Goal: Task Accomplishment & Management: Complete application form

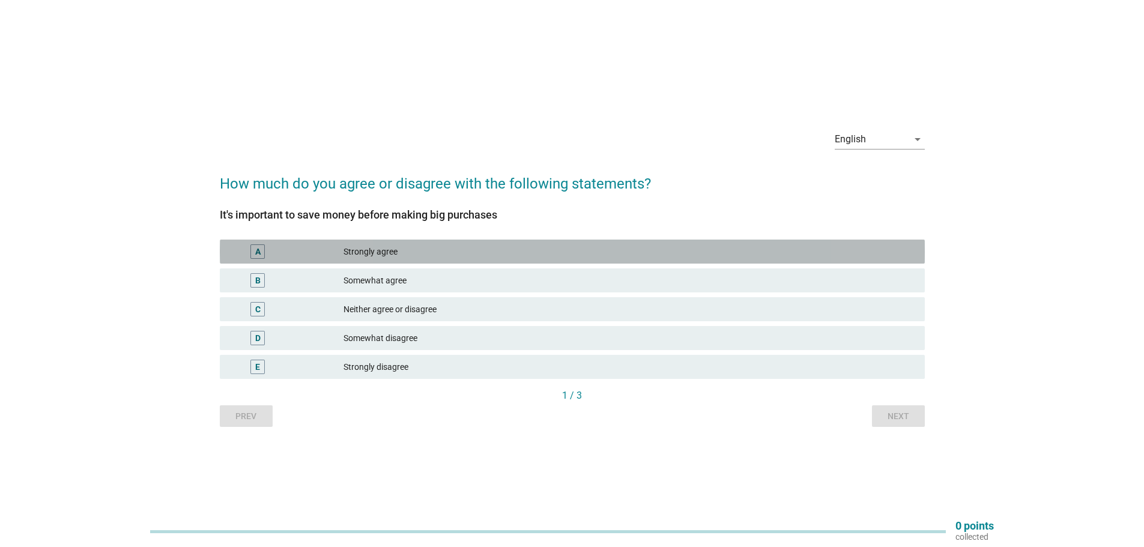
click at [390, 250] on div "Strongly agree" at bounding box center [630, 251] width 572 height 14
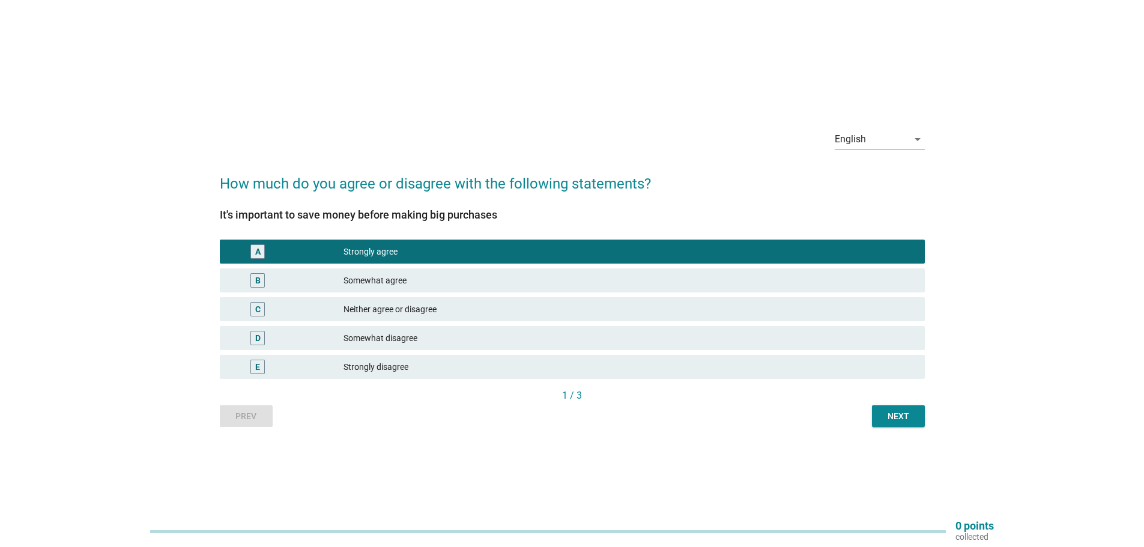
click at [900, 415] on div "Next" at bounding box center [899, 416] width 34 height 13
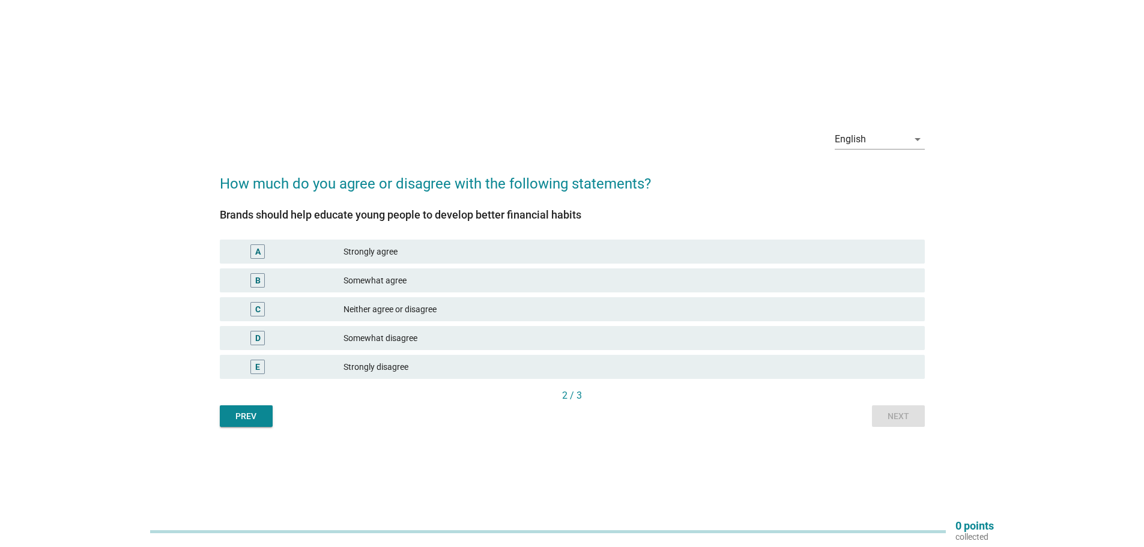
click at [419, 252] on div "Strongly agree" at bounding box center [630, 251] width 572 height 14
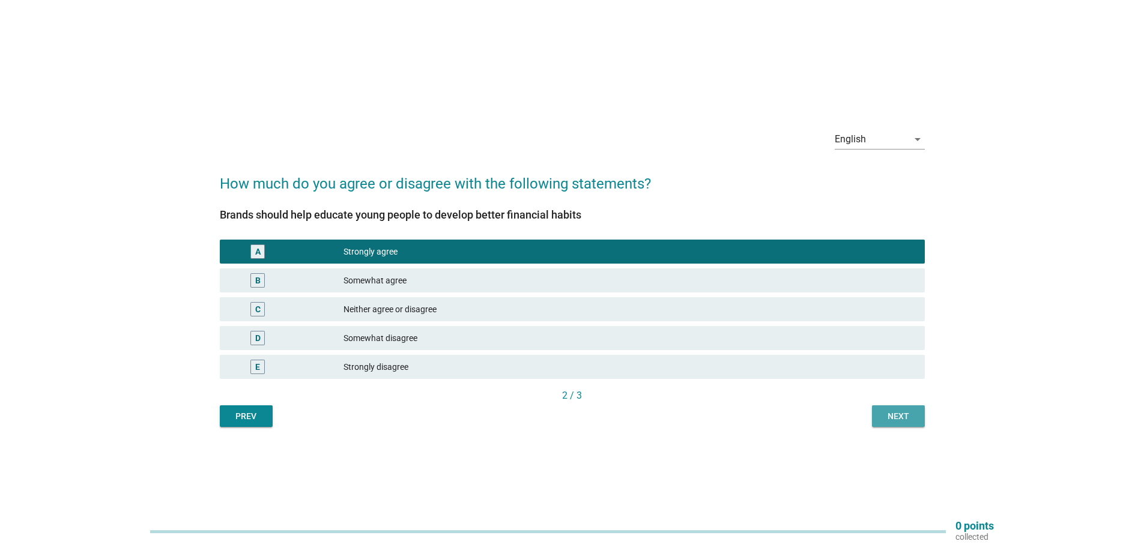
click at [896, 414] on div "Next" at bounding box center [899, 416] width 34 height 13
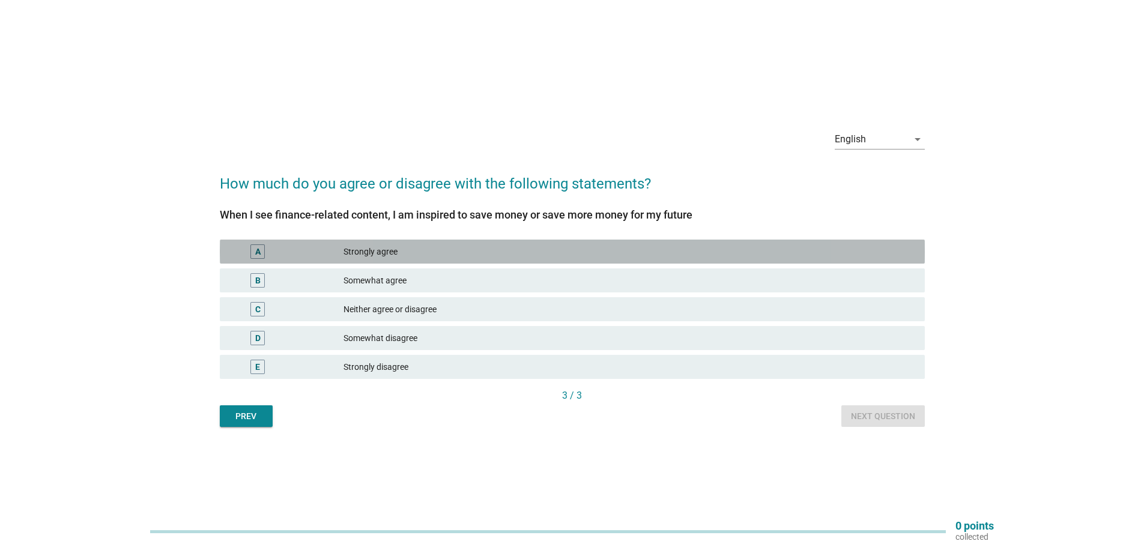
click at [411, 251] on div "Strongly agree" at bounding box center [630, 251] width 572 height 14
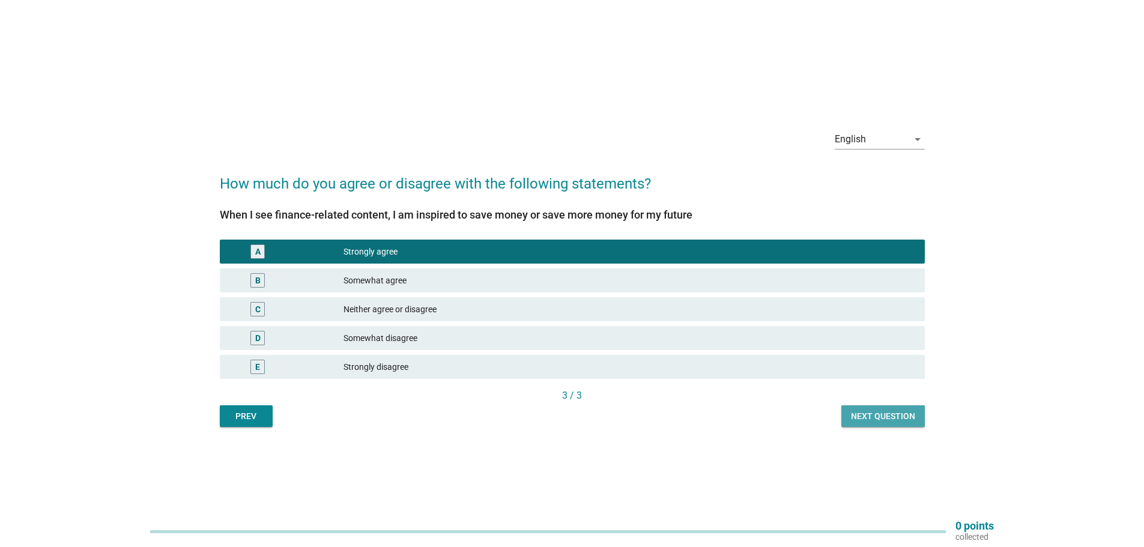
click at [885, 419] on div "Next question" at bounding box center [883, 416] width 64 height 13
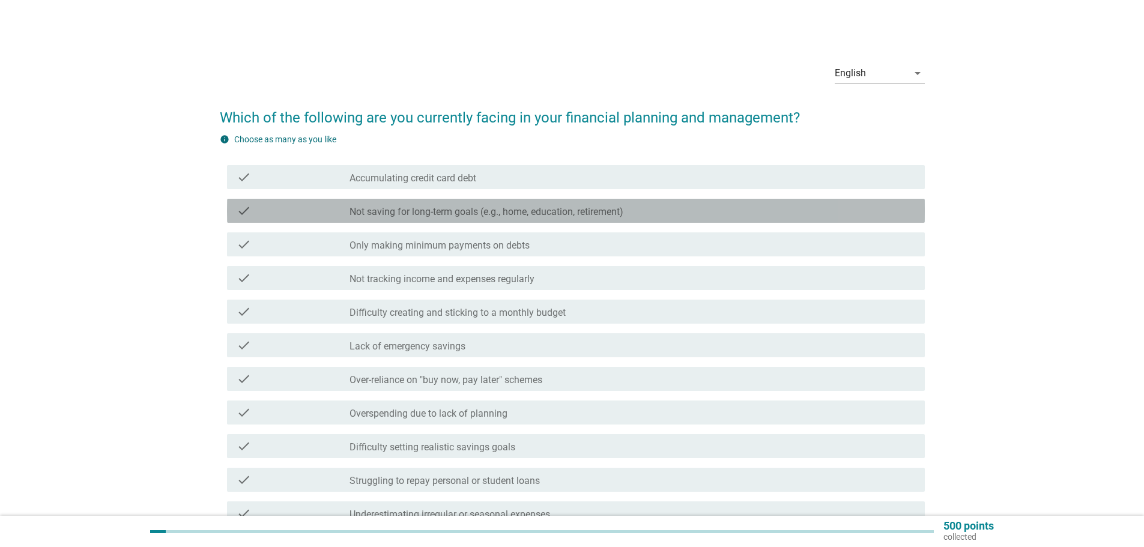
click at [603, 212] on label "Not saving for long-term goals (e.g., home, education, retirement)" at bounding box center [487, 212] width 274 height 12
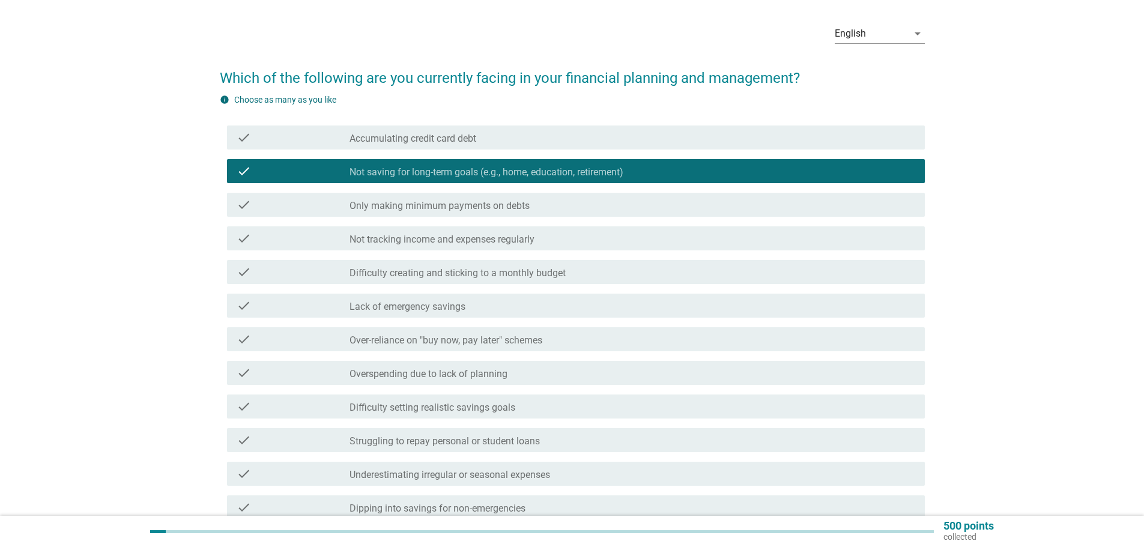
scroll to position [60, 0]
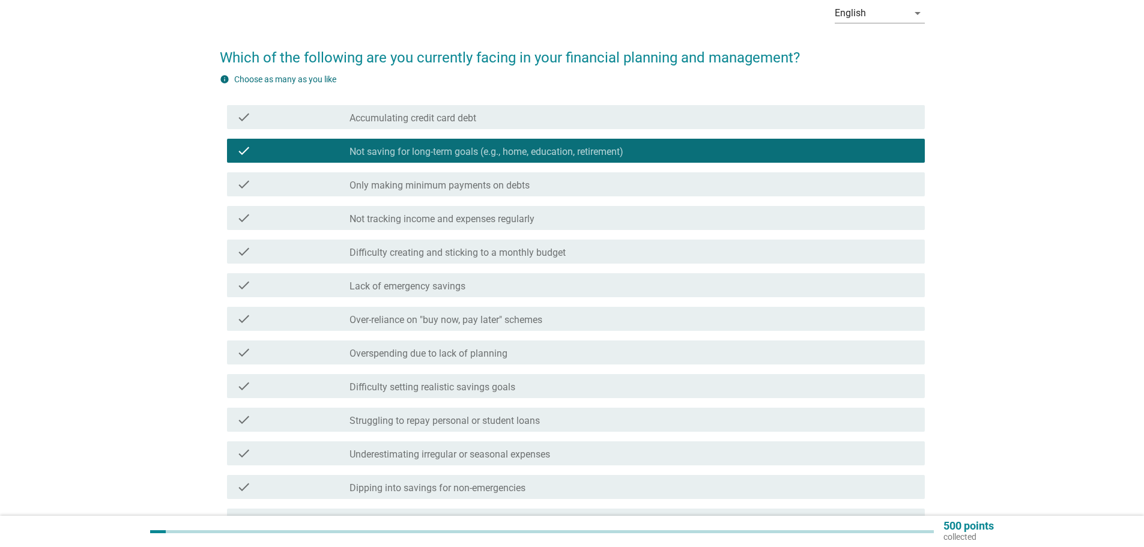
click at [394, 217] on label "Not tracking income and expenses regularly" at bounding box center [442, 219] width 185 height 12
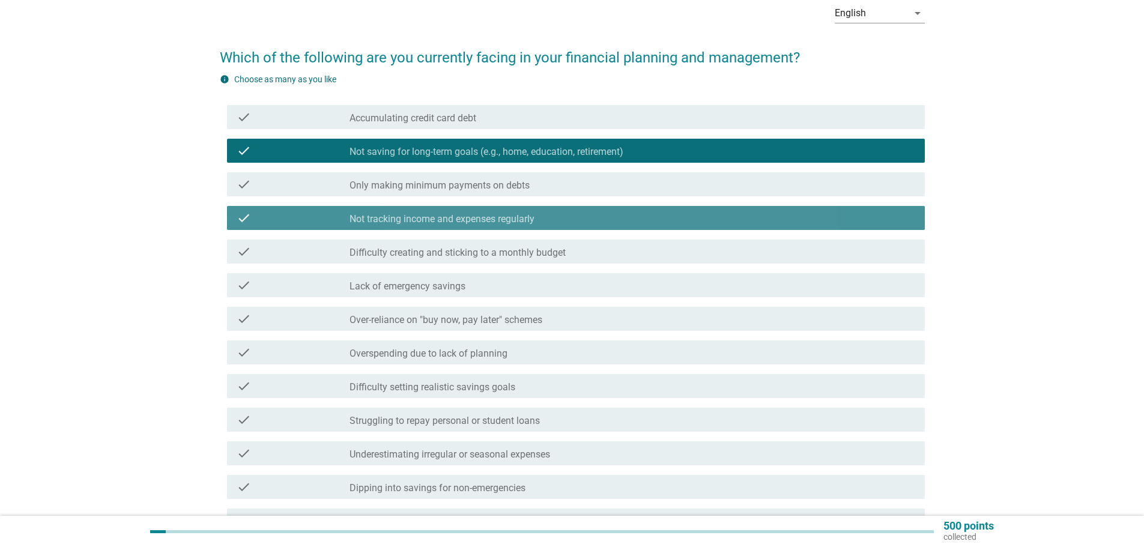
click at [394, 217] on label "Not tracking income and expenses regularly" at bounding box center [442, 219] width 185 height 12
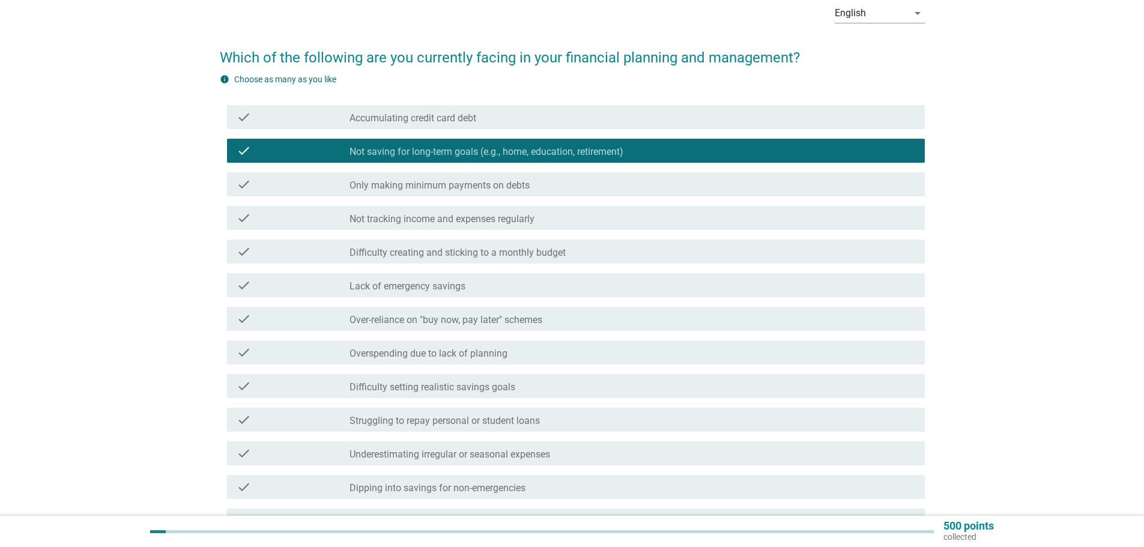
click at [418, 254] on label "Difficulty creating and sticking to a monthly budget" at bounding box center [458, 253] width 216 height 12
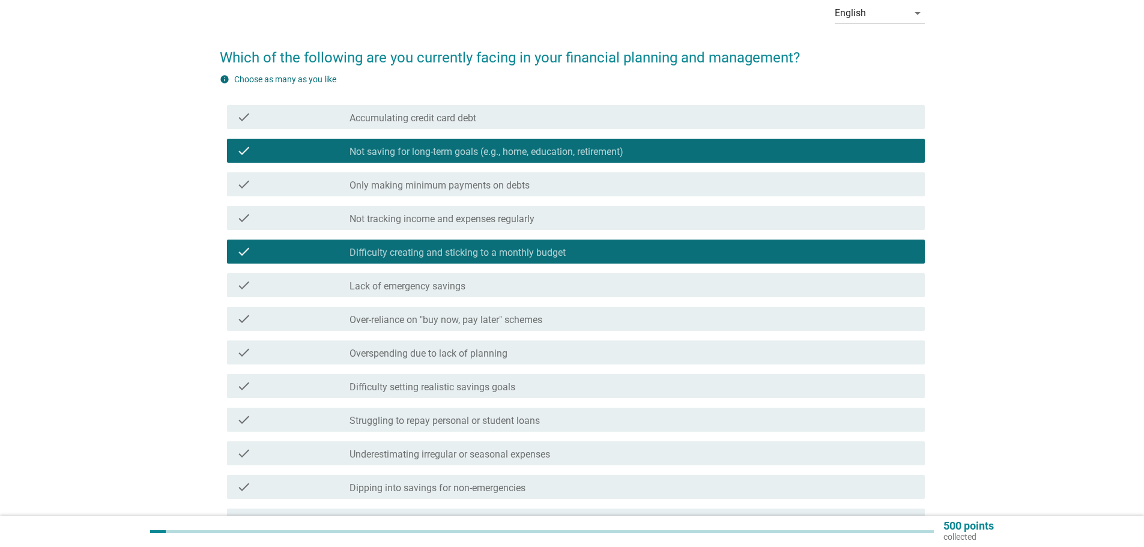
click at [399, 285] on label "Lack of emergency savings" at bounding box center [408, 287] width 116 height 12
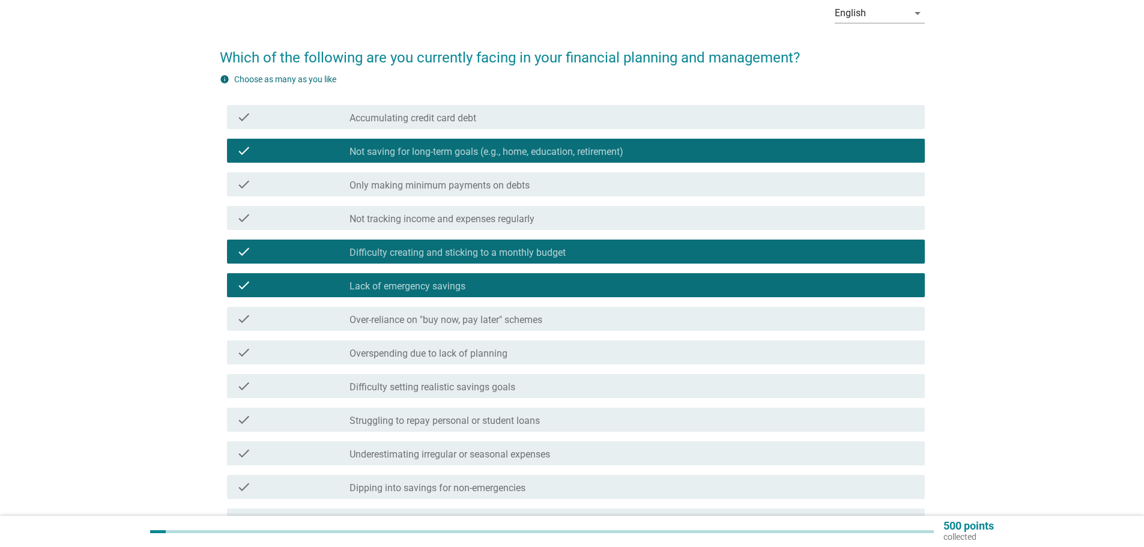
scroll to position [120, 0]
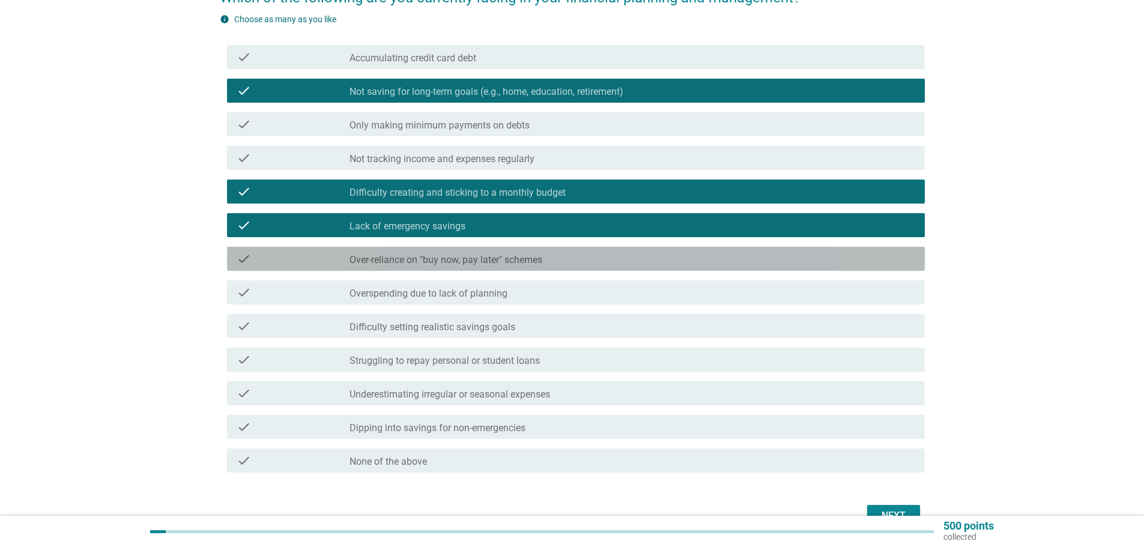
click at [398, 255] on label "Over-reliance on "buy now, pay later" schemes" at bounding box center [446, 260] width 193 height 12
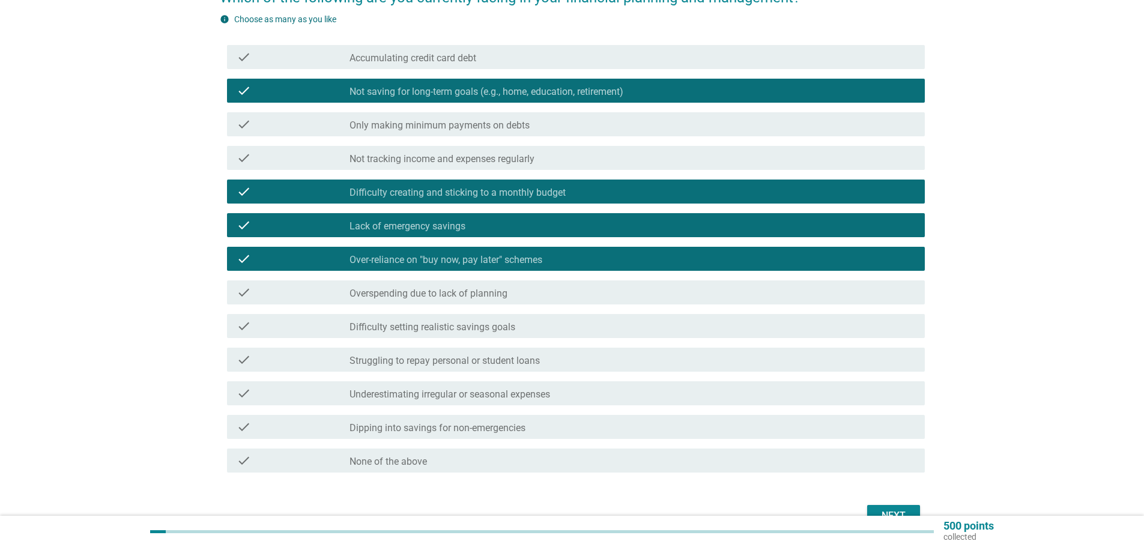
click at [415, 291] on label "Overspending due to lack of planning" at bounding box center [429, 294] width 158 height 12
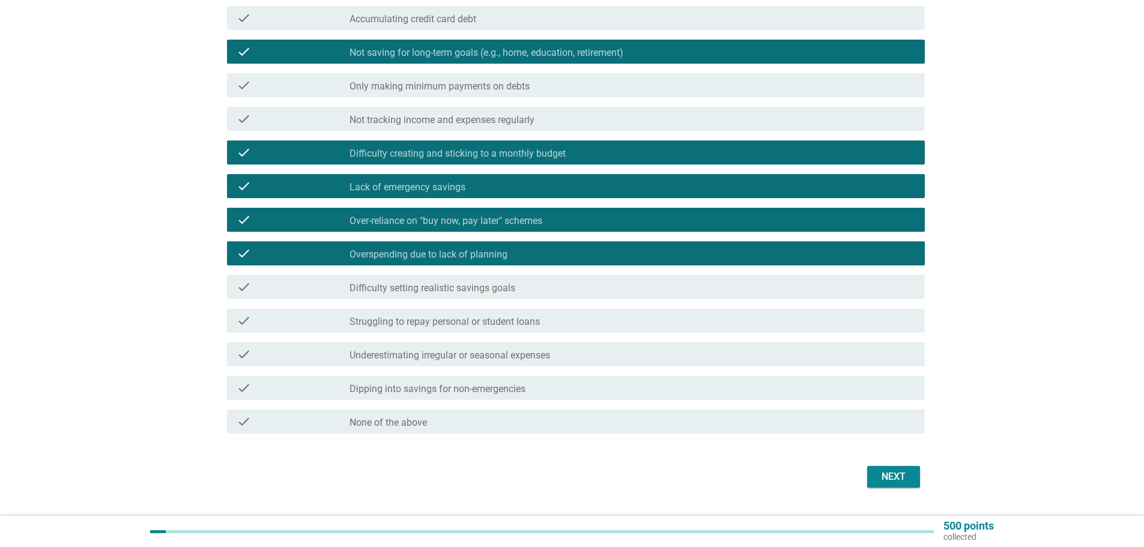
scroll to position [180, 0]
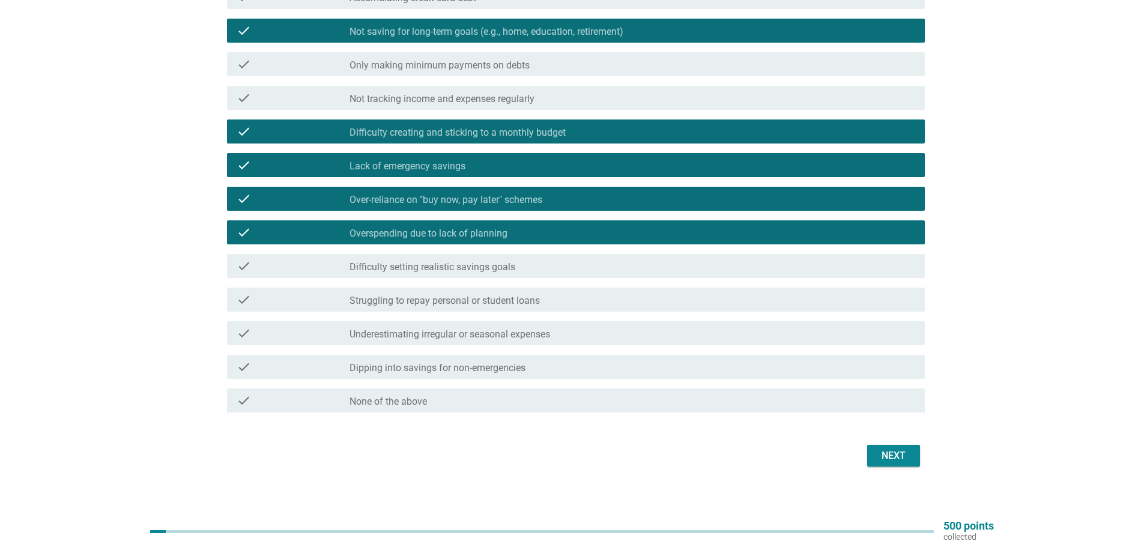
click at [451, 302] on label "Struggling to repay personal or student loans" at bounding box center [445, 301] width 190 height 12
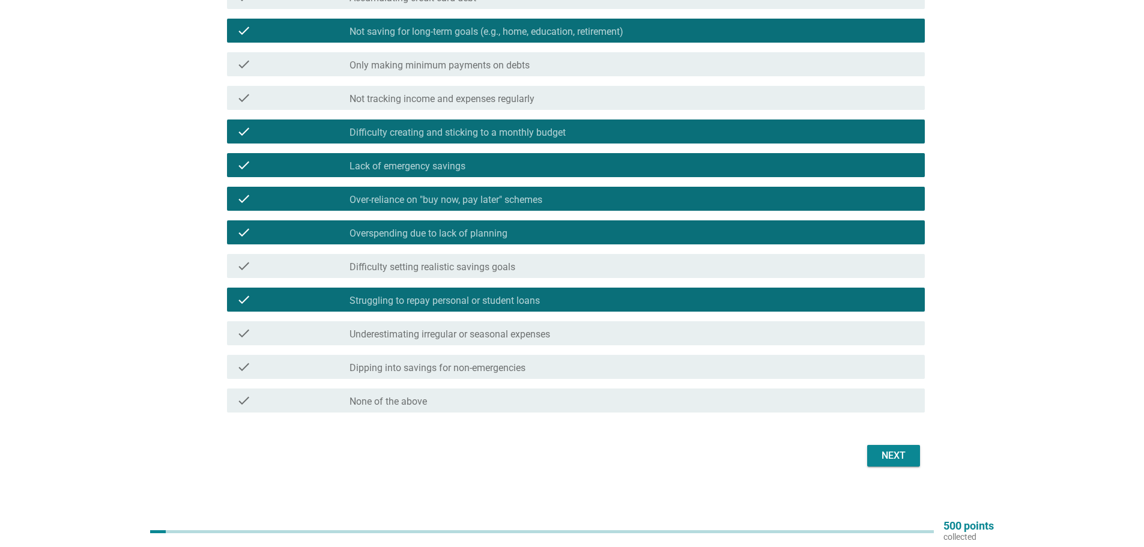
click at [449, 371] on label "Dipping into savings for non-emergencies" at bounding box center [438, 368] width 176 height 12
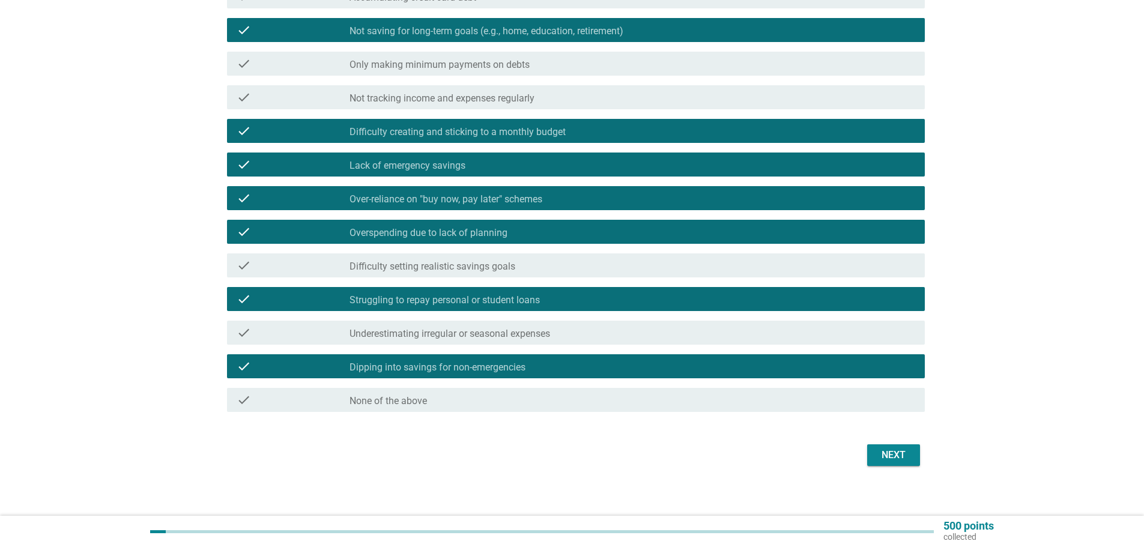
scroll to position [189, 0]
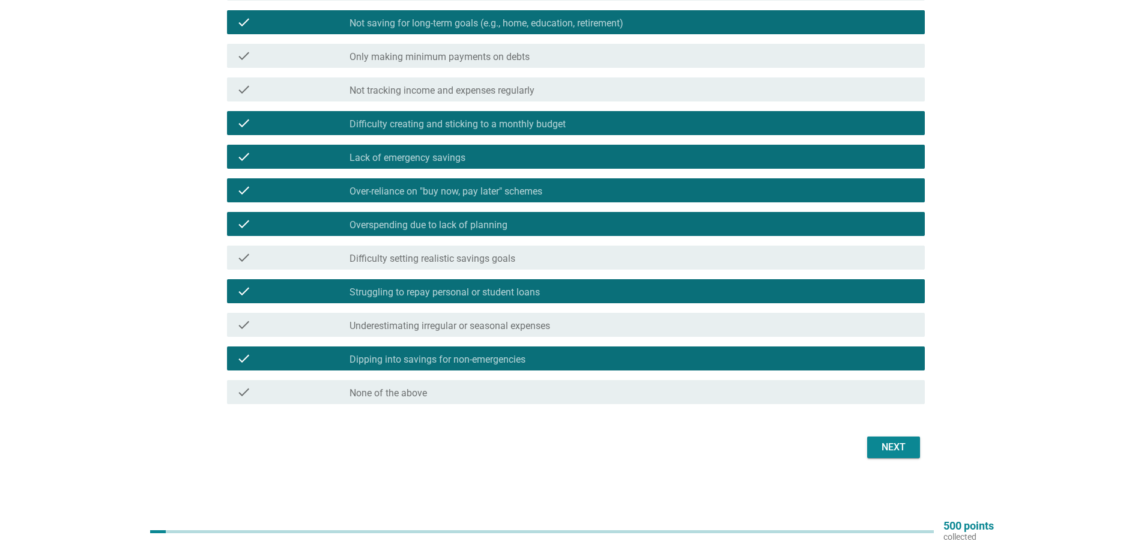
click at [886, 456] on button "Next" at bounding box center [893, 448] width 53 height 22
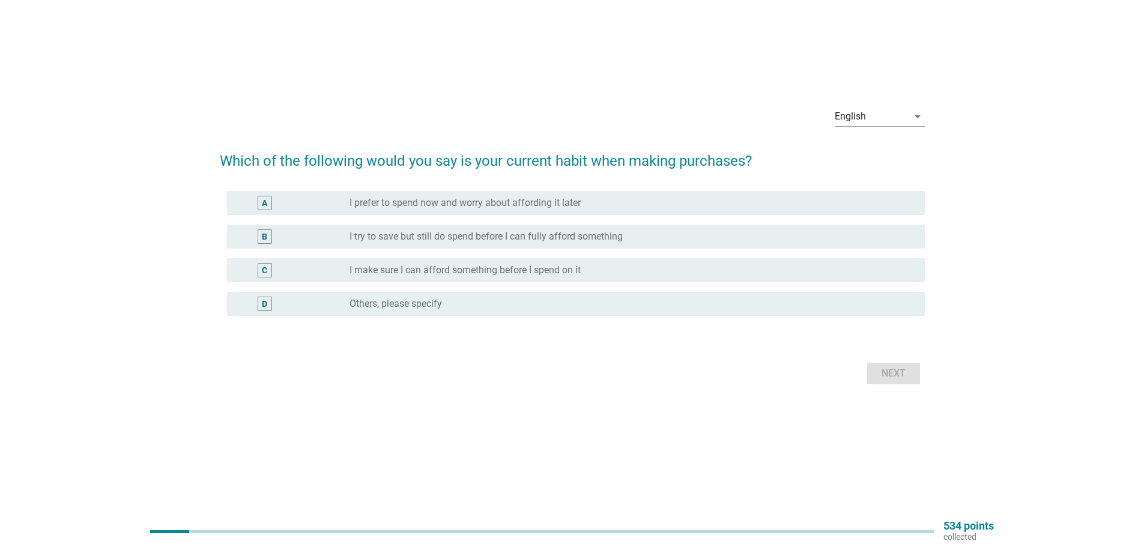
scroll to position [0, 0]
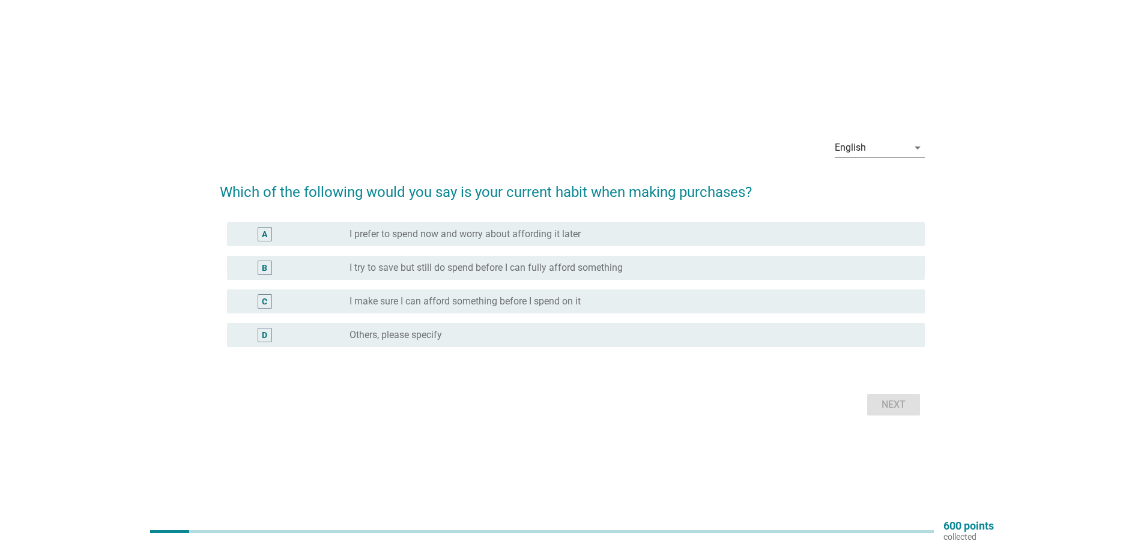
click at [524, 272] on label "I try to save but still do spend before I can fully afford something" at bounding box center [486, 268] width 273 height 12
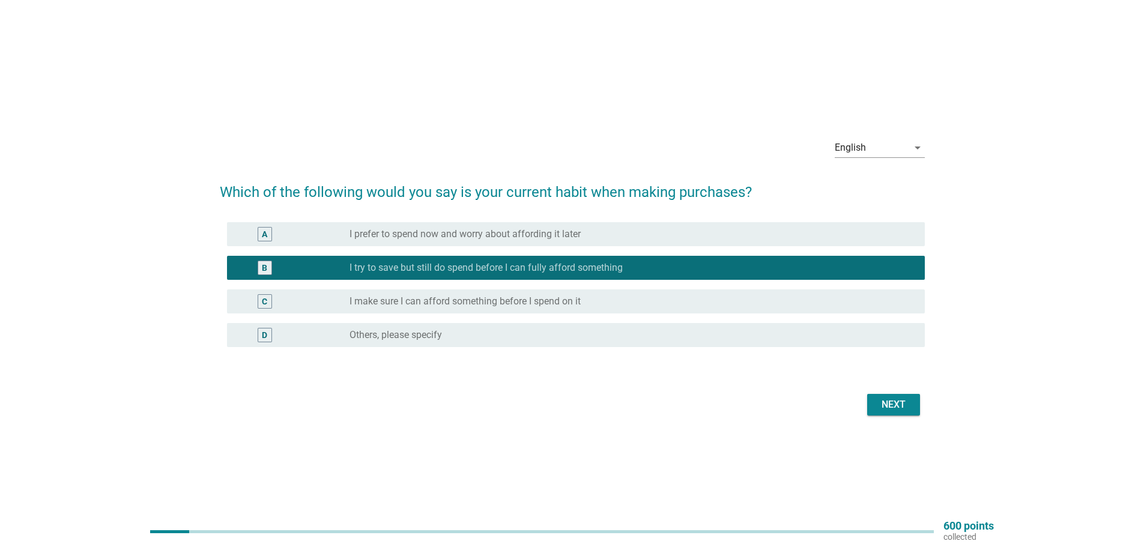
click at [880, 407] on div "Next" at bounding box center [894, 405] width 34 height 14
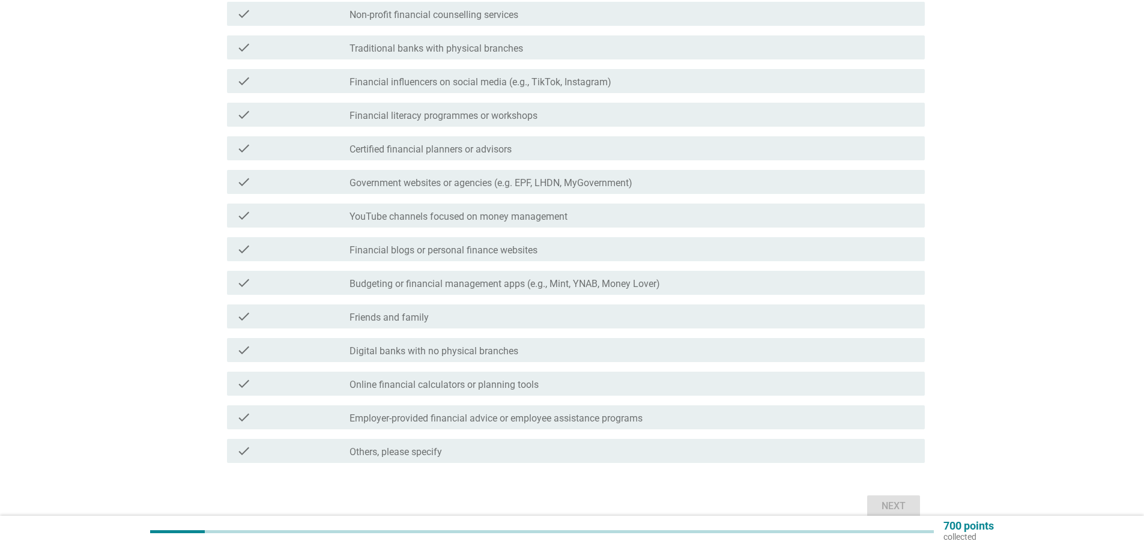
scroll to position [300, 0]
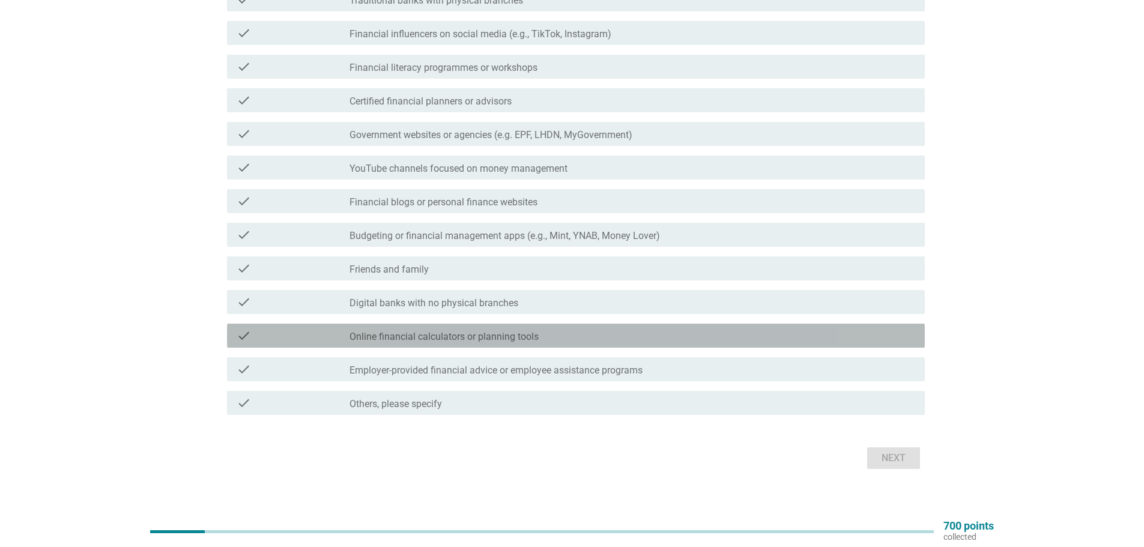
click at [444, 330] on div "check_box_outline_blank Online financial calculators or planning tools" at bounding box center [633, 336] width 566 height 14
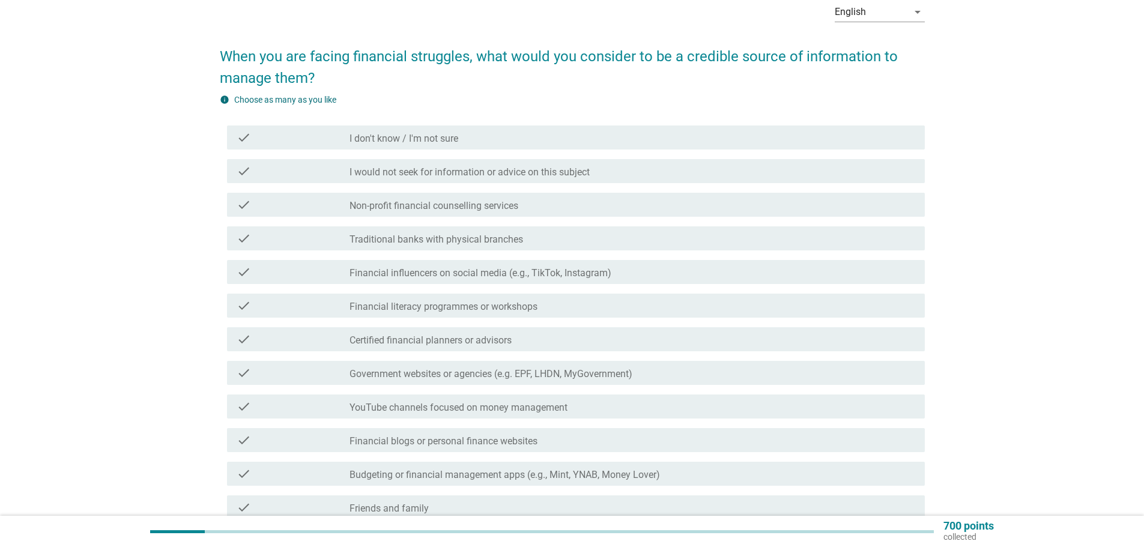
scroll to position [60, 0]
click at [502, 140] on div "check_box_outline_blank I don't know / I'm not sure" at bounding box center [633, 139] width 566 height 14
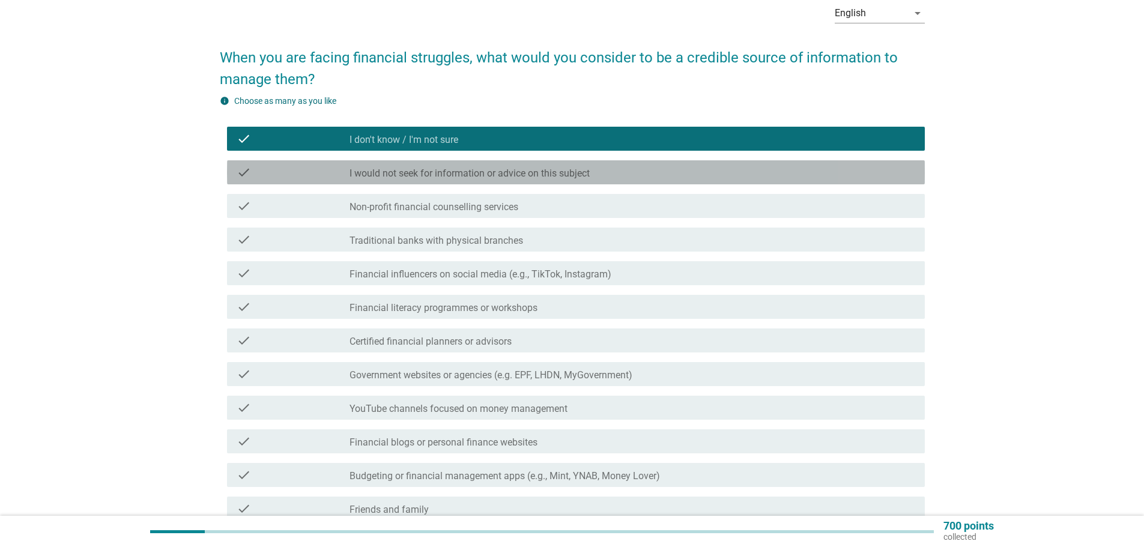
click at [515, 180] on div "check check_box_outline_blank I would not seek for information or advice on thi…" at bounding box center [576, 172] width 698 height 24
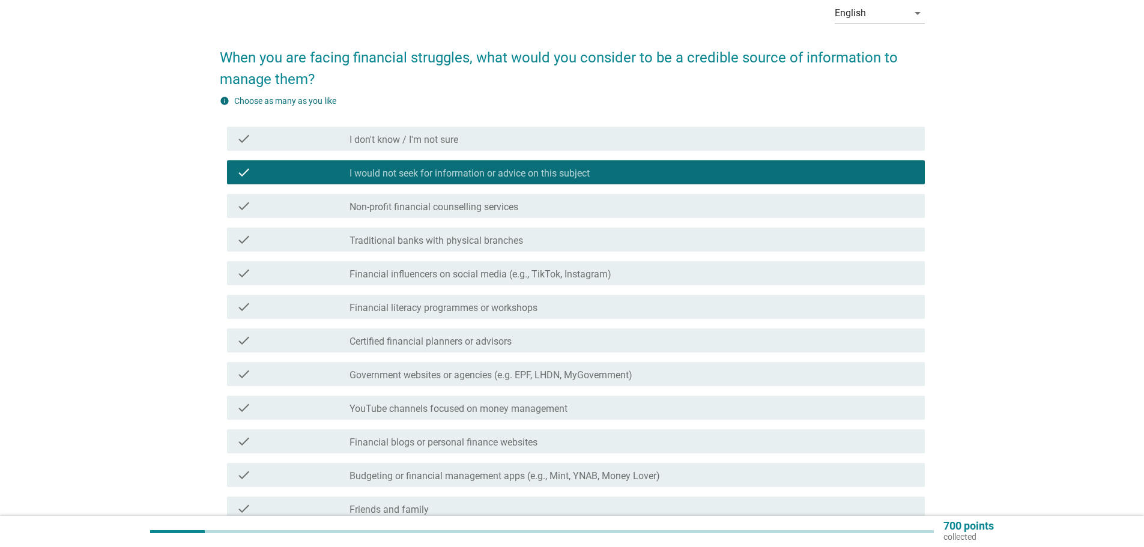
click at [490, 133] on div "check_box_outline_blank I don't know / I'm not sure" at bounding box center [633, 139] width 566 height 14
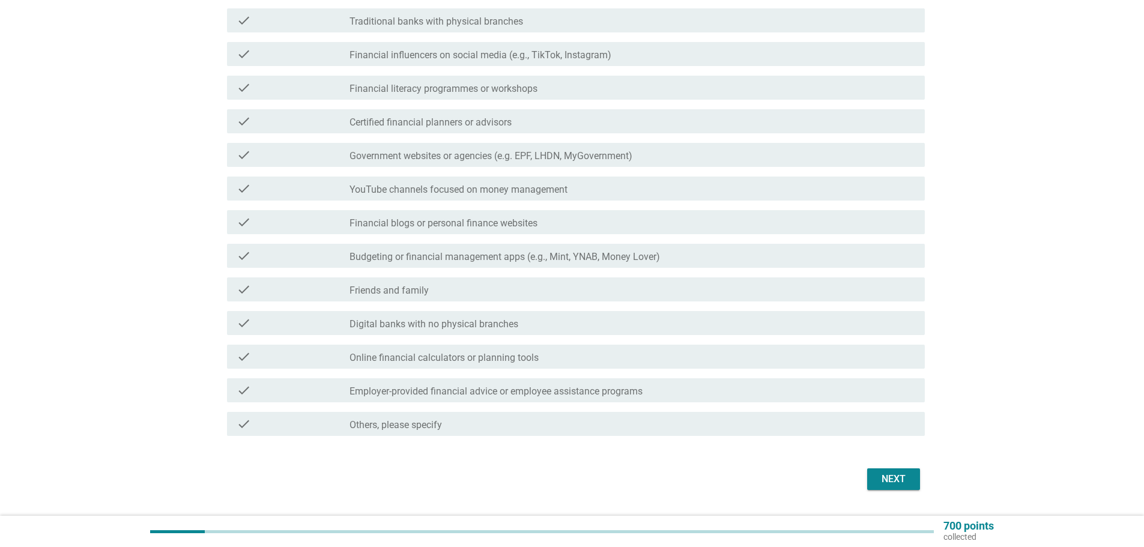
scroll to position [300, 0]
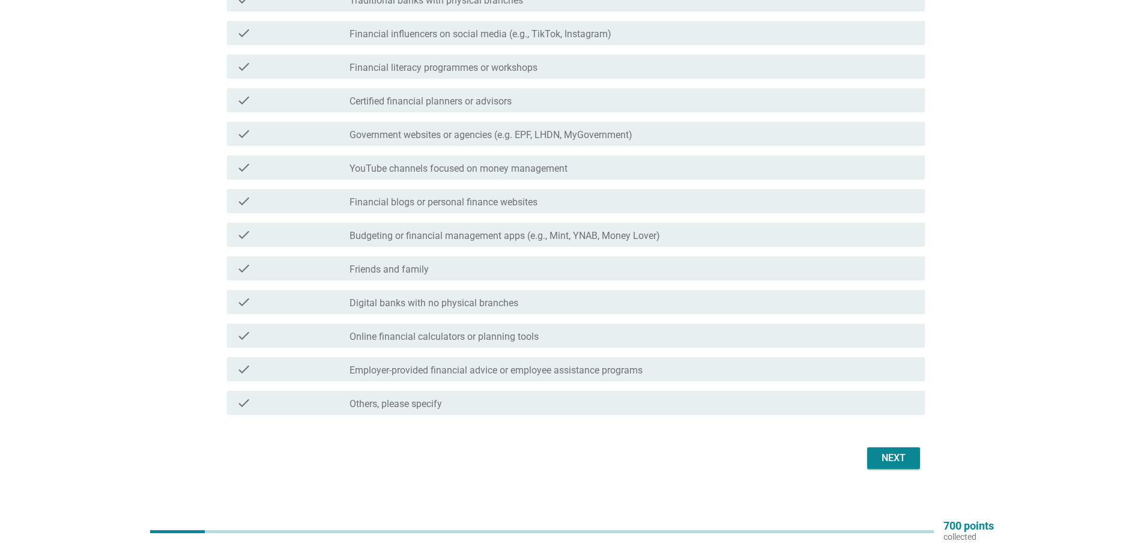
click at [488, 338] on label "Online financial calculators or planning tools" at bounding box center [444, 337] width 189 height 12
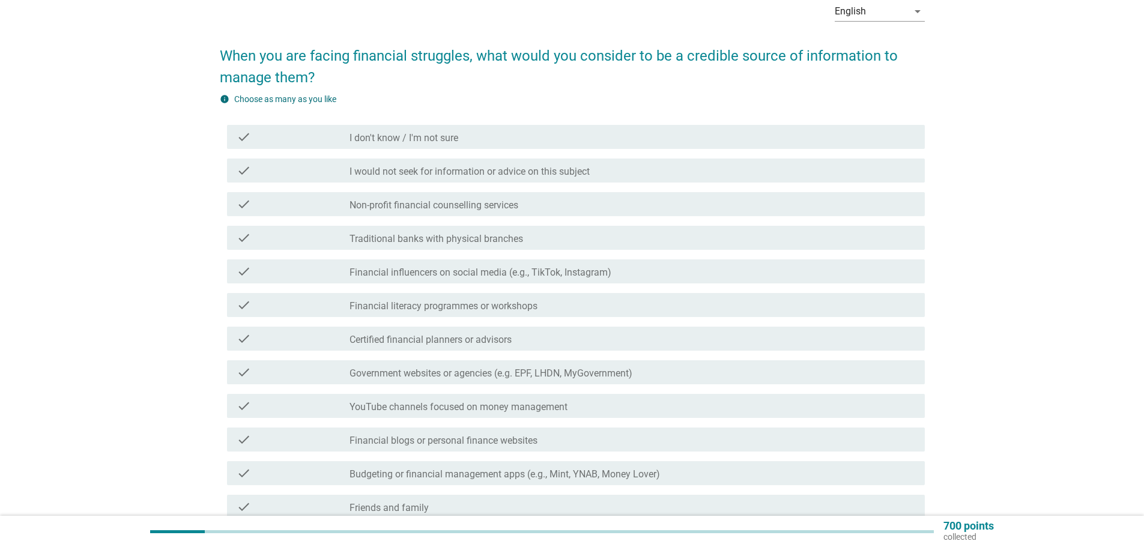
scroll to position [180, 0]
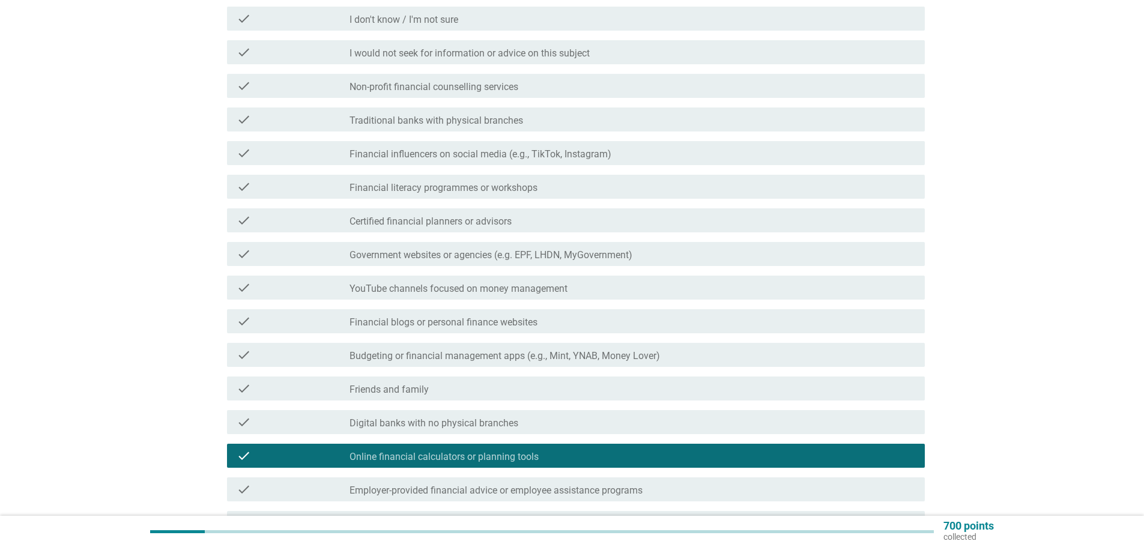
click at [406, 395] on label "Friends and family" at bounding box center [389, 390] width 79 height 12
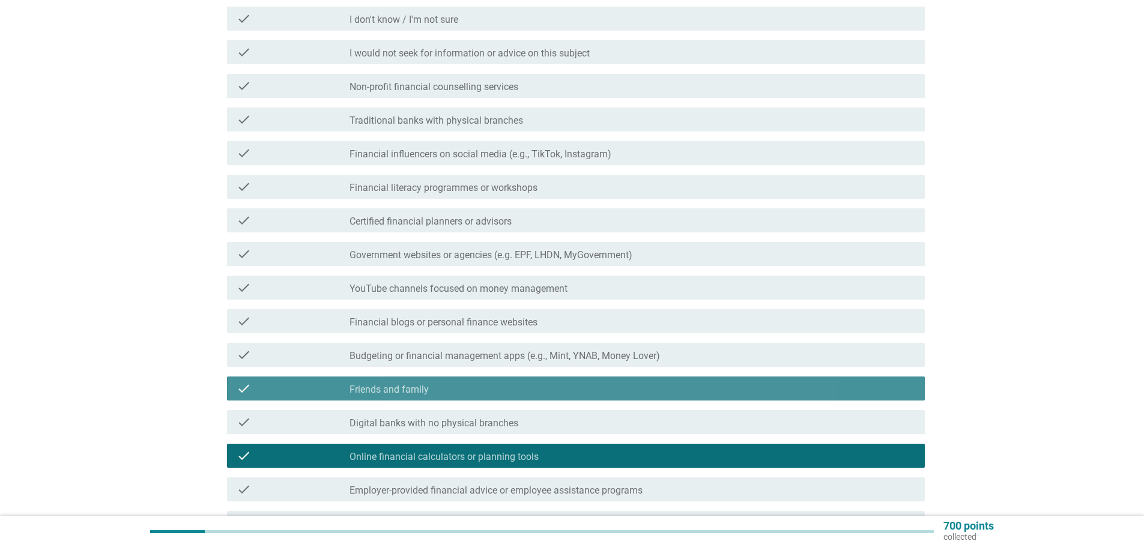
click at [495, 392] on div "check_box Friends and family" at bounding box center [633, 388] width 566 height 14
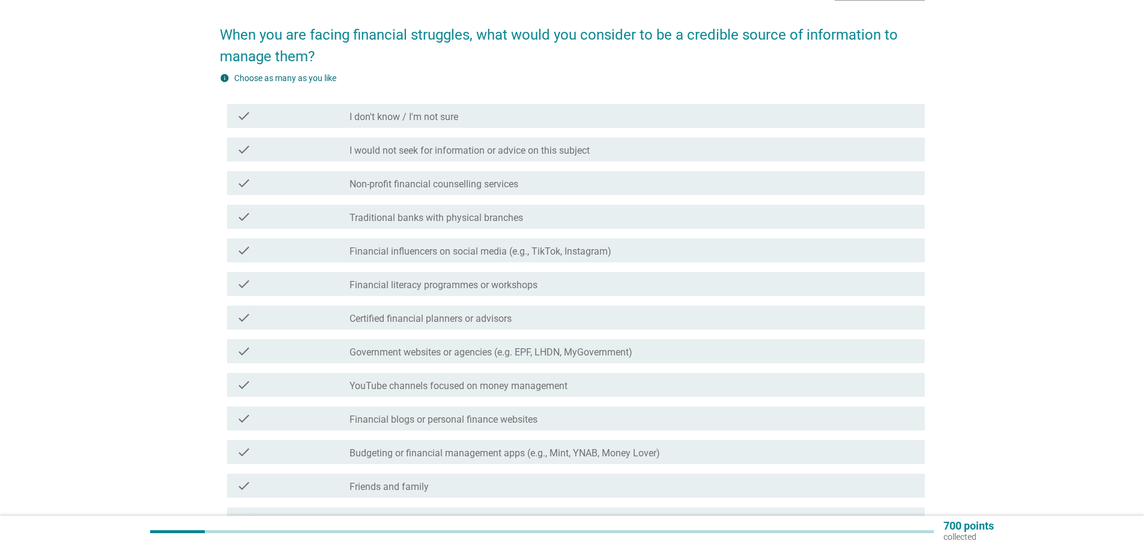
scroll to position [60, 0]
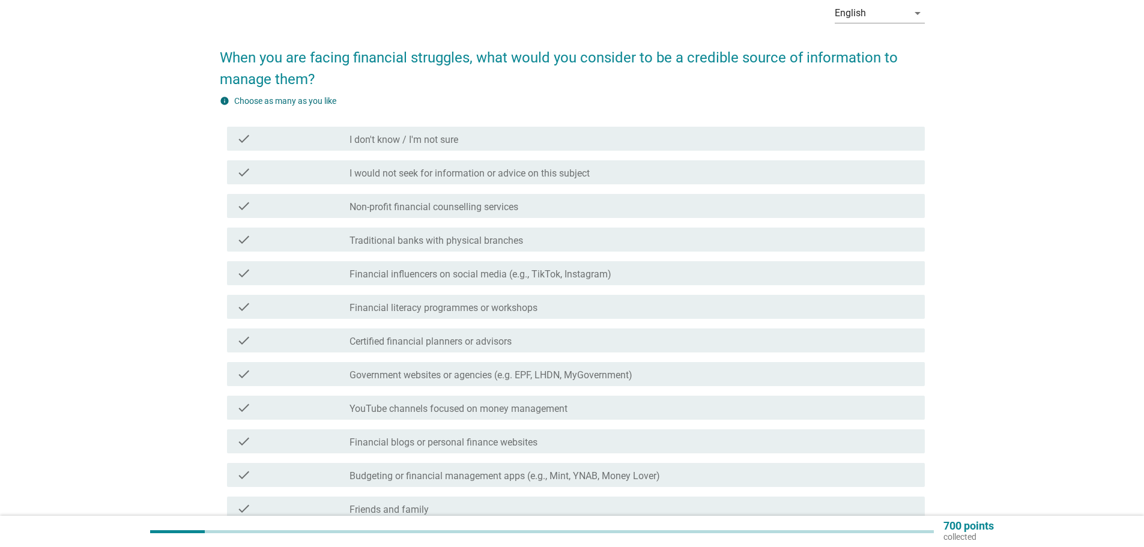
click at [360, 273] on label "Financial influencers on social media (e.g., TikTok, Instagram)" at bounding box center [481, 275] width 262 height 12
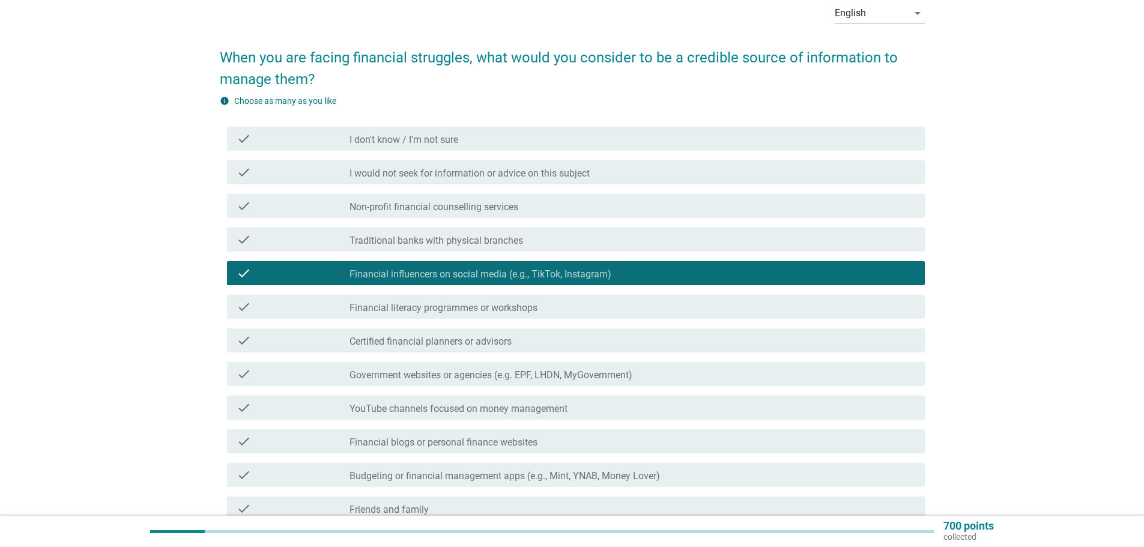
click at [383, 206] on label "Non-profit financial counselling services" at bounding box center [434, 207] width 169 height 12
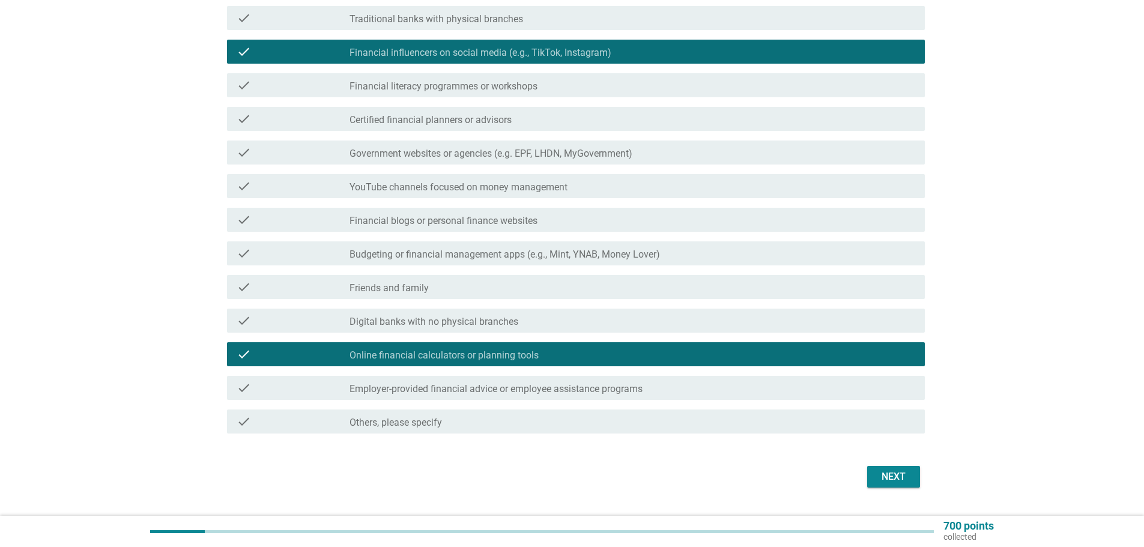
scroll to position [300, 0]
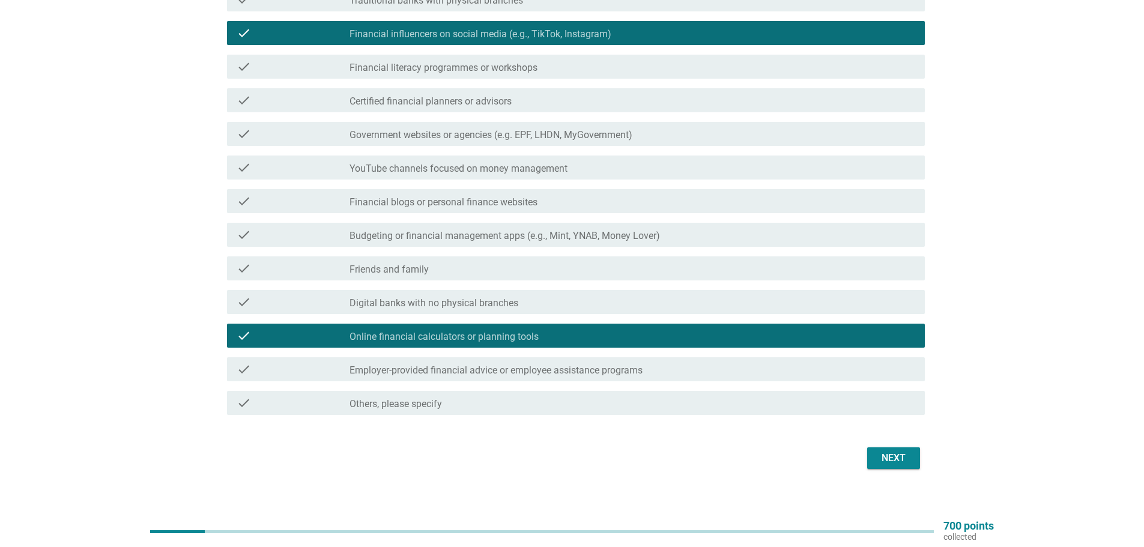
click at [873, 450] on button "Next" at bounding box center [893, 459] width 53 height 22
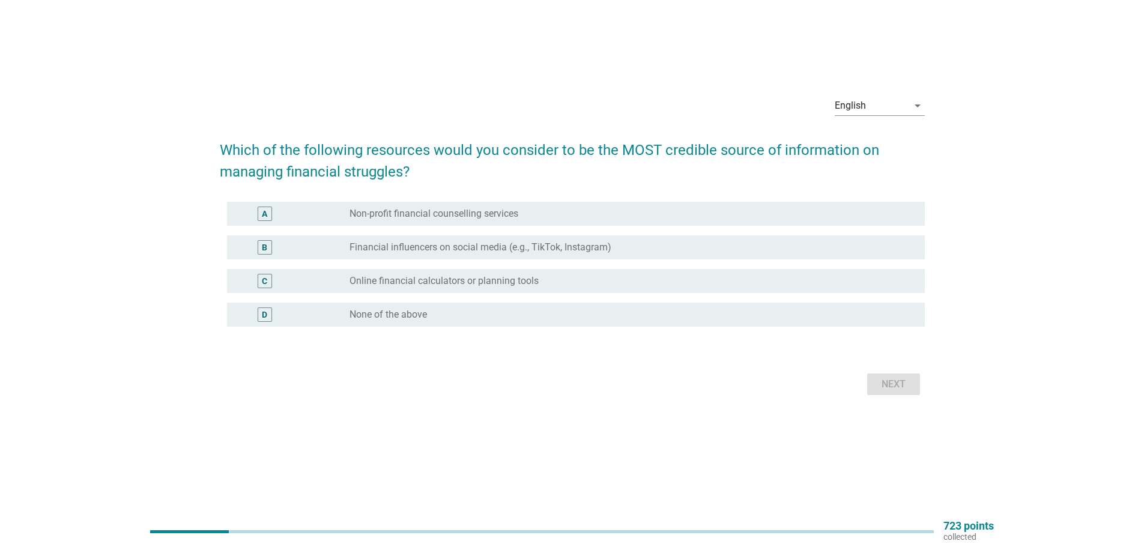
scroll to position [0, 0]
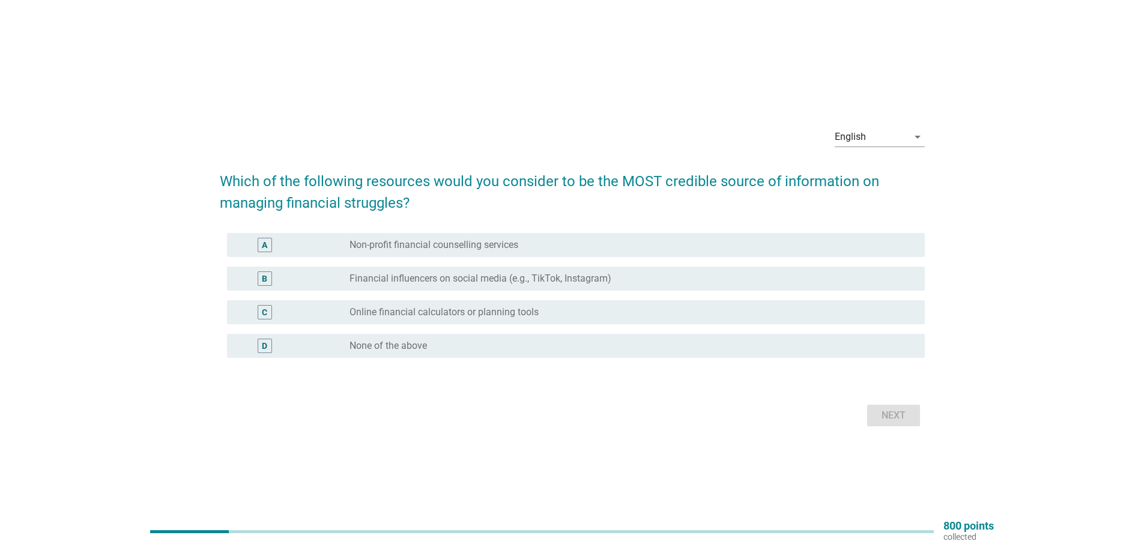
click at [416, 311] on label "Online financial calculators or planning tools" at bounding box center [444, 312] width 189 height 12
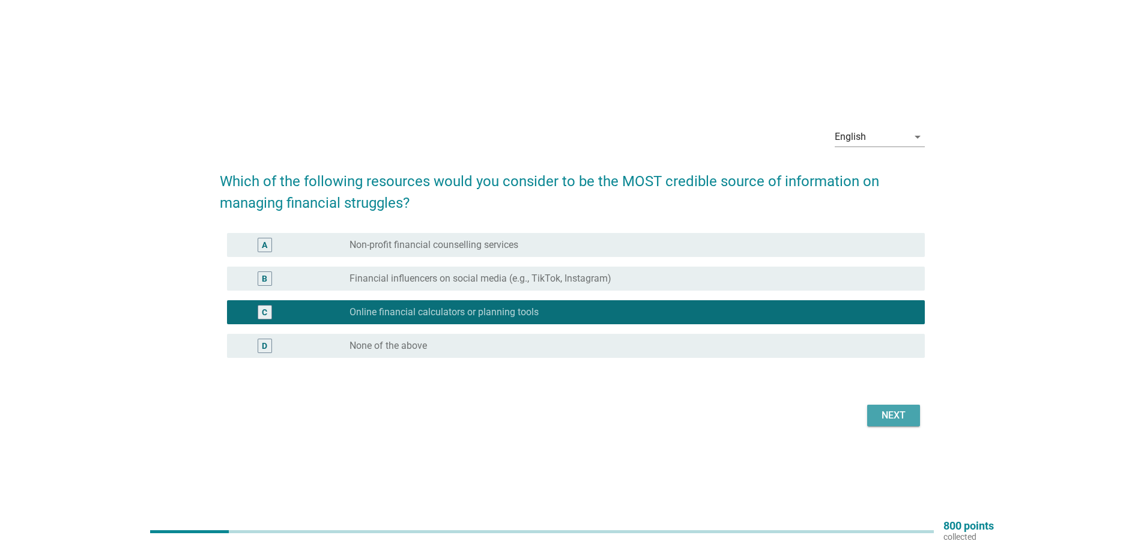
click at [888, 408] on div "Next" at bounding box center [894, 415] width 34 height 14
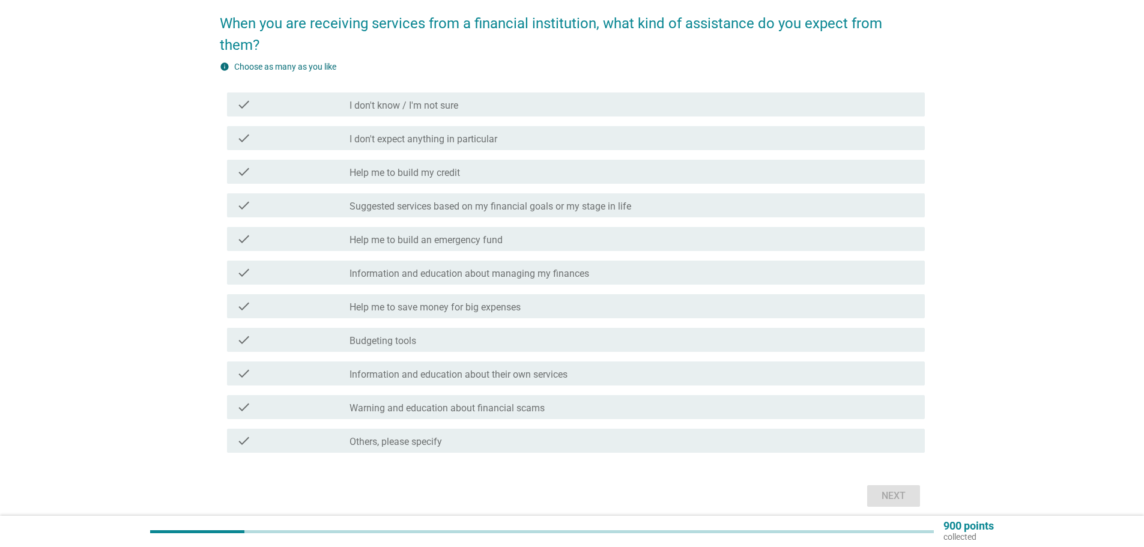
scroll to position [120, 0]
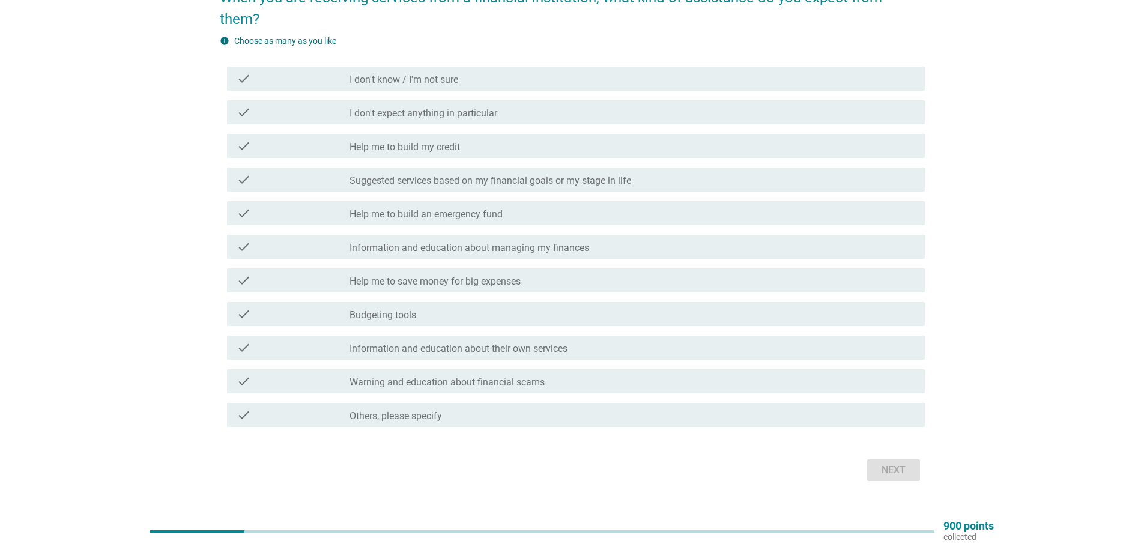
click at [476, 208] on label "Help me to build an emergency fund" at bounding box center [426, 214] width 153 height 12
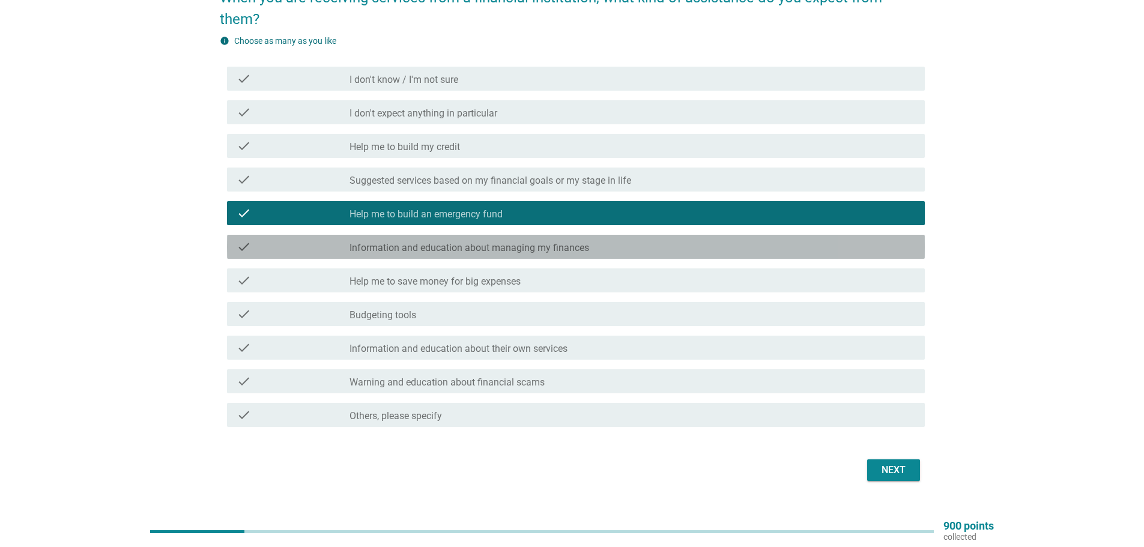
click at [484, 240] on div "check_box_outline_blank Information and education about managing my finances" at bounding box center [633, 247] width 566 height 14
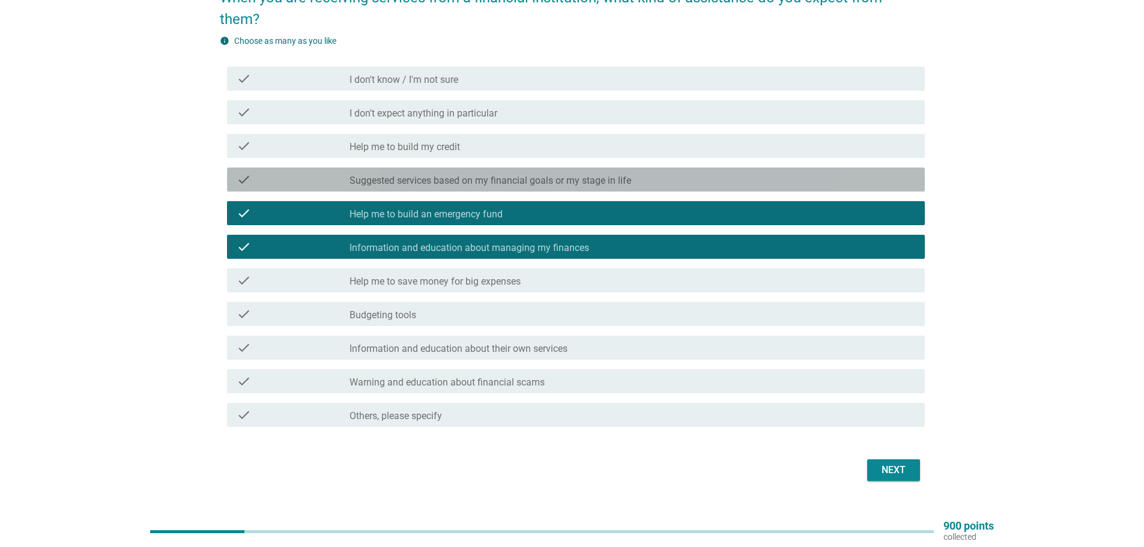
click at [453, 175] on label "Suggested services based on my financial goals or my stage in life" at bounding box center [491, 181] width 282 height 12
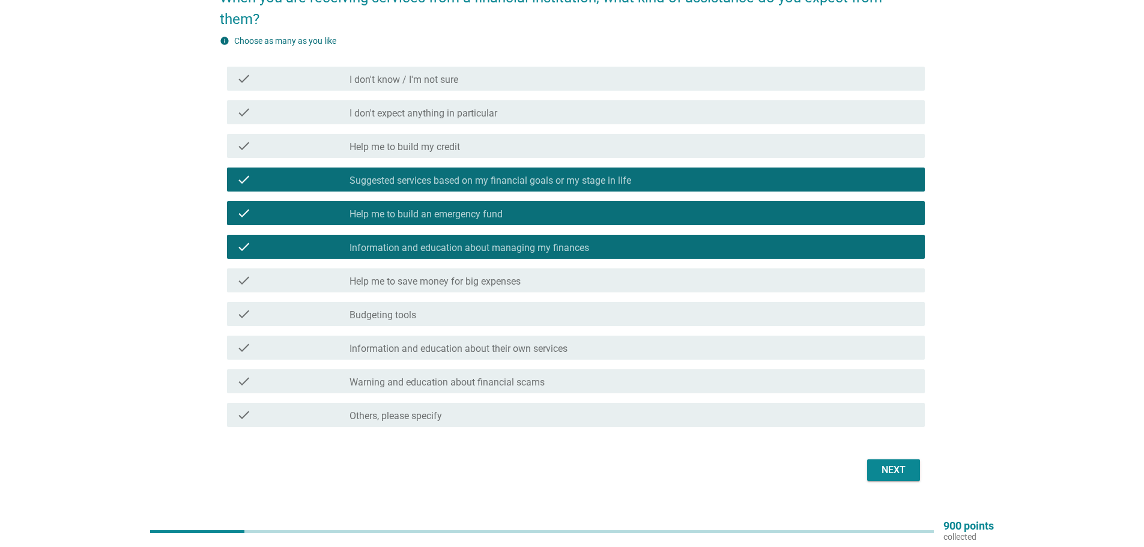
click at [504, 276] on label "Help me to save money for big expenses" at bounding box center [435, 282] width 171 height 12
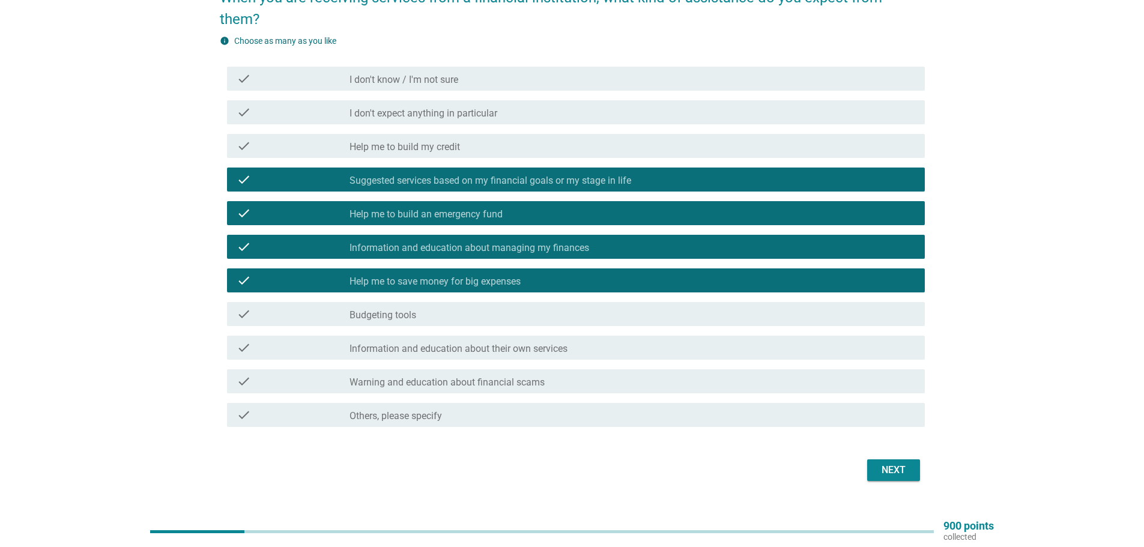
click at [464, 307] on div "check_box_outline_blank Budgeting tools" at bounding box center [633, 314] width 566 height 14
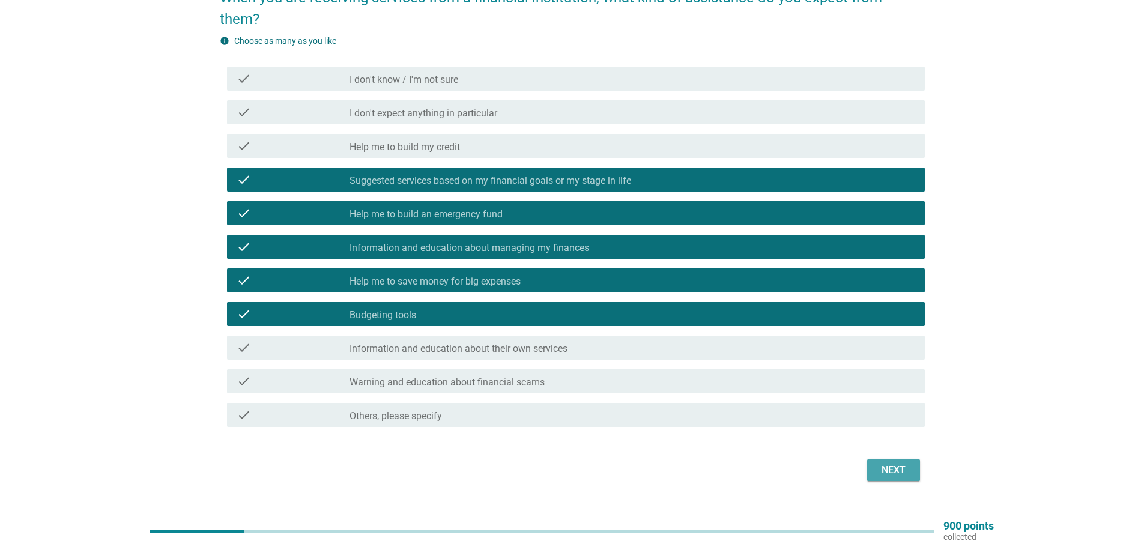
click at [902, 463] on div "Next" at bounding box center [894, 470] width 34 height 14
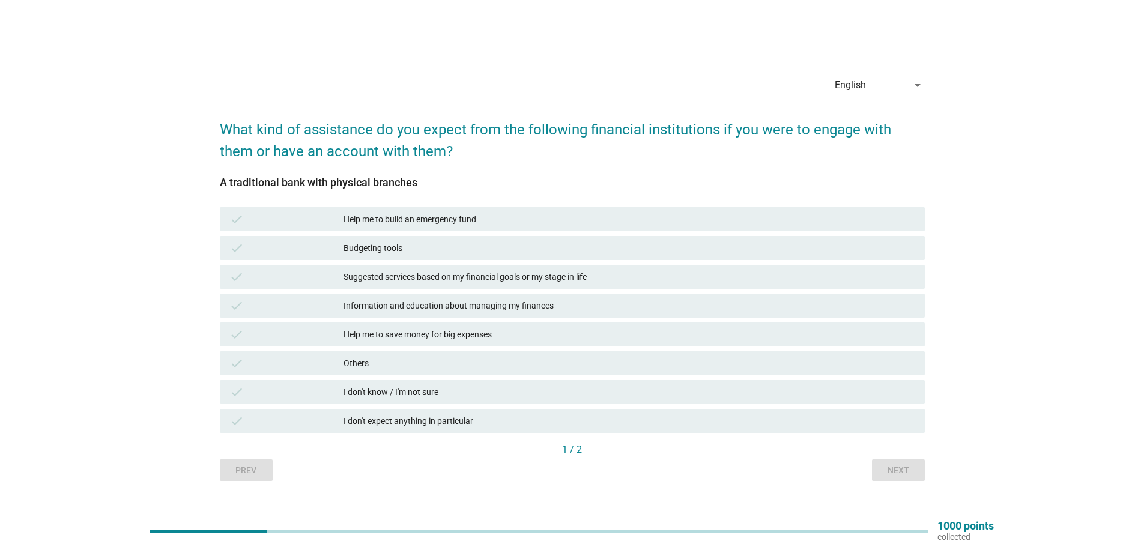
click at [490, 276] on div "Suggested services based on my financial goals or my stage in life" at bounding box center [630, 277] width 572 height 14
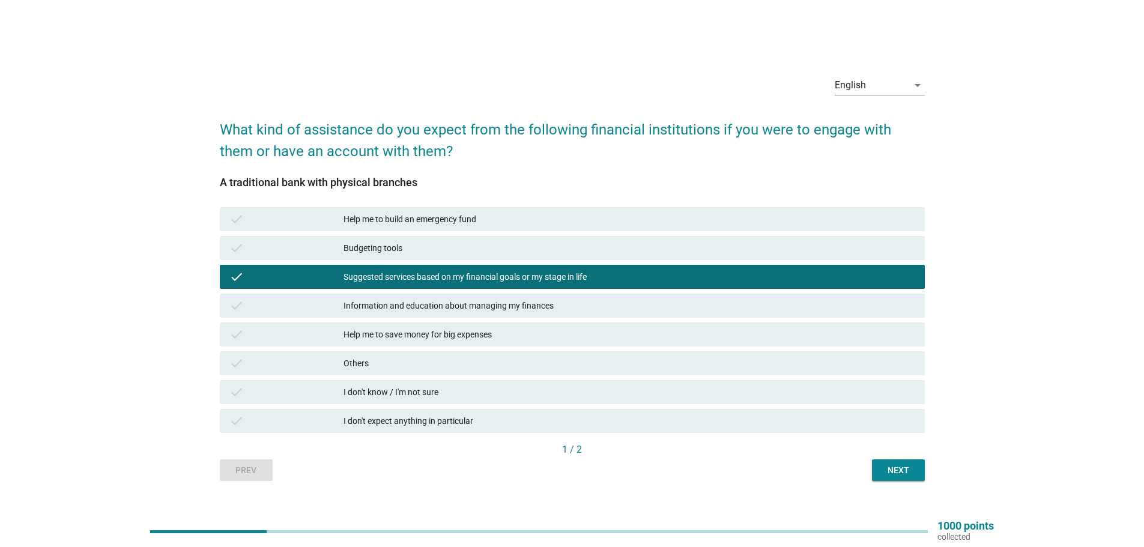
click at [485, 335] on div "Help me to save money for big expenses" at bounding box center [630, 334] width 572 height 14
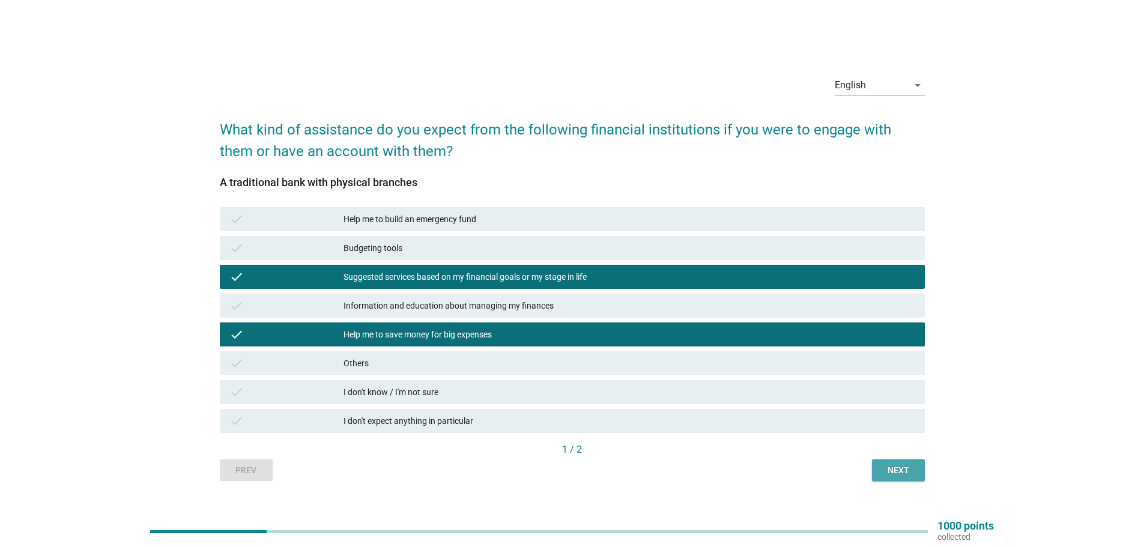
click at [890, 465] on div "Next" at bounding box center [899, 470] width 34 height 13
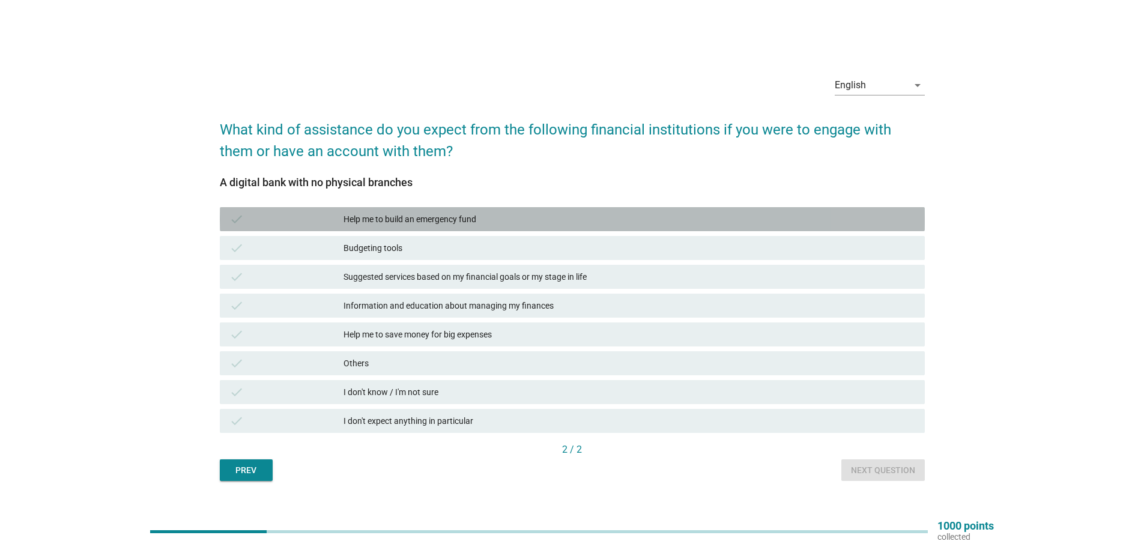
click at [508, 222] on div "Help me to build an emergency fund" at bounding box center [630, 219] width 572 height 14
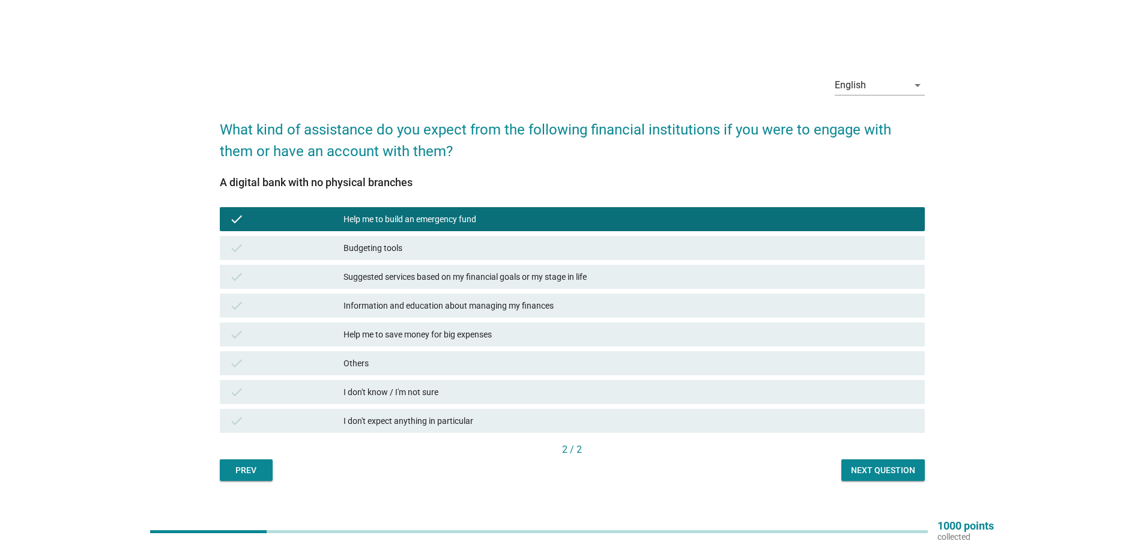
click at [598, 278] on div "Suggested services based on my financial goals or my stage in life" at bounding box center [630, 277] width 572 height 14
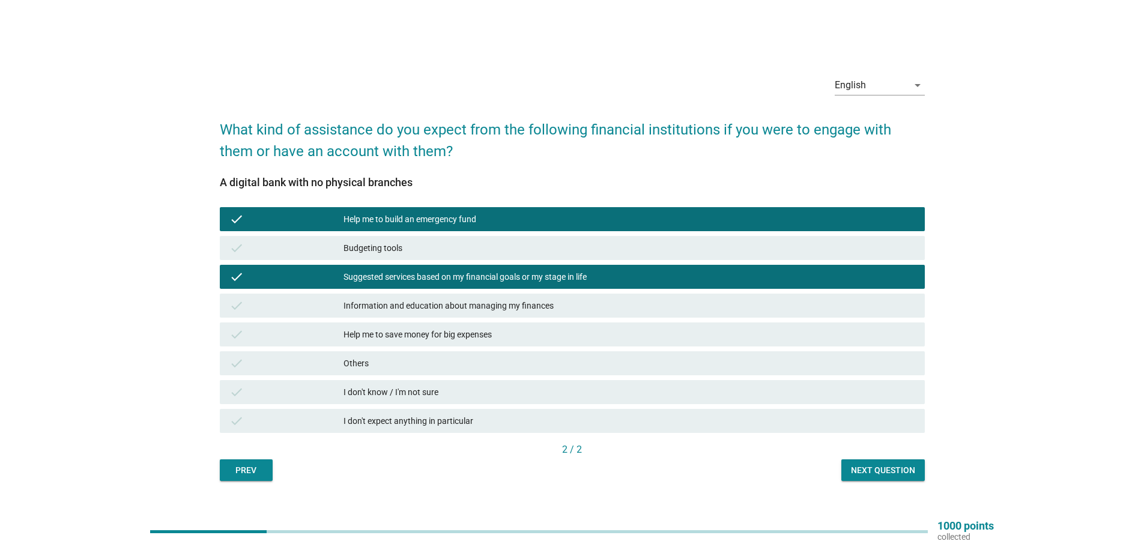
click at [569, 344] on div "check Help me to save money for big expenses" at bounding box center [572, 335] width 705 height 24
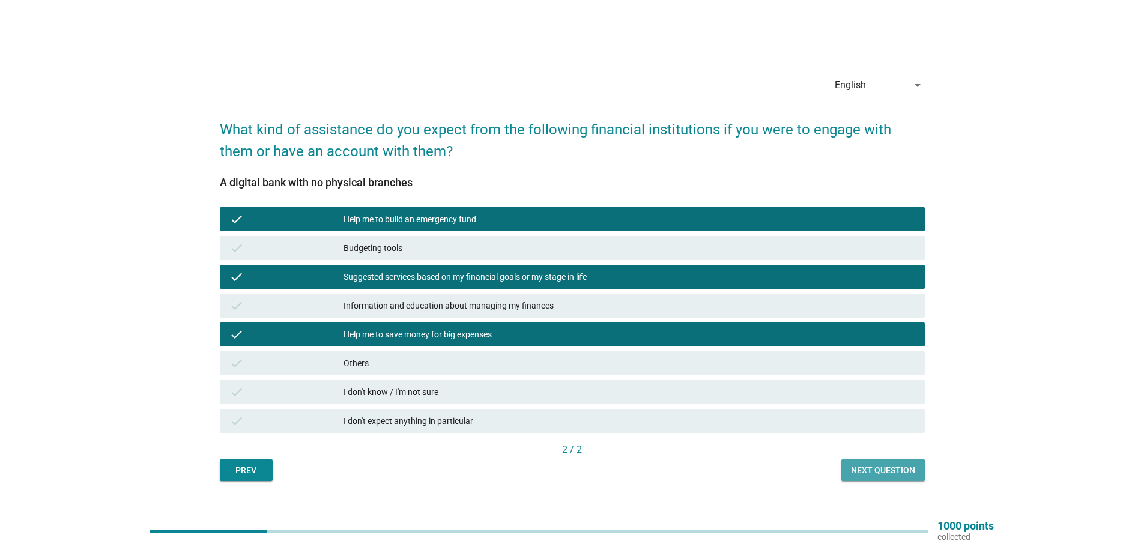
click at [857, 468] on div "Next question" at bounding box center [883, 470] width 64 height 13
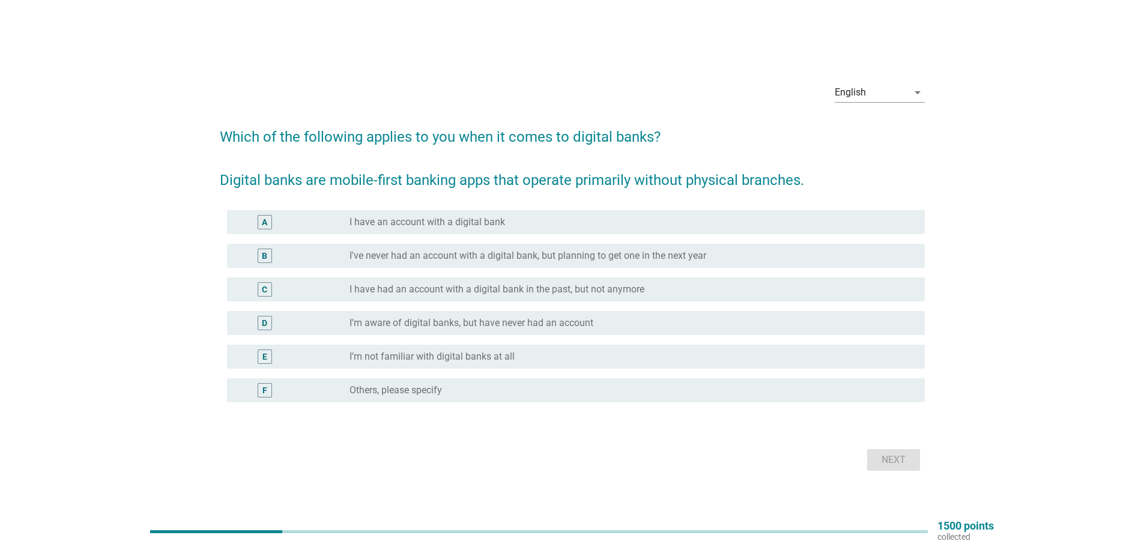
click at [493, 359] on label "I’m not familiar with digital banks at all" at bounding box center [432, 357] width 165 height 12
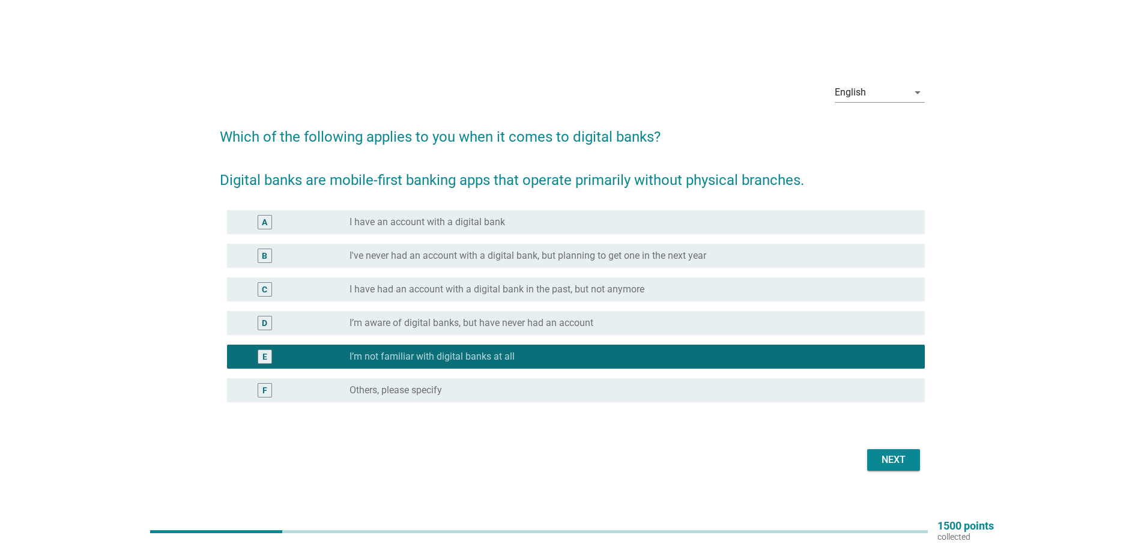
click at [881, 469] on button "Next" at bounding box center [893, 460] width 53 height 22
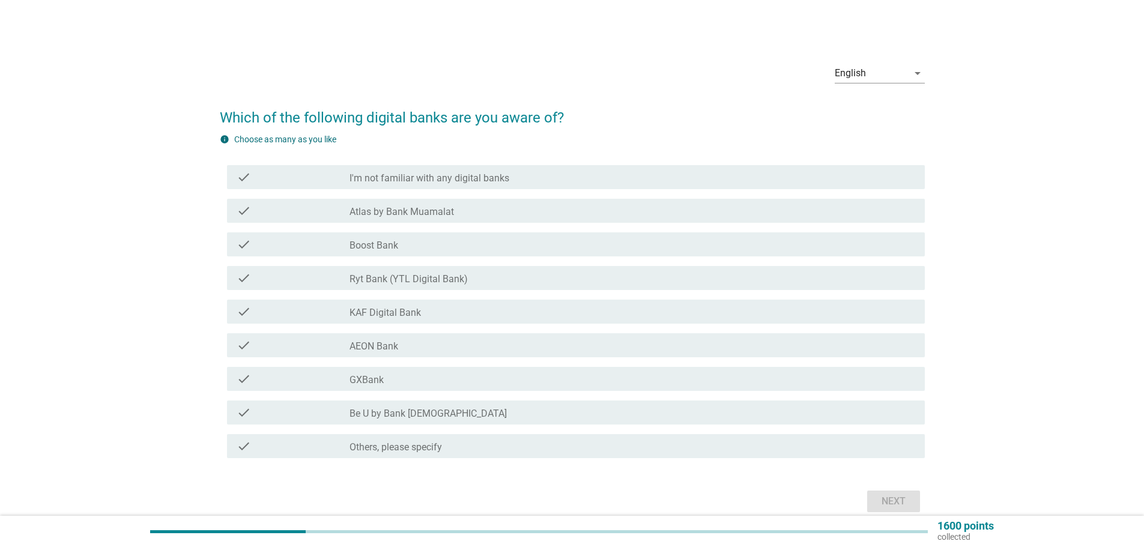
click at [399, 378] on div "check_box_outline_blank GXBank" at bounding box center [633, 379] width 566 height 14
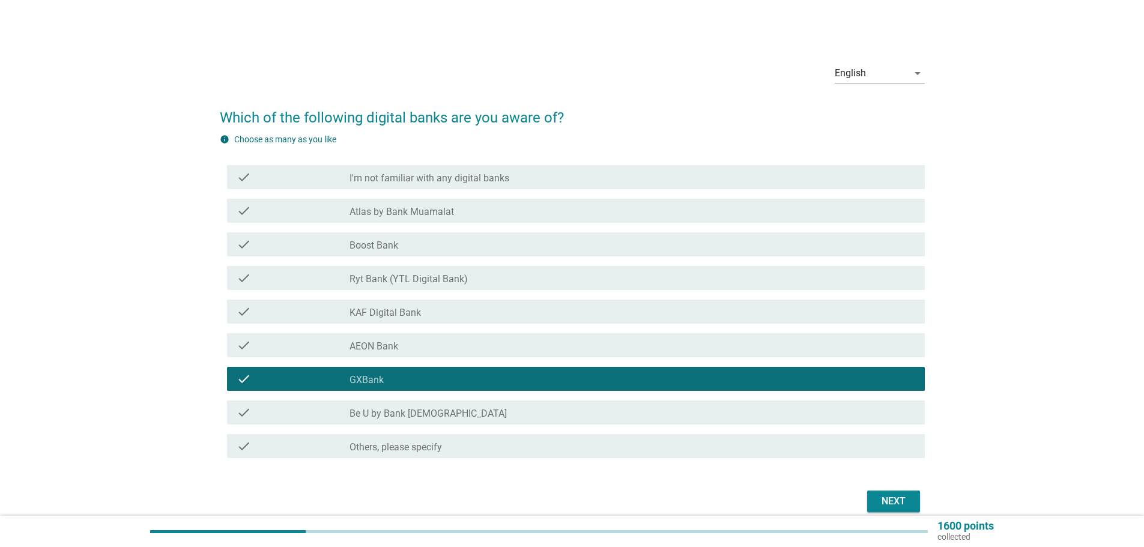
click at [416, 346] on div "check_box_outline_blank AEON Bank" at bounding box center [633, 345] width 566 height 14
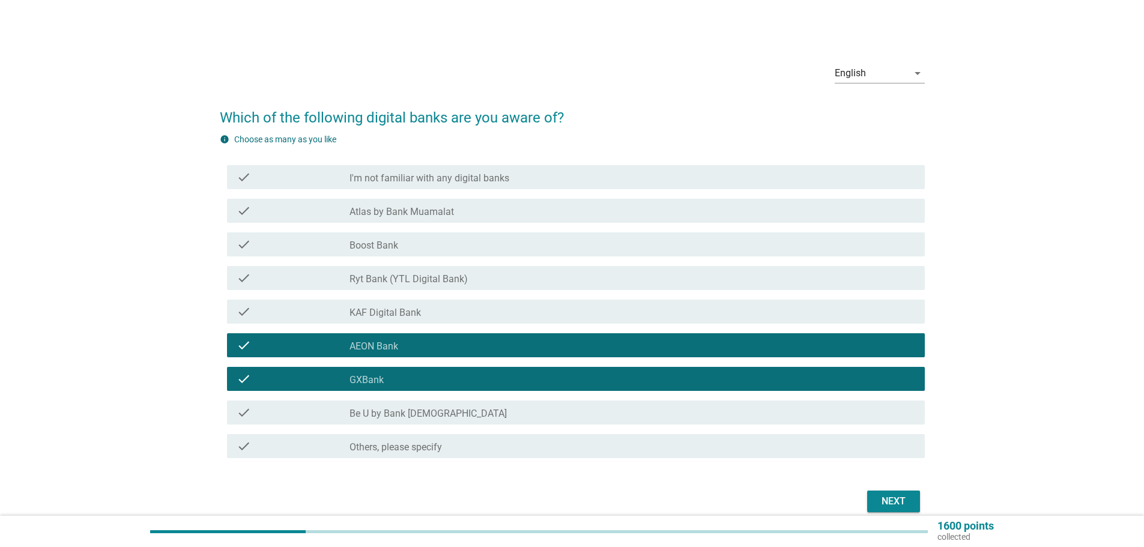
click at [422, 246] on div "check_box_outline_blank Boost Bank" at bounding box center [633, 244] width 566 height 14
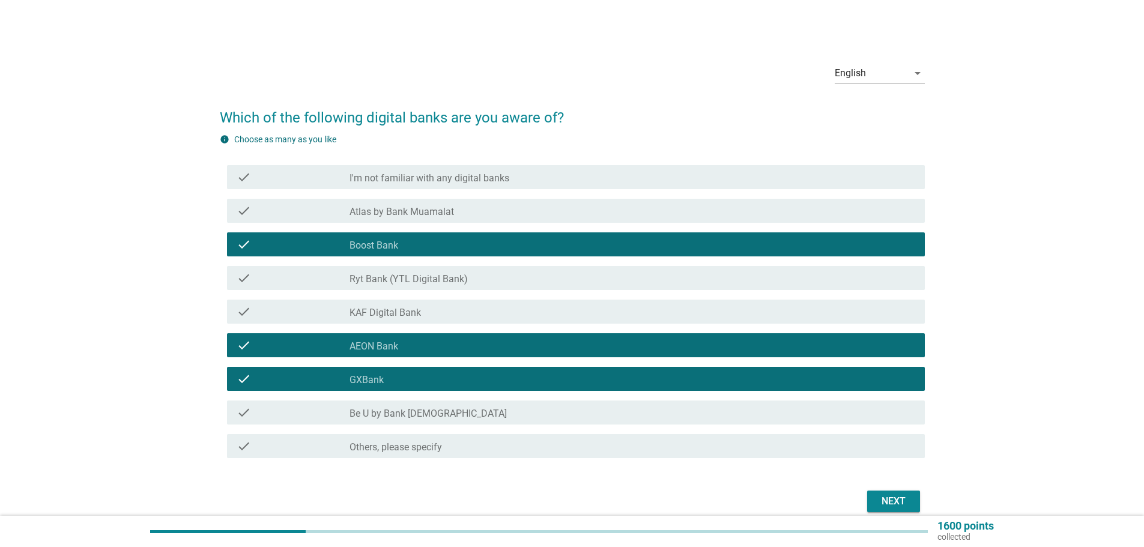
click at [877, 506] on div "Next" at bounding box center [894, 501] width 34 height 14
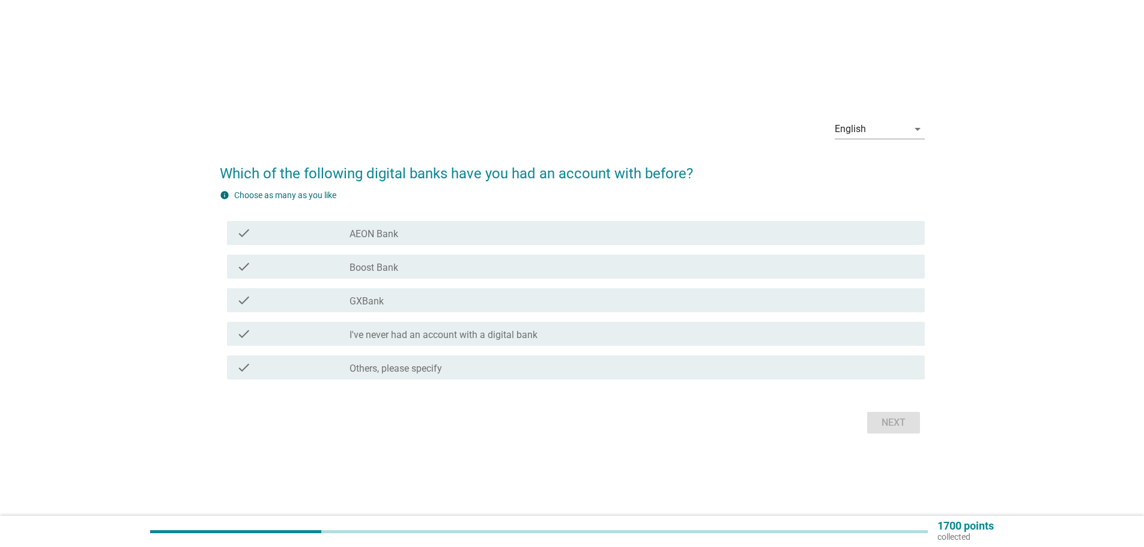
click at [435, 262] on div "check_box_outline_blank Boost Bank" at bounding box center [633, 266] width 566 height 14
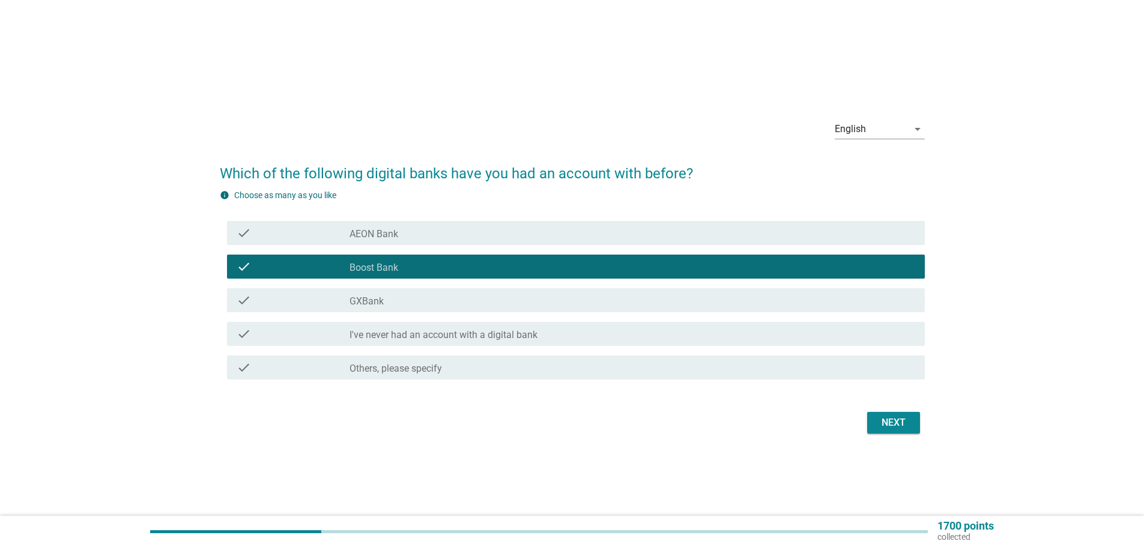
click at [912, 412] on button "Next" at bounding box center [893, 423] width 53 height 22
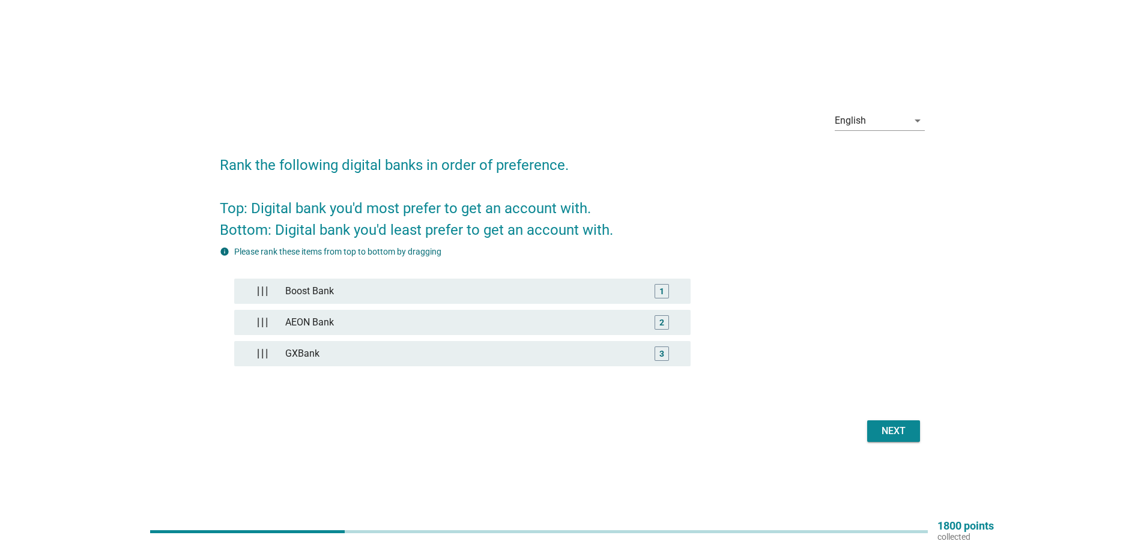
click at [915, 436] on button "Next" at bounding box center [893, 431] width 53 height 22
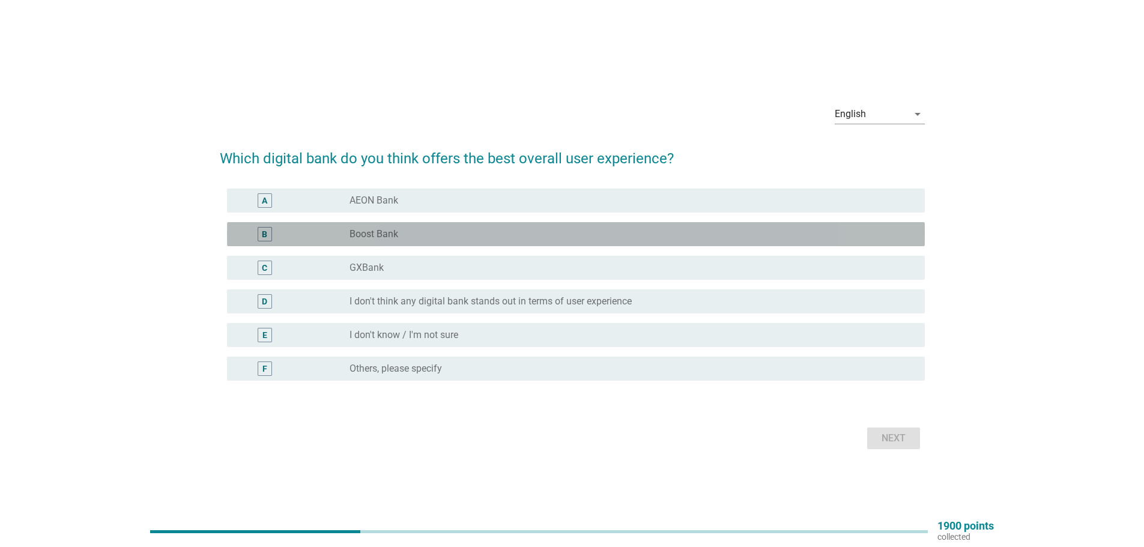
click at [384, 236] on label "Boost Bank" at bounding box center [374, 234] width 49 height 12
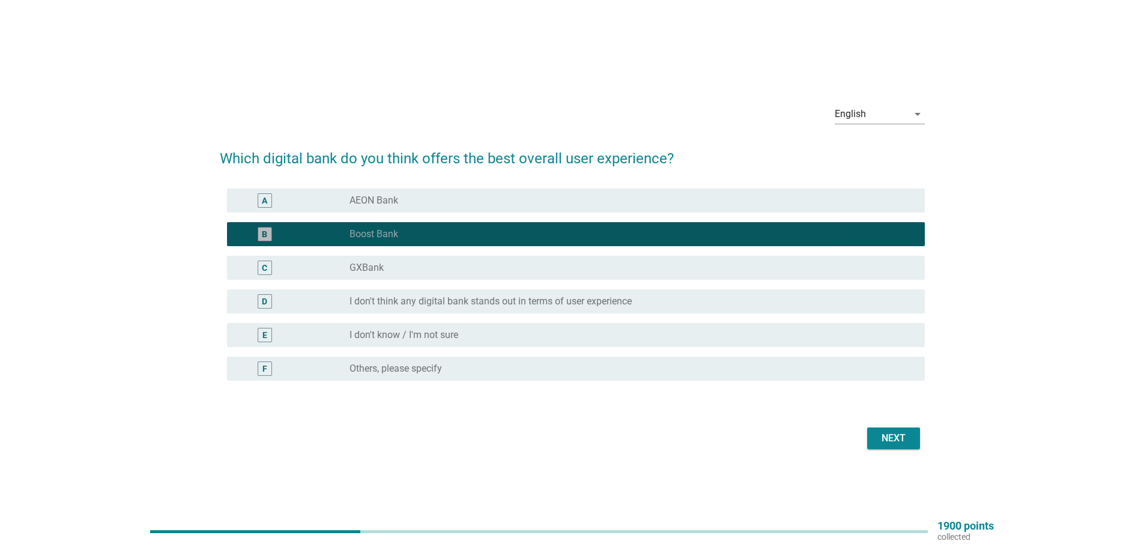
click at [384, 235] on label "Boost Bank" at bounding box center [374, 234] width 49 height 12
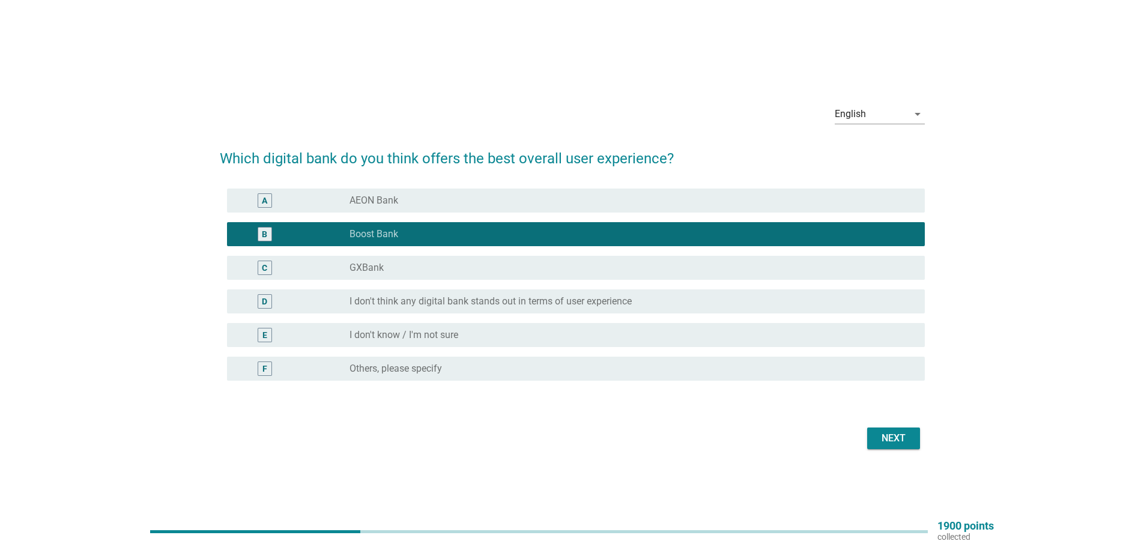
drag, startPoint x: 384, startPoint y: 235, endPoint x: 390, endPoint y: 207, distance: 29.6
click at [390, 207] on div "A radio_button_unchecked AEON Bank B radio_button_checked Boost Bank C radio_bu…" at bounding box center [572, 285] width 705 height 202
click at [902, 440] on div "Next" at bounding box center [894, 438] width 34 height 14
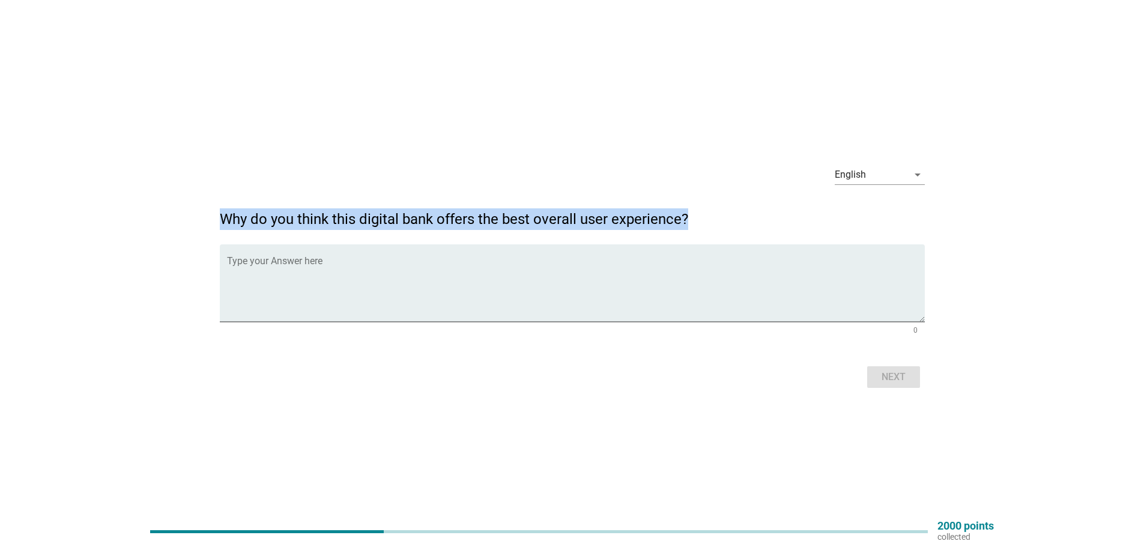
drag, startPoint x: 222, startPoint y: 219, endPoint x: 766, endPoint y: 210, distance: 544.9
click at [766, 210] on h2 "Why do you think this digital bank offers the best overall user experience?" at bounding box center [572, 213] width 705 height 34
copy h2 "Why do you think this digital bank offers the best overall user experience?"
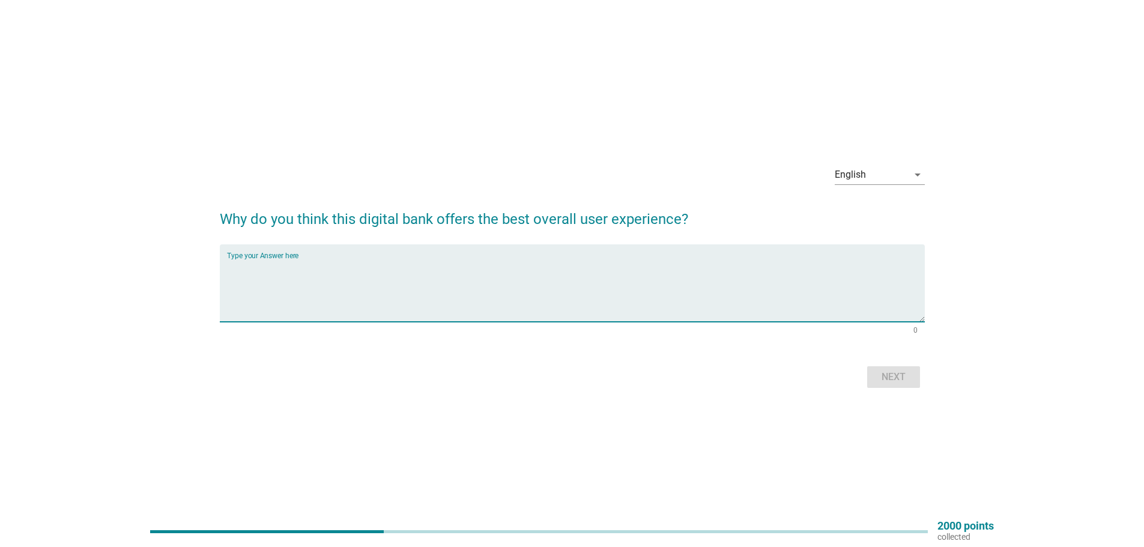
click at [347, 263] on textarea "Type your Answer here" at bounding box center [576, 290] width 698 height 63
type textarea "fast and frictionless transactions."
click at [894, 379] on div "Next" at bounding box center [894, 377] width 34 height 14
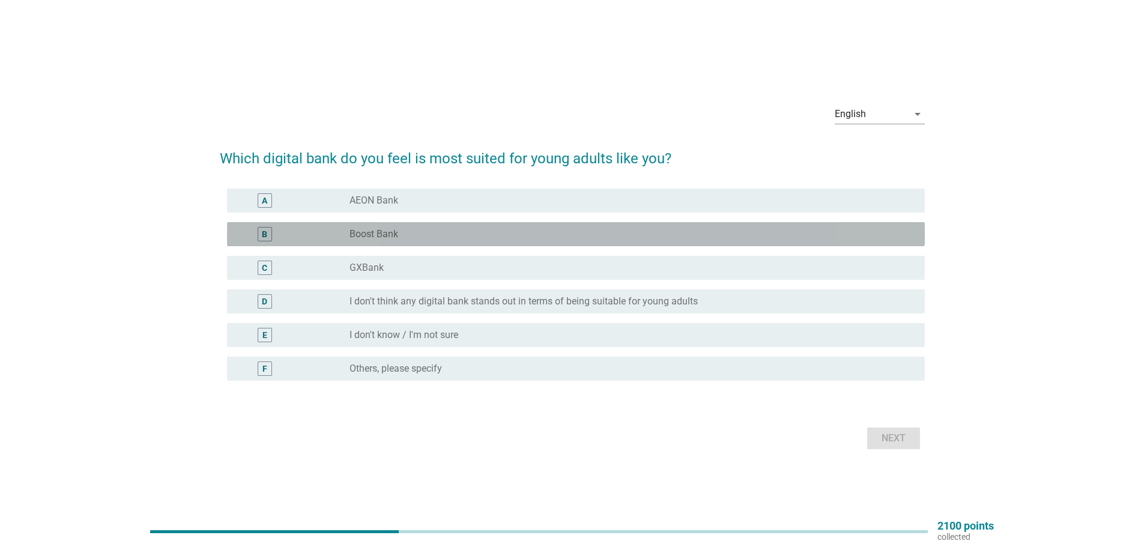
click at [412, 226] on div "B radio_button_unchecked Boost Bank" at bounding box center [576, 234] width 698 height 24
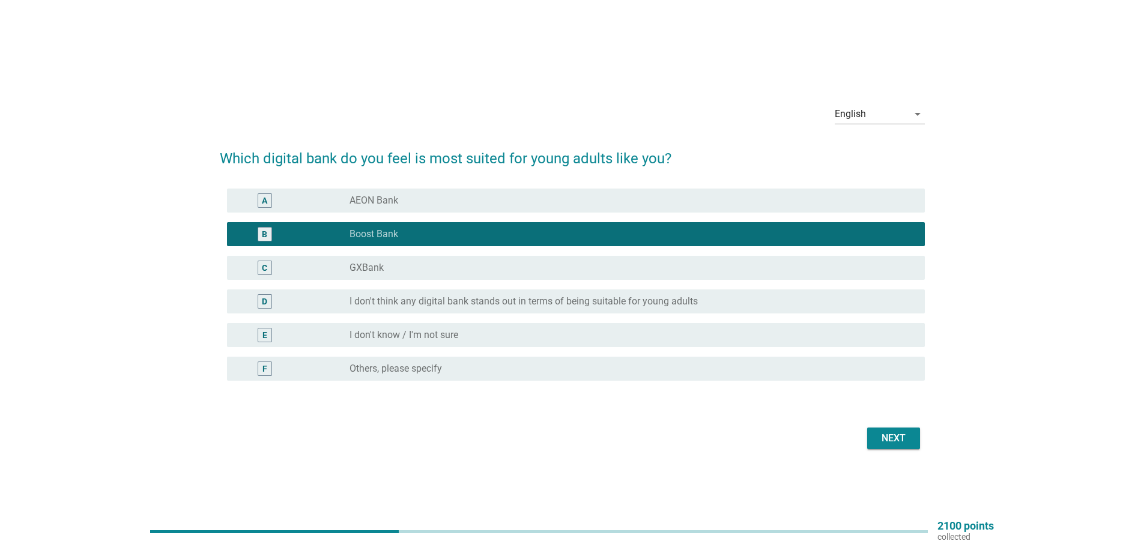
click at [898, 438] on div "Next" at bounding box center [894, 438] width 34 height 14
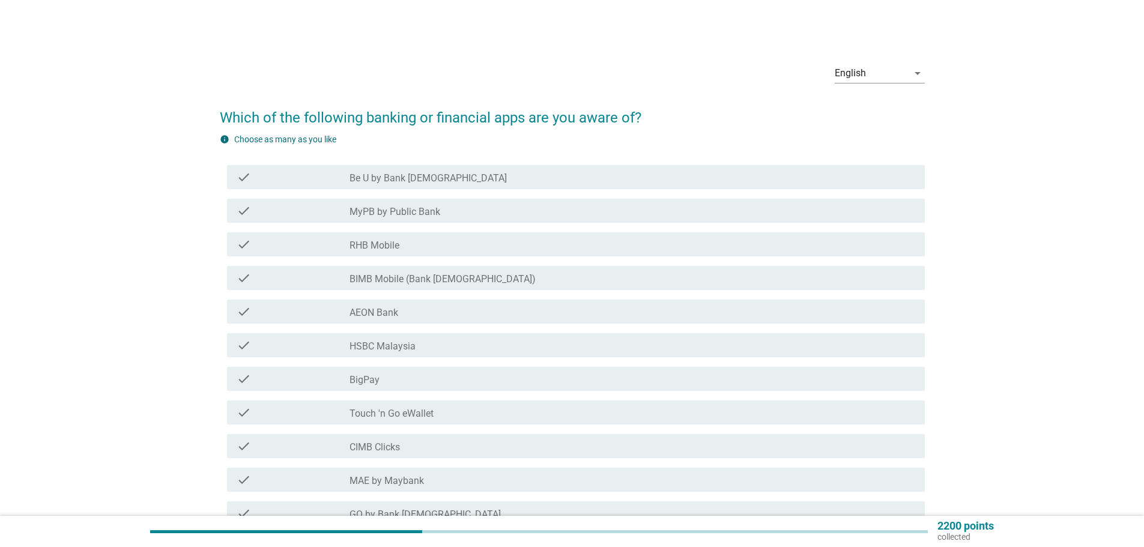
click at [475, 279] on div "check_box_outline_blank BIMB Mobile (Bank [DEMOGRAPHIC_DATA])" at bounding box center [633, 278] width 566 height 14
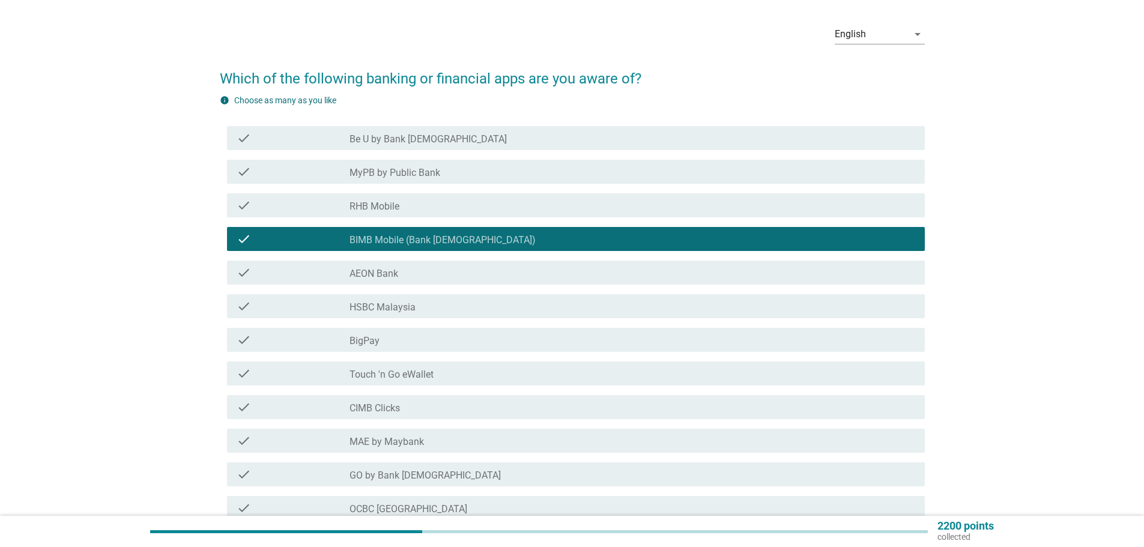
scroll to position [60, 0]
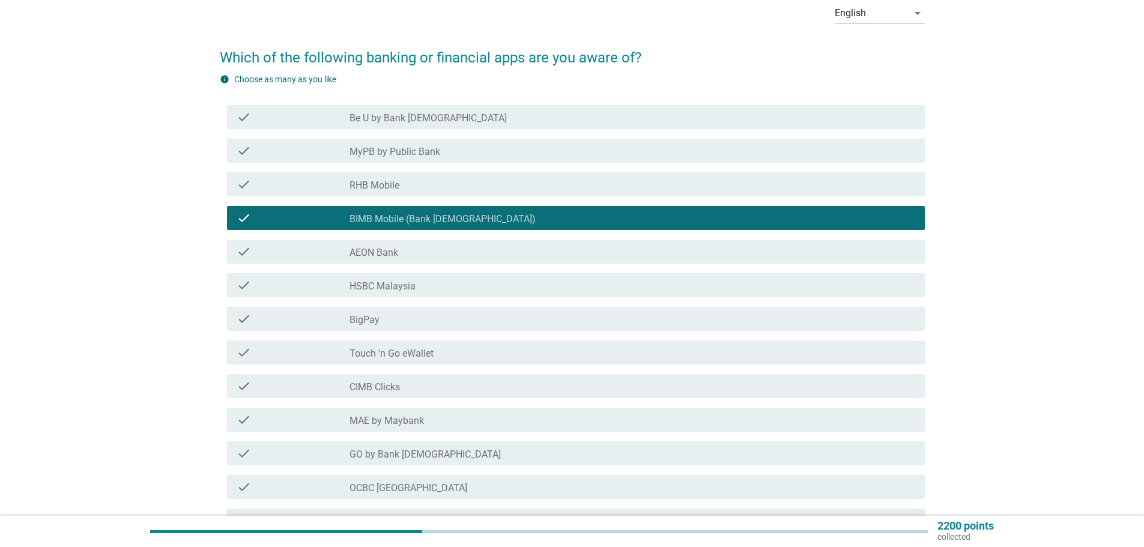
click at [447, 256] on div "check_box_outline_blank AEON Bank" at bounding box center [633, 251] width 566 height 14
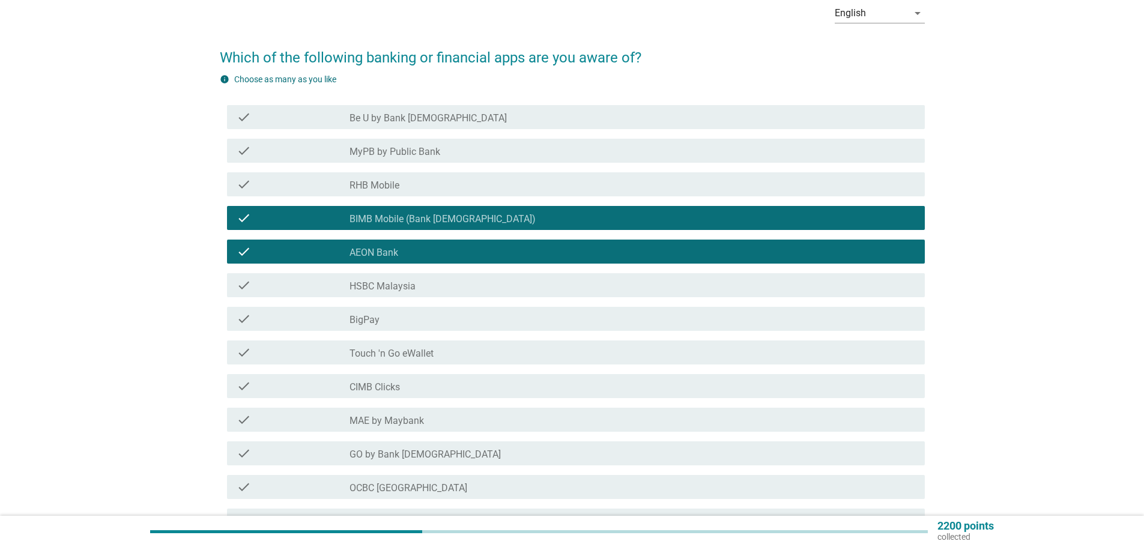
click at [424, 282] on div "check_box_outline_blank HSBC Malaysia" at bounding box center [633, 285] width 566 height 14
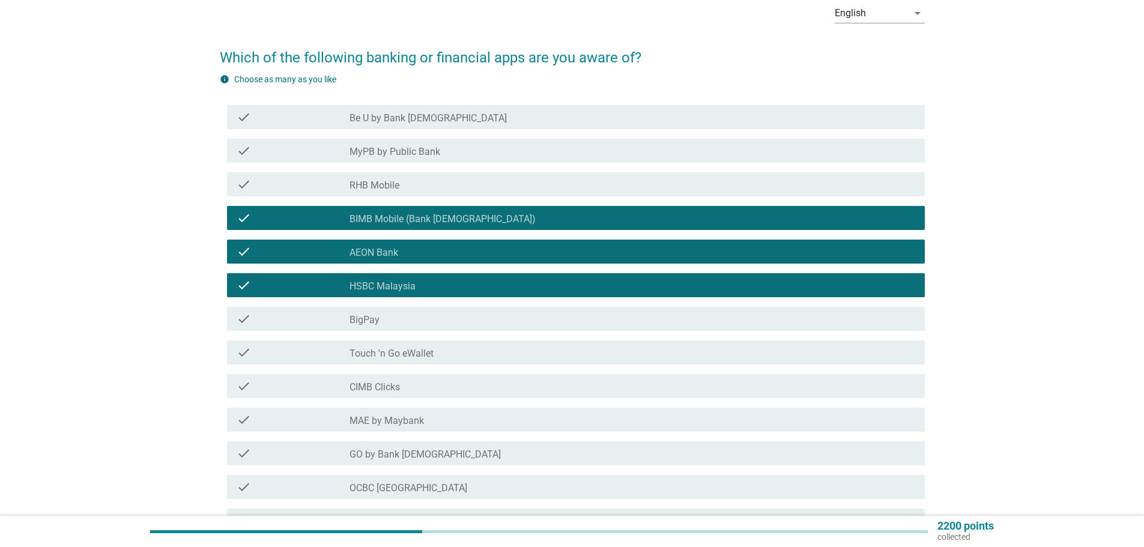
click at [398, 180] on label "RHB Mobile" at bounding box center [375, 186] width 50 height 12
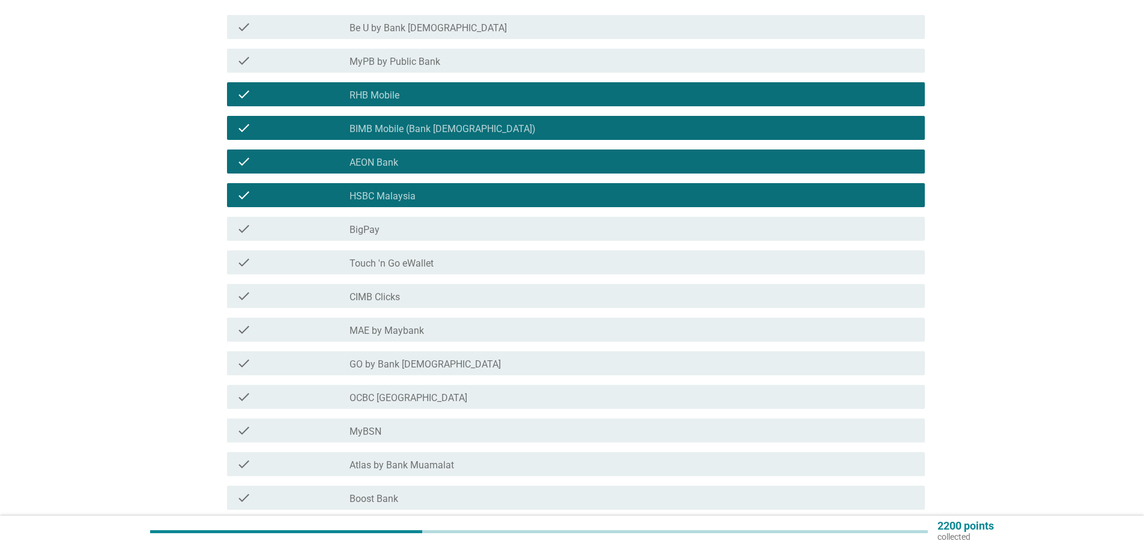
scroll to position [180, 0]
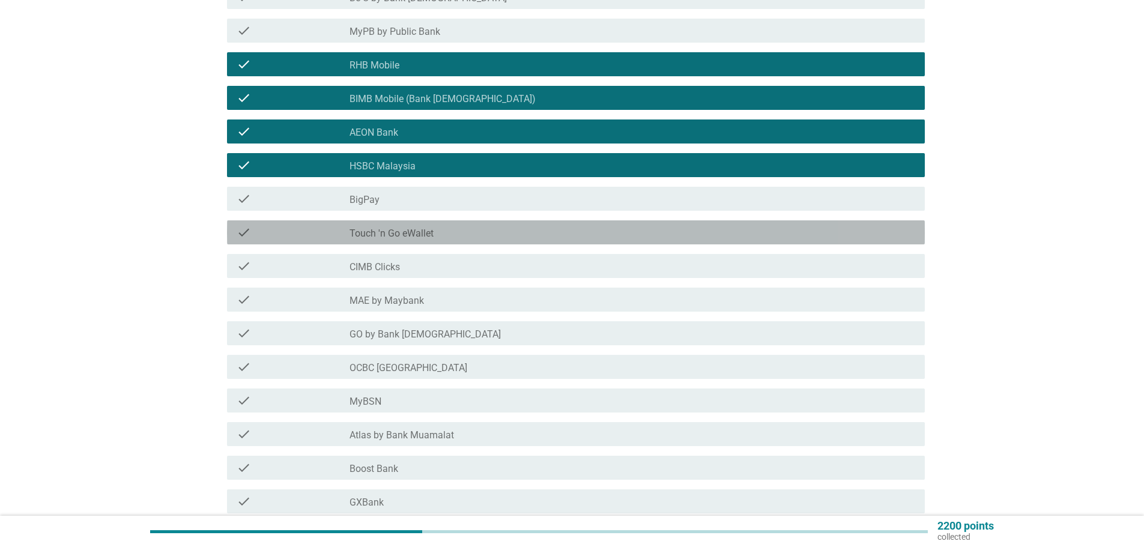
click at [445, 228] on div "check_box_outline_blank Touch 'n Go eWallet" at bounding box center [633, 232] width 566 height 14
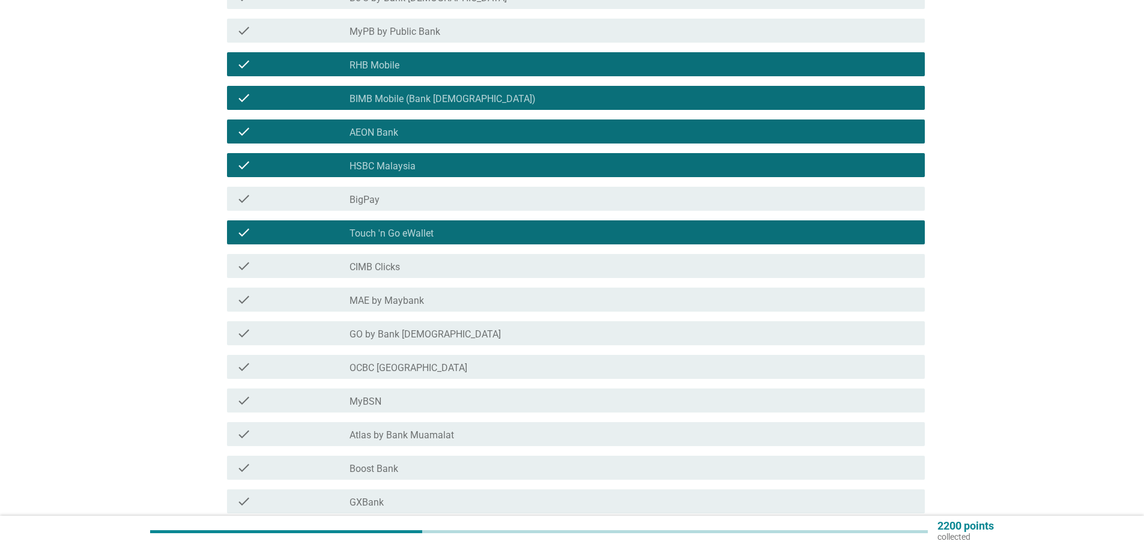
click at [431, 264] on div "check_box_outline_blank CIMB Clicks" at bounding box center [633, 266] width 566 height 14
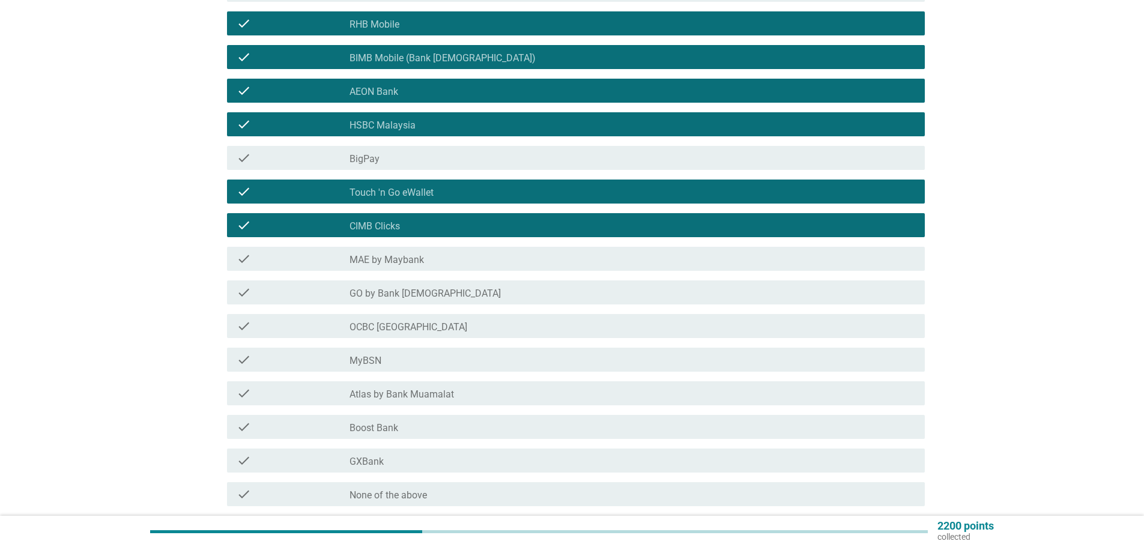
scroll to position [300, 0]
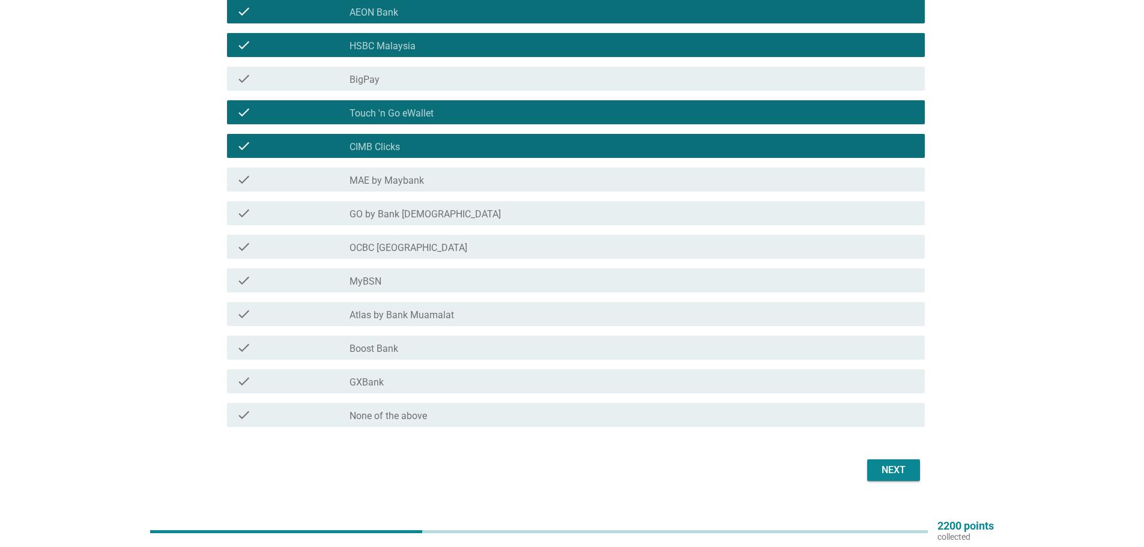
click at [426, 183] on div "check_box_outline_blank MAE by Maybank" at bounding box center [633, 179] width 566 height 14
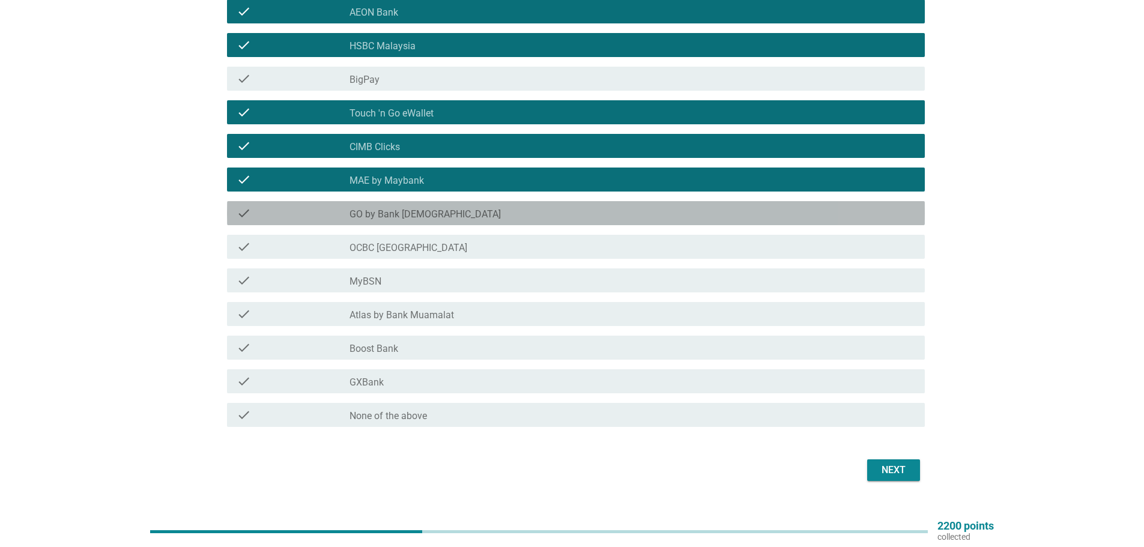
click at [422, 205] on div "check check_box_outline_blank GO by Bank [DEMOGRAPHIC_DATA]" at bounding box center [576, 213] width 698 height 24
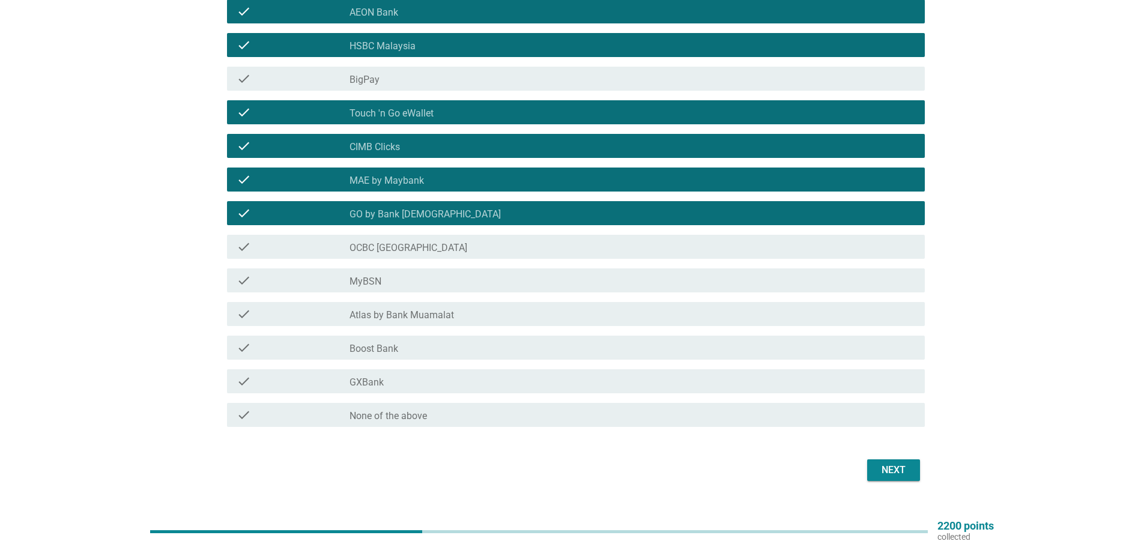
click at [426, 241] on div "check_box_outline_blank OCBC [GEOGRAPHIC_DATA]" at bounding box center [633, 247] width 566 height 14
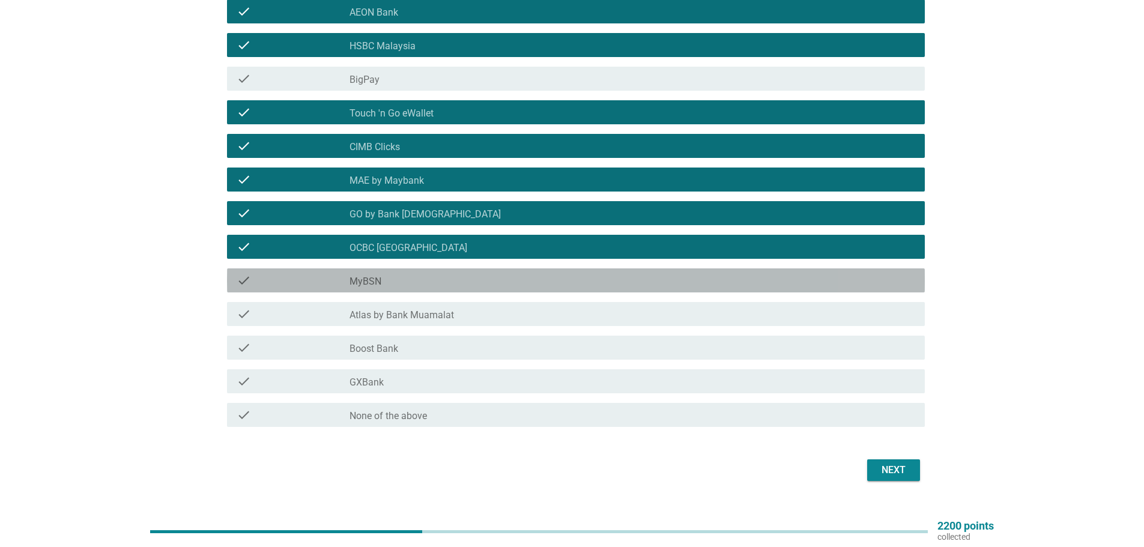
click at [420, 276] on div "check_box_outline_blank MyBSN" at bounding box center [633, 280] width 566 height 14
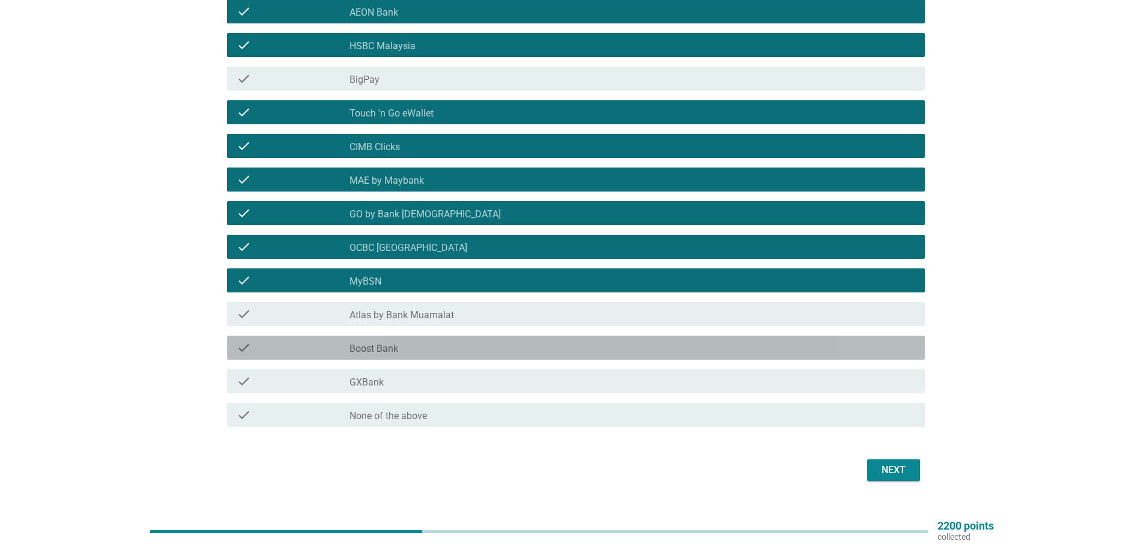
click at [458, 347] on div "check_box_outline_blank Boost Bank" at bounding box center [633, 348] width 566 height 14
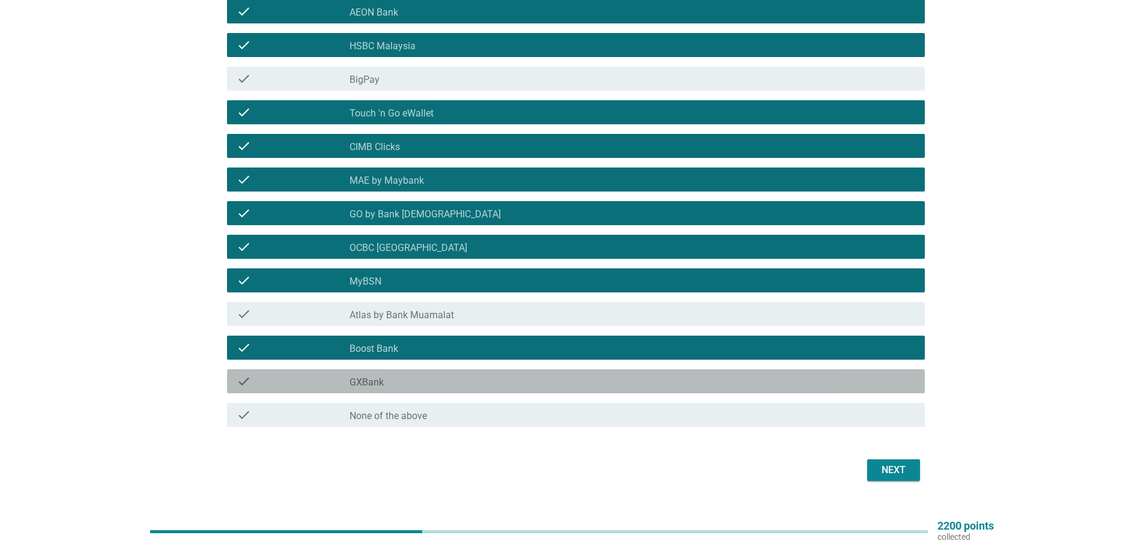
click at [428, 381] on div "check_box_outline_blank GXBank" at bounding box center [633, 381] width 566 height 14
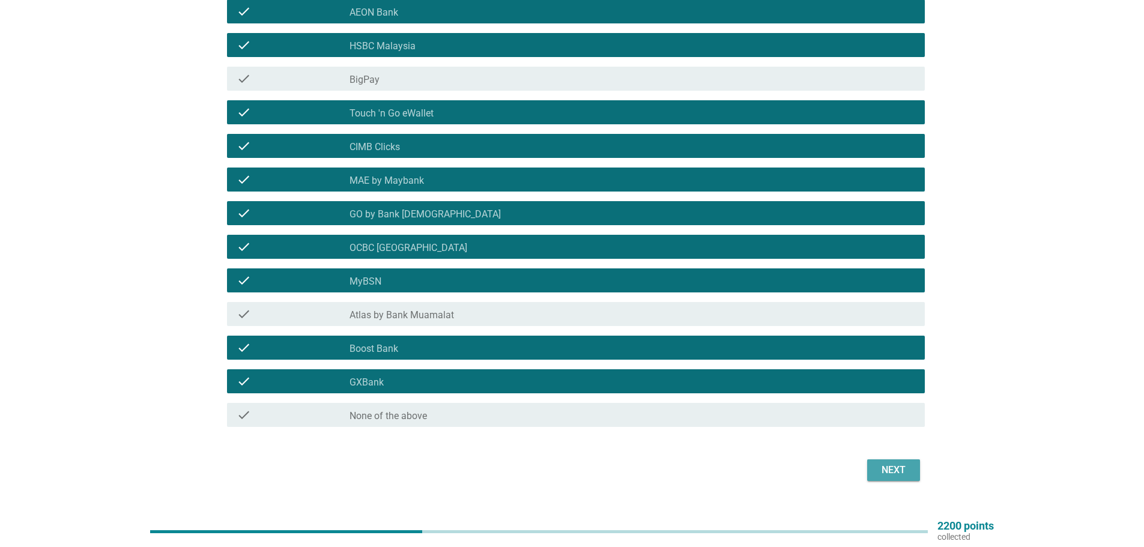
click at [892, 467] on div "Next" at bounding box center [894, 470] width 34 height 14
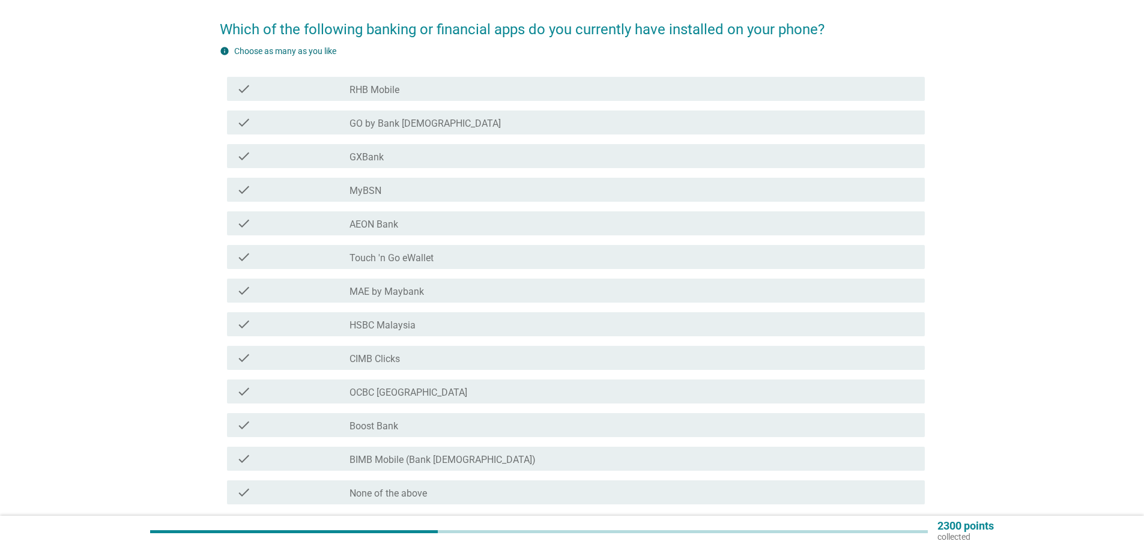
scroll to position [120, 0]
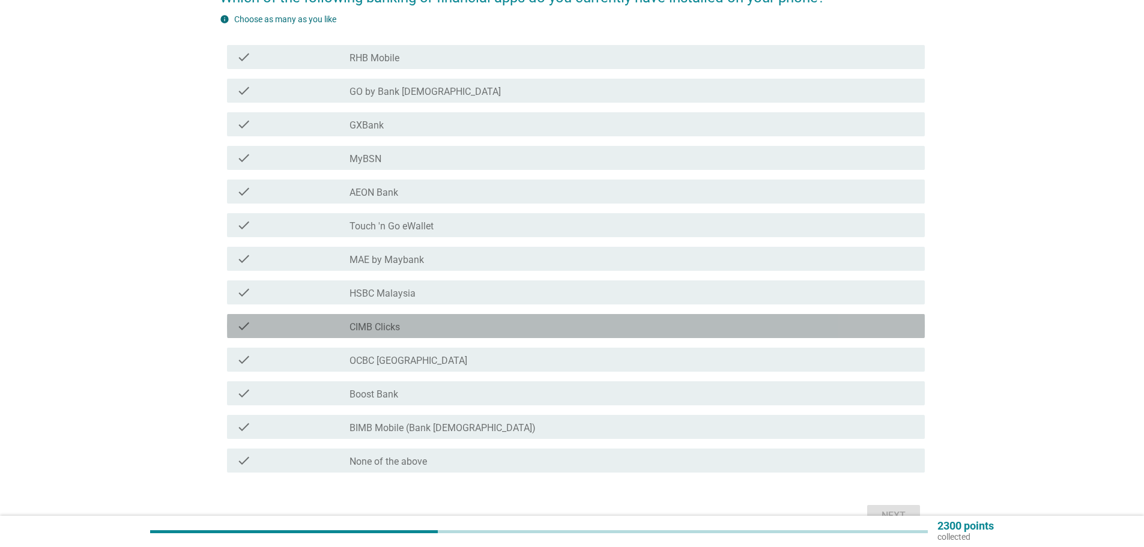
click at [405, 335] on div "check check_box_outline_blank CIMB Clicks" at bounding box center [576, 326] width 698 height 24
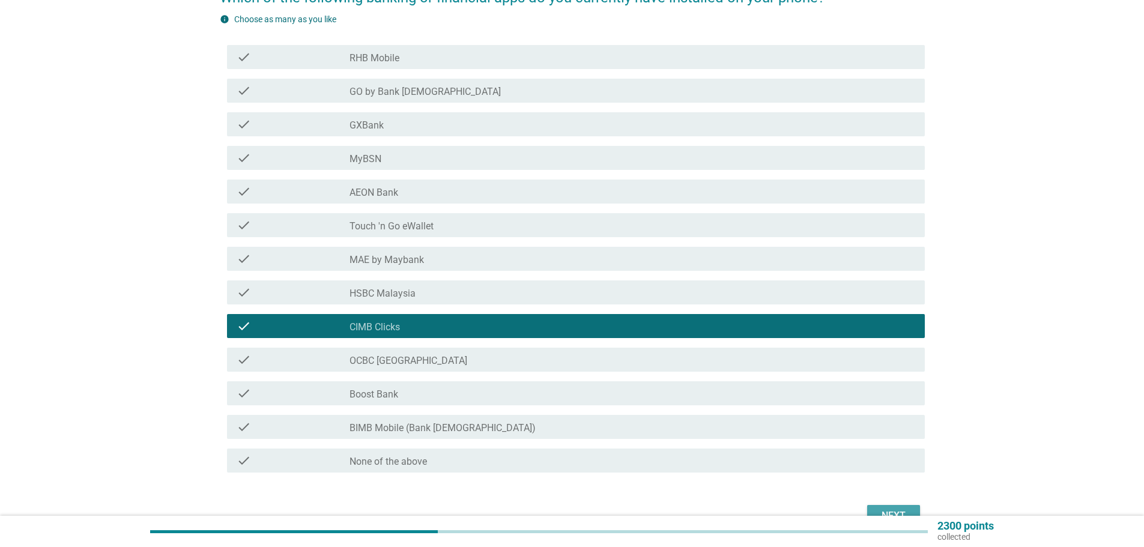
click at [890, 513] on div "Next" at bounding box center [894, 516] width 34 height 14
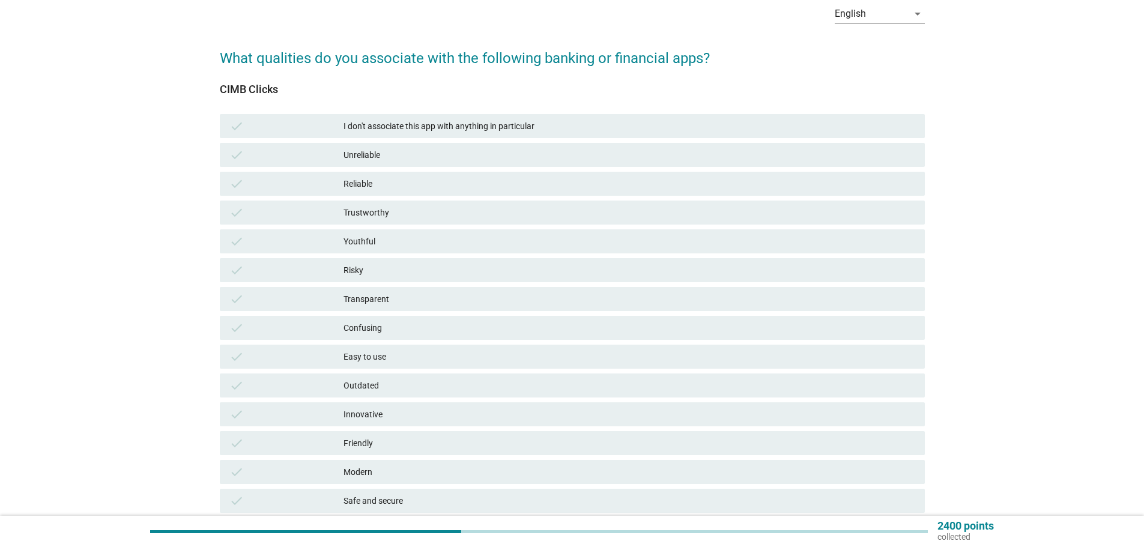
scroll to position [60, 0]
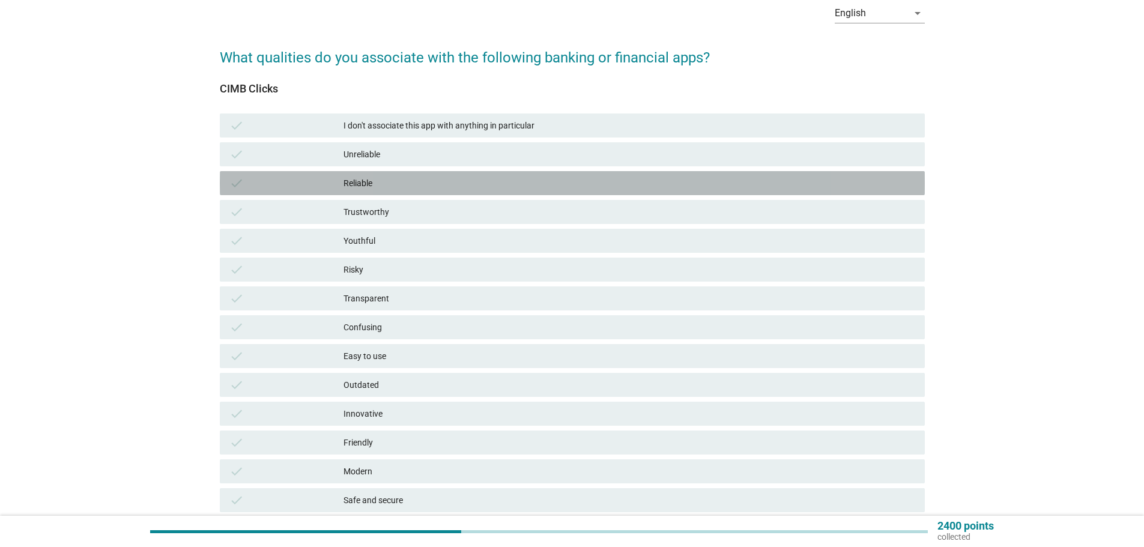
click at [401, 183] on div "Reliable" at bounding box center [630, 183] width 572 height 14
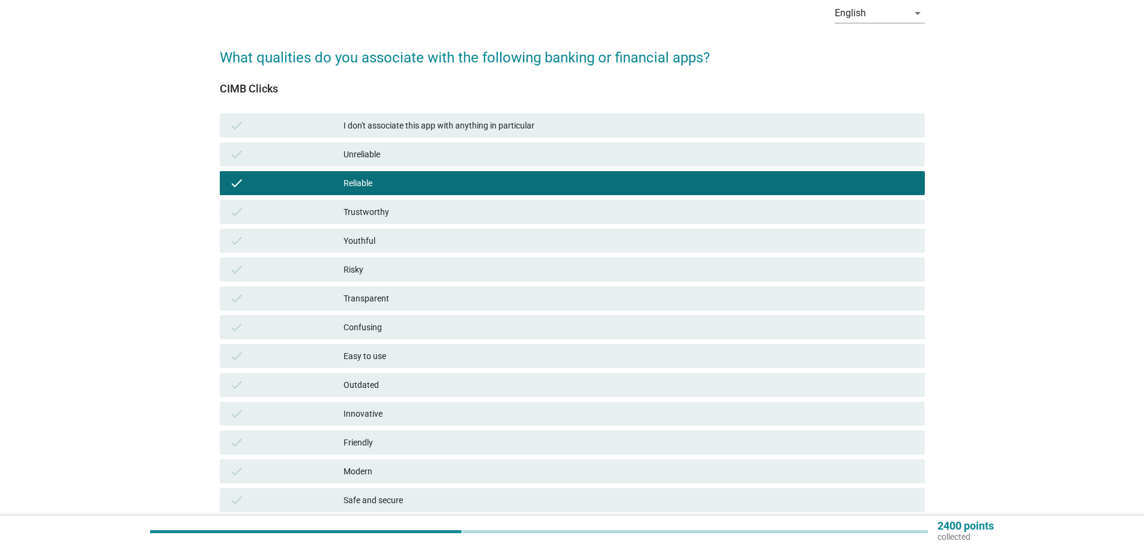
click at [403, 212] on div "Trustworthy" at bounding box center [630, 212] width 572 height 14
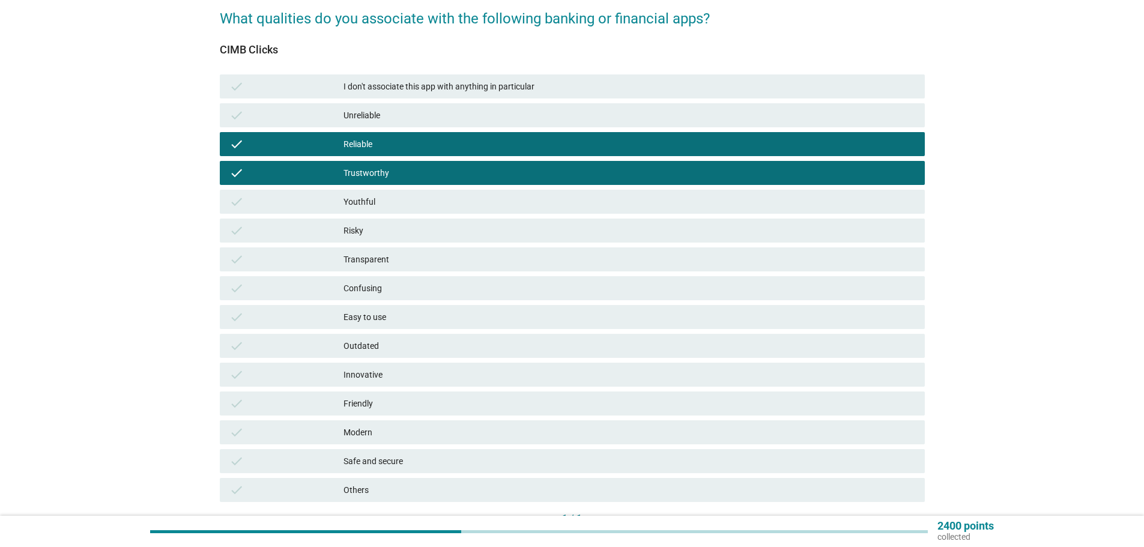
scroll to position [120, 0]
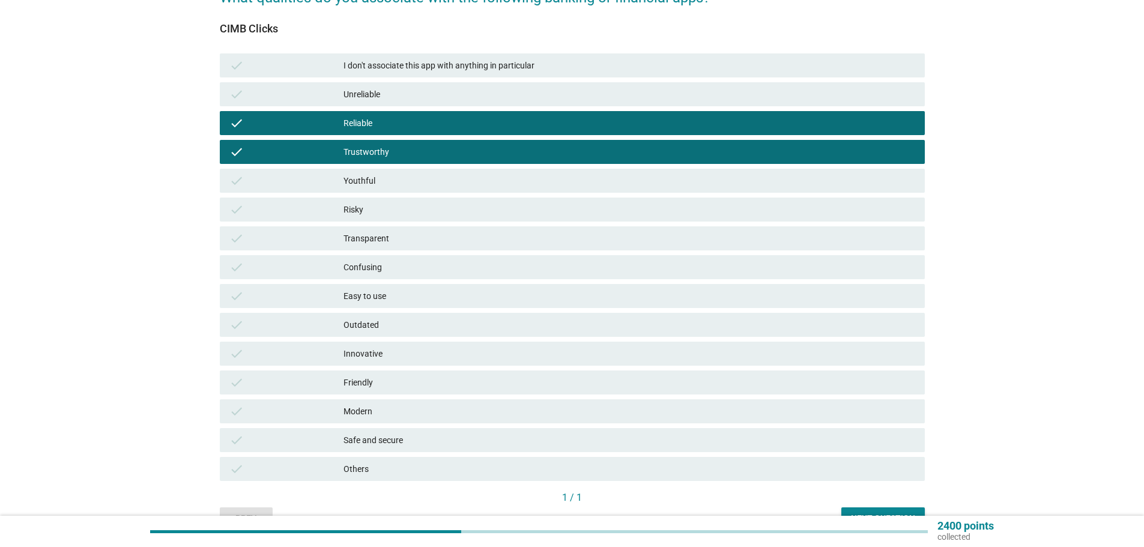
click at [396, 181] on div "Youthful" at bounding box center [630, 181] width 572 height 14
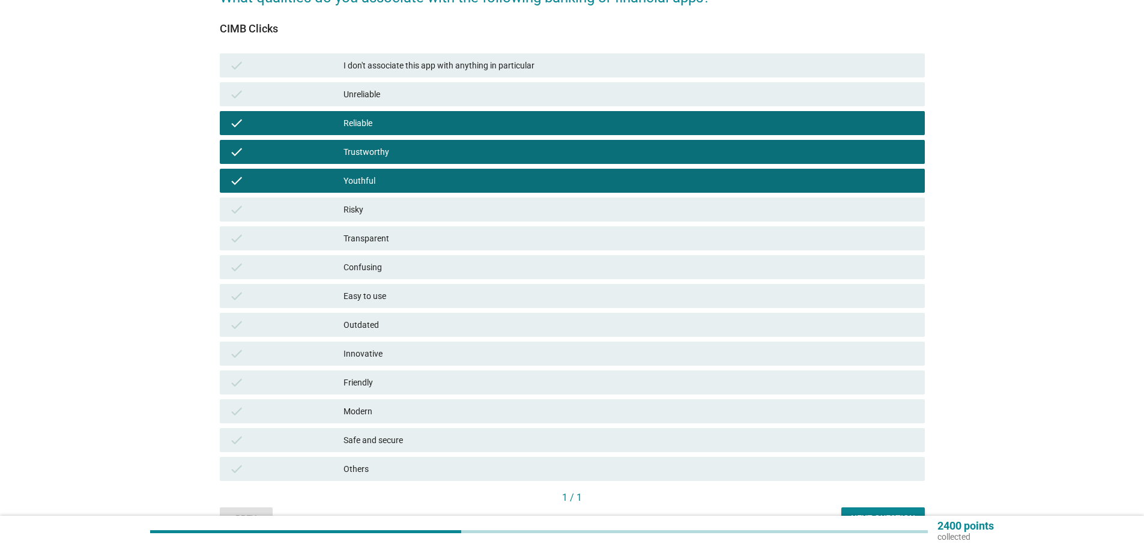
click at [399, 235] on div "Transparent" at bounding box center [630, 238] width 572 height 14
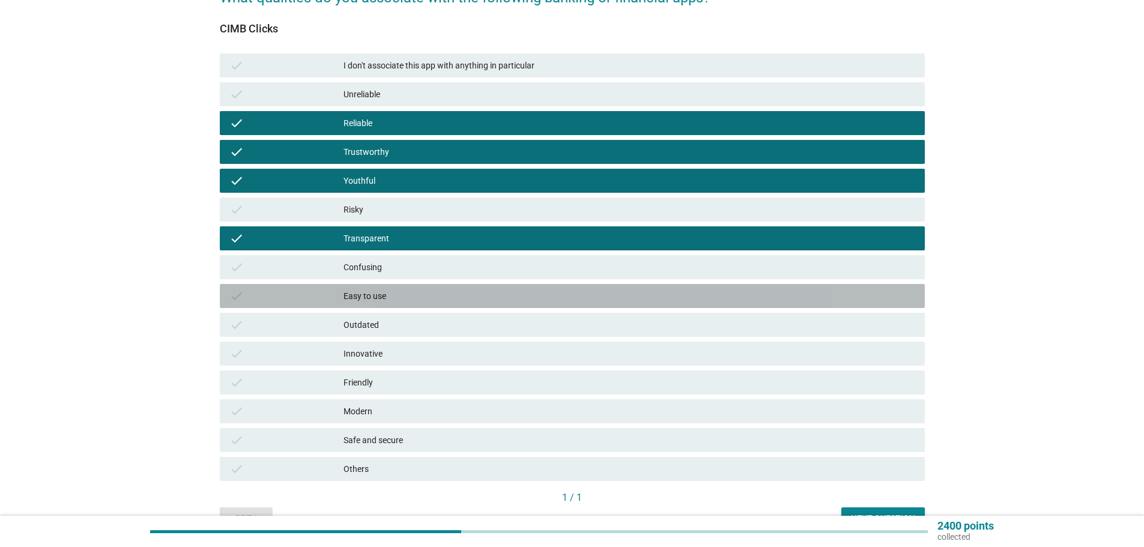
click at [419, 296] on div "Easy to use" at bounding box center [630, 296] width 572 height 14
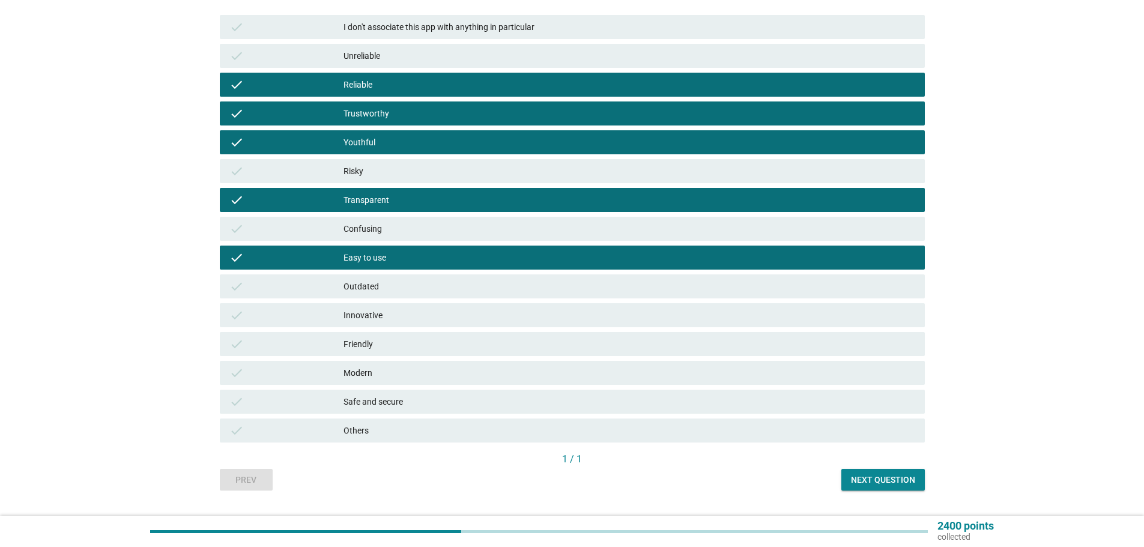
scroll to position [180, 0]
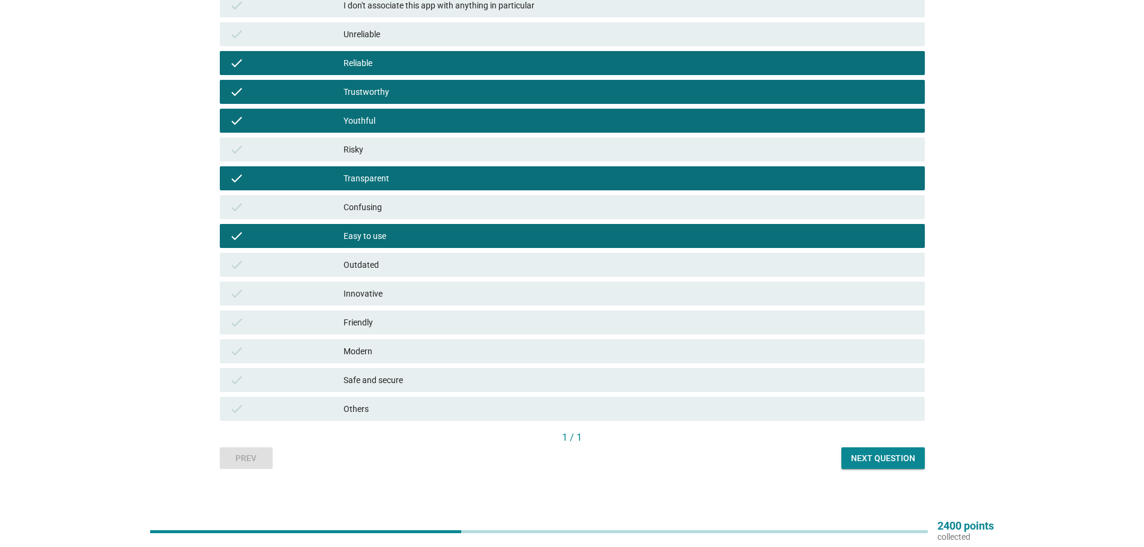
click at [428, 382] on div "Safe and secure" at bounding box center [630, 380] width 572 height 14
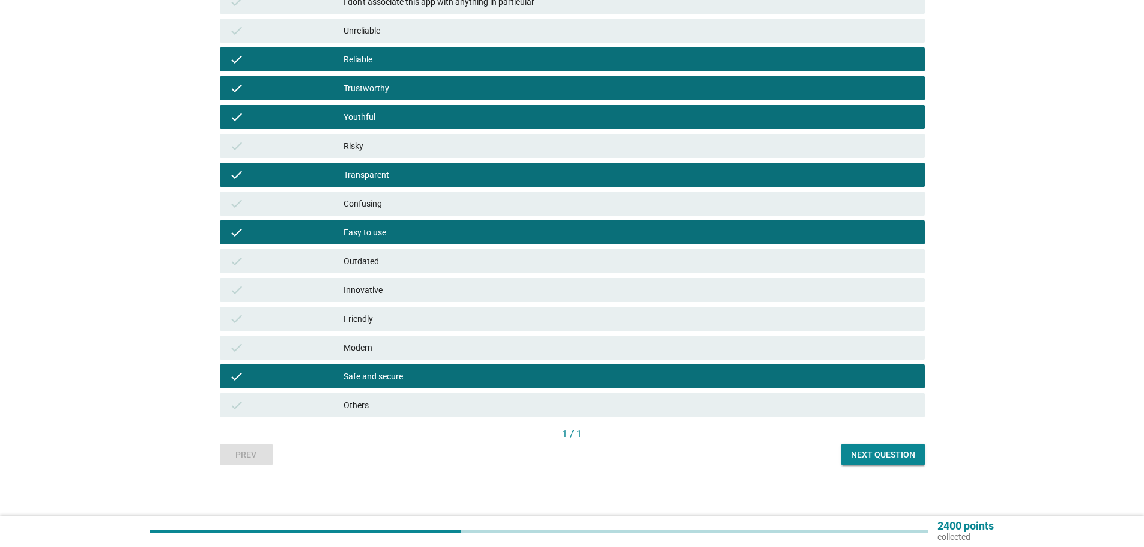
scroll to position [187, 0]
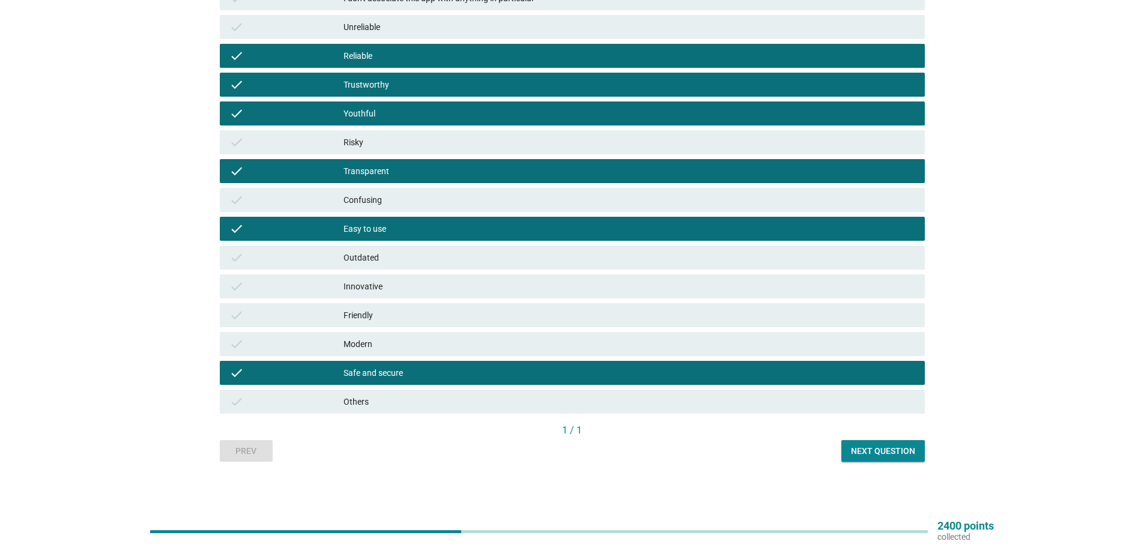
click at [875, 449] on div "Next question" at bounding box center [883, 451] width 64 height 13
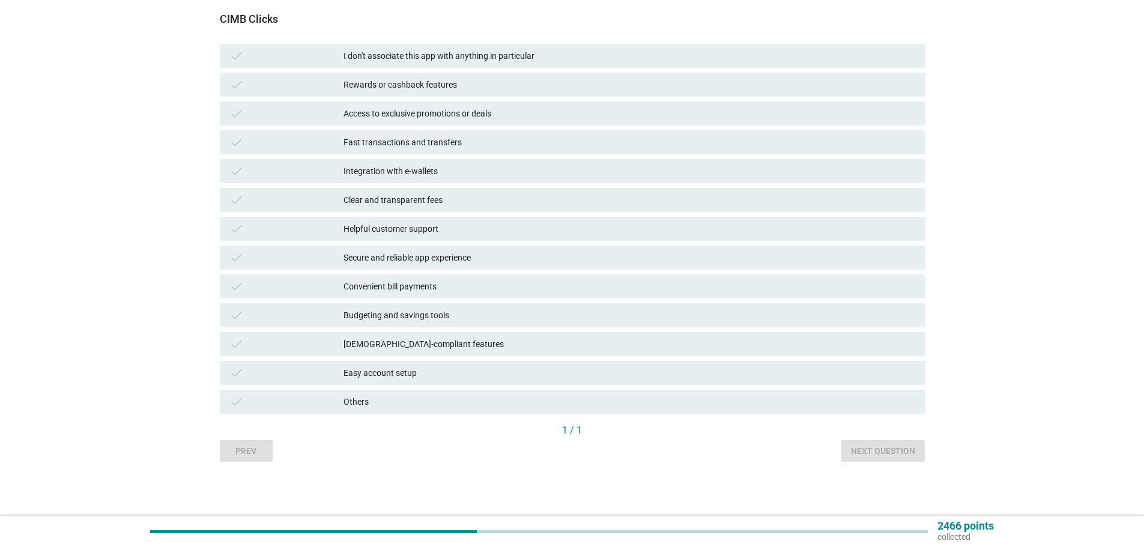
scroll to position [0, 0]
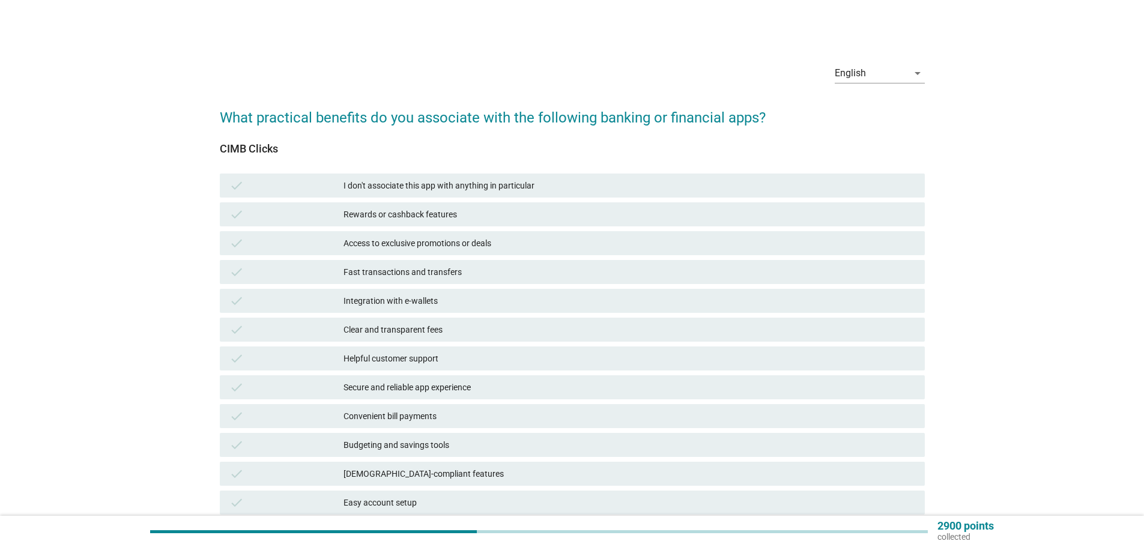
click at [499, 272] on div "Fast transactions and transfers" at bounding box center [630, 272] width 572 height 14
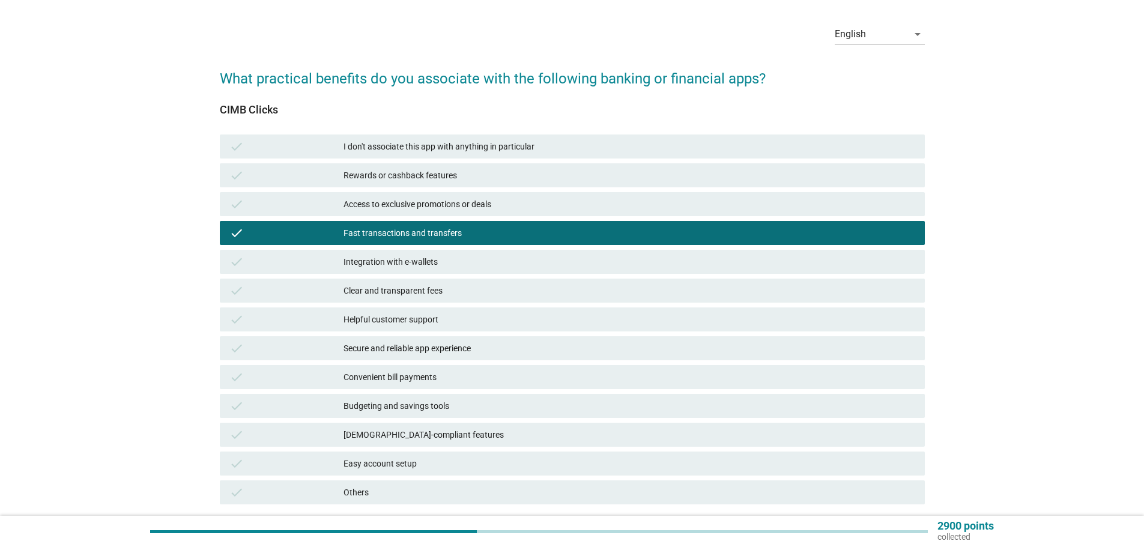
scroll to position [60, 0]
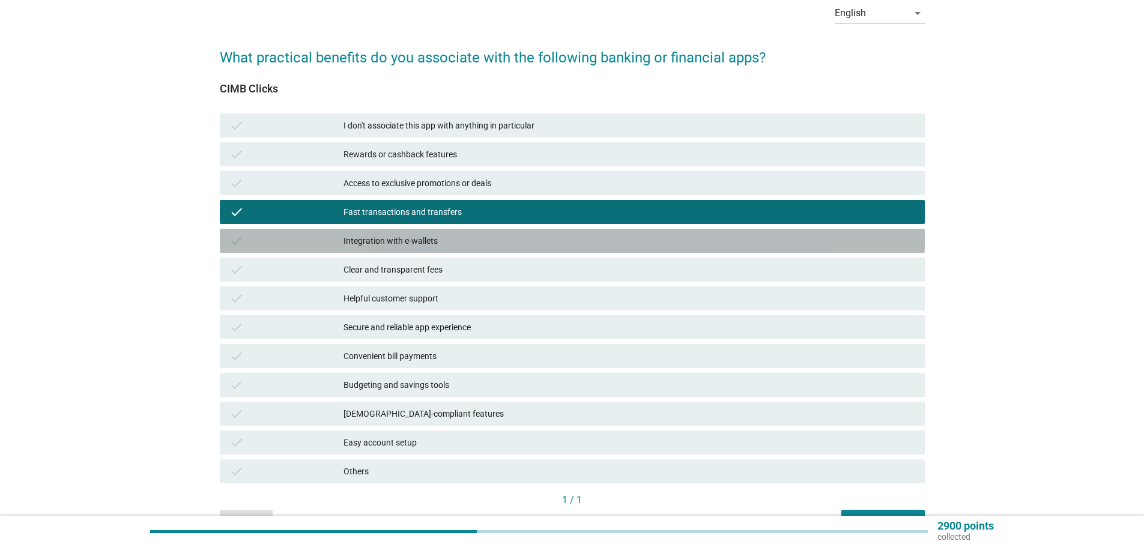
click at [448, 242] on div "Integration with e-wallets" at bounding box center [630, 241] width 572 height 14
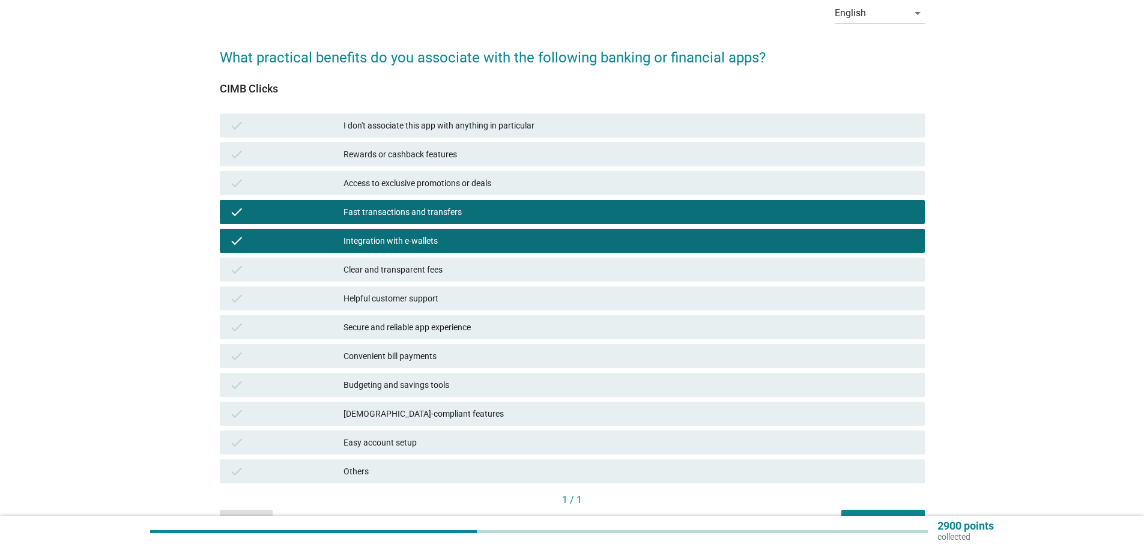
click at [460, 270] on div "Clear and transparent fees" at bounding box center [630, 269] width 572 height 14
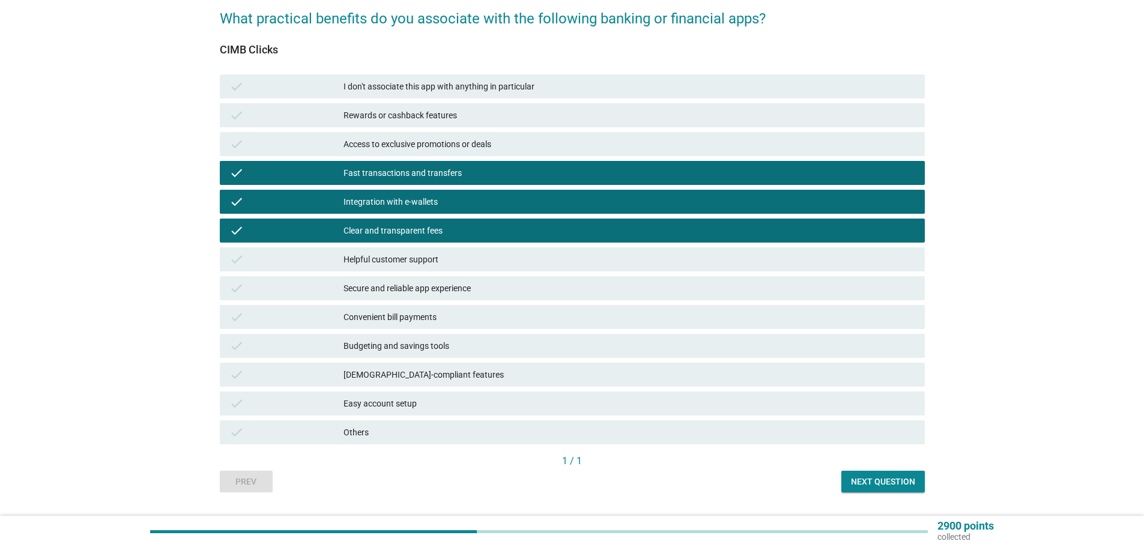
scroll to position [120, 0]
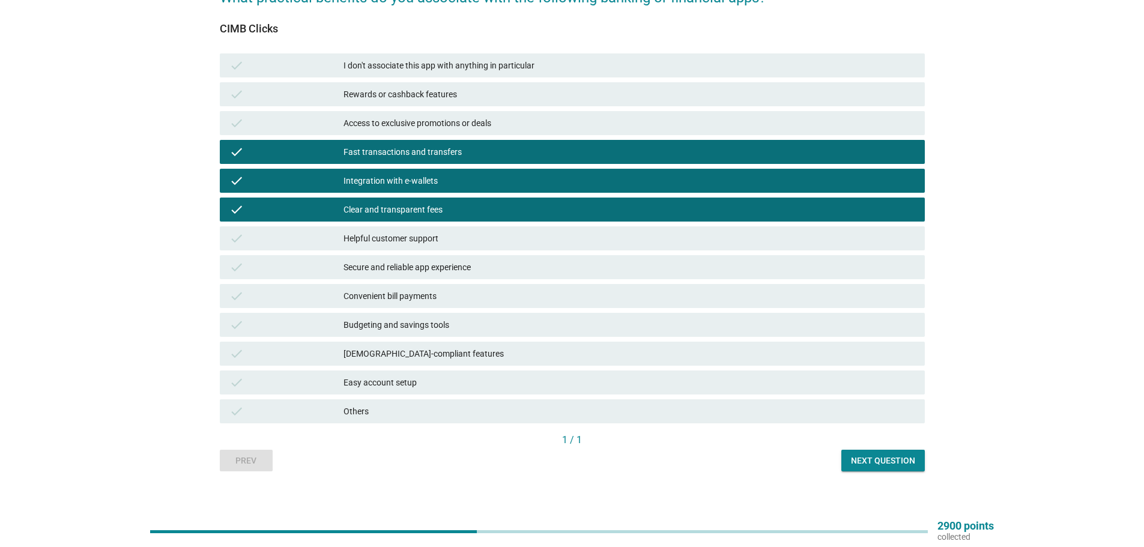
click at [469, 266] on div "Secure and reliable app experience" at bounding box center [630, 267] width 572 height 14
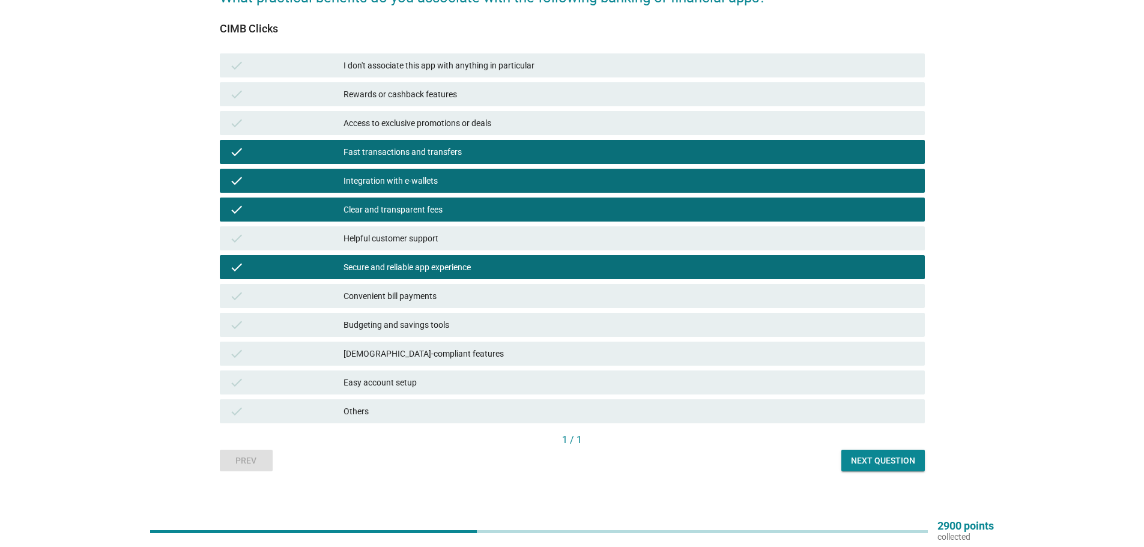
click at [459, 299] on div "Convenient bill payments" at bounding box center [630, 296] width 572 height 14
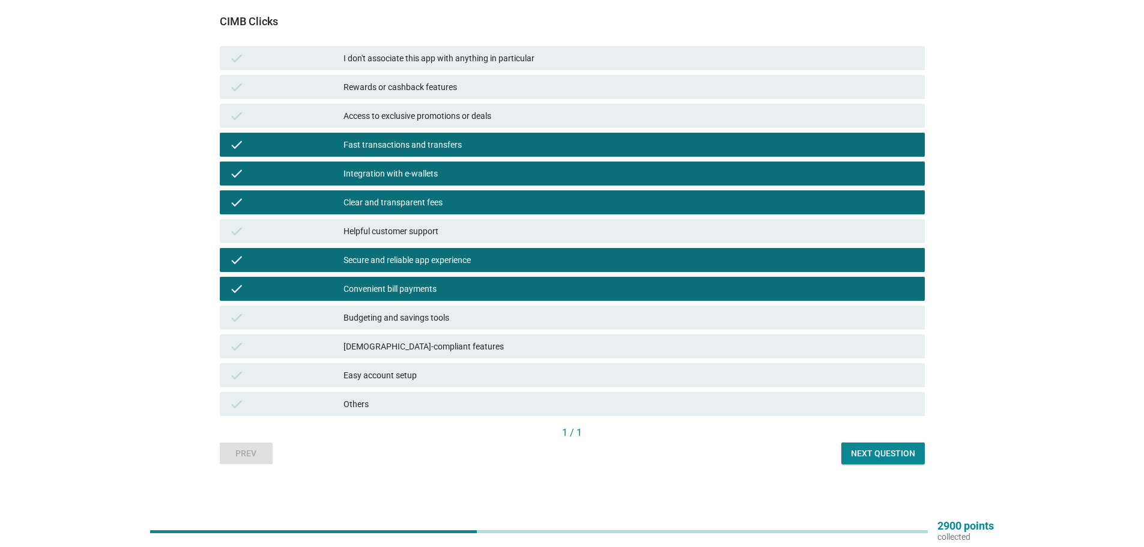
scroll to position [130, 0]
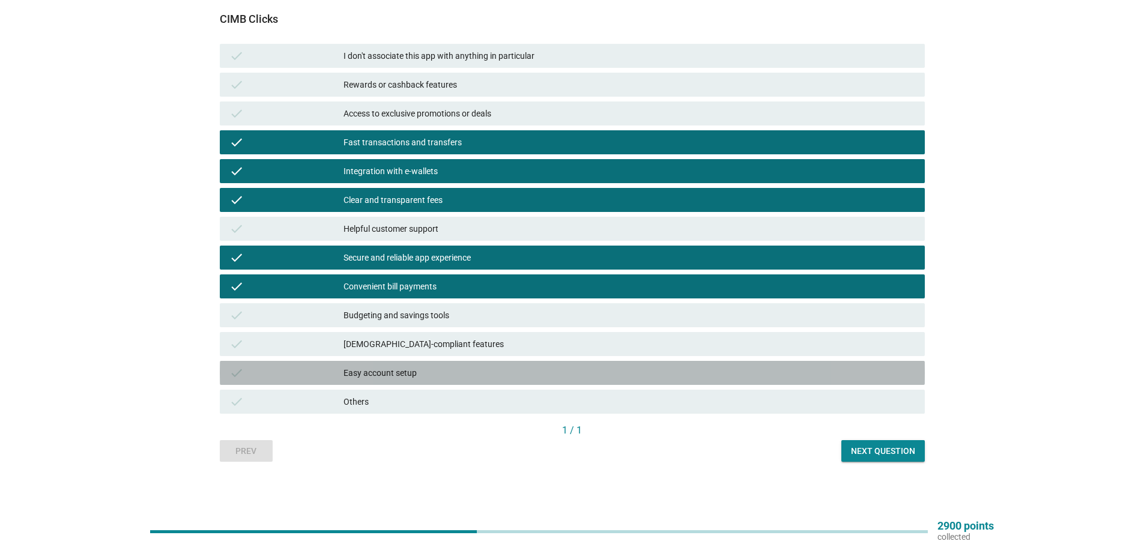
click at [502, 362] on div "check Easy account setup" at bounding box center [572, 373] width 705 height 24
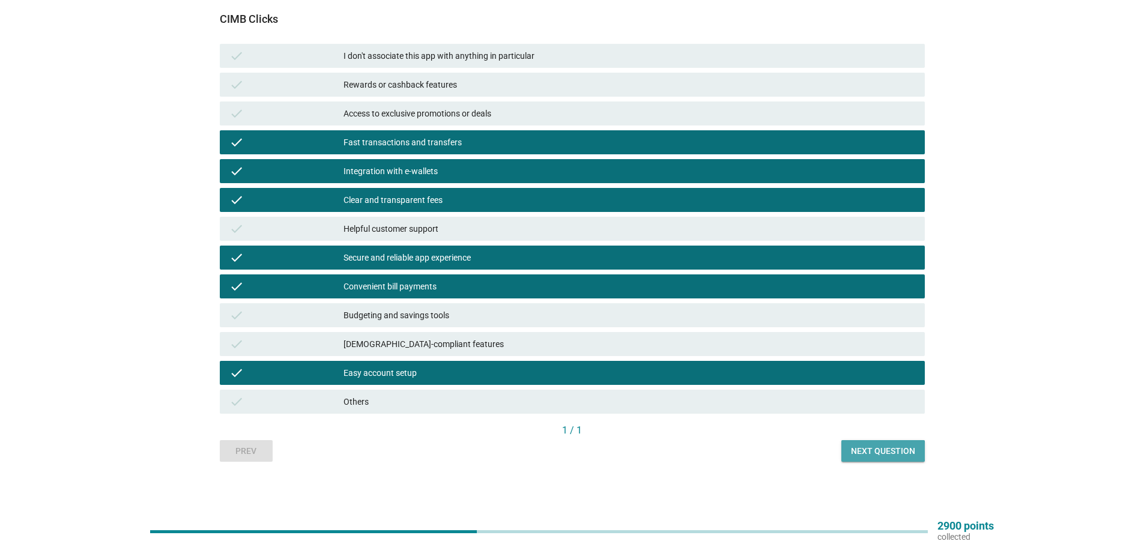
click at [860, 448] on div "Next question" at bounding box center [883, 451] width 64 height 13
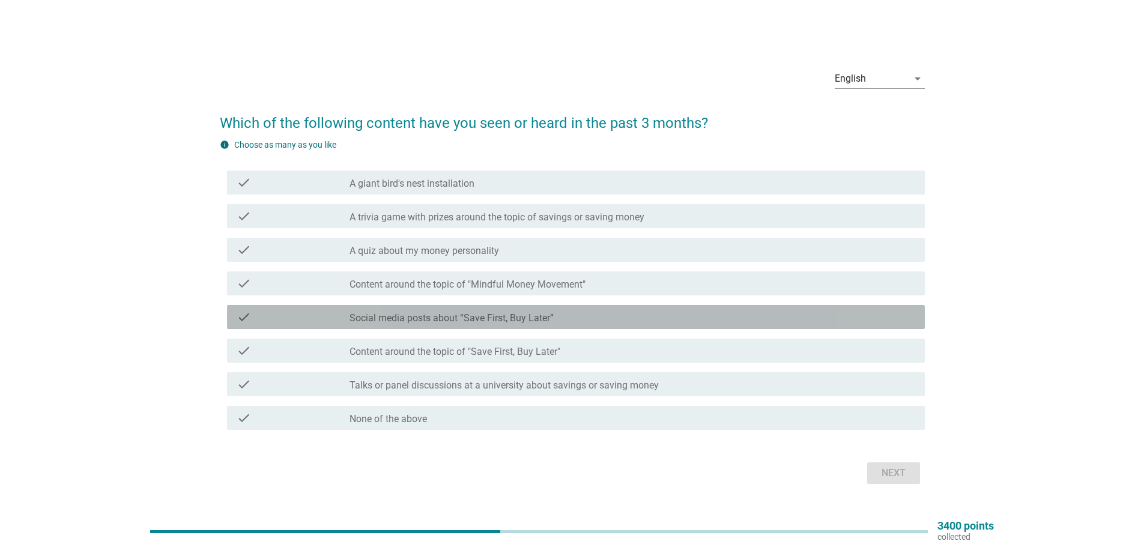
click at [545, 312] on label "Social media posts about “Save First, Buy Later”" at bounding box center [452, 318] width 204 height 12
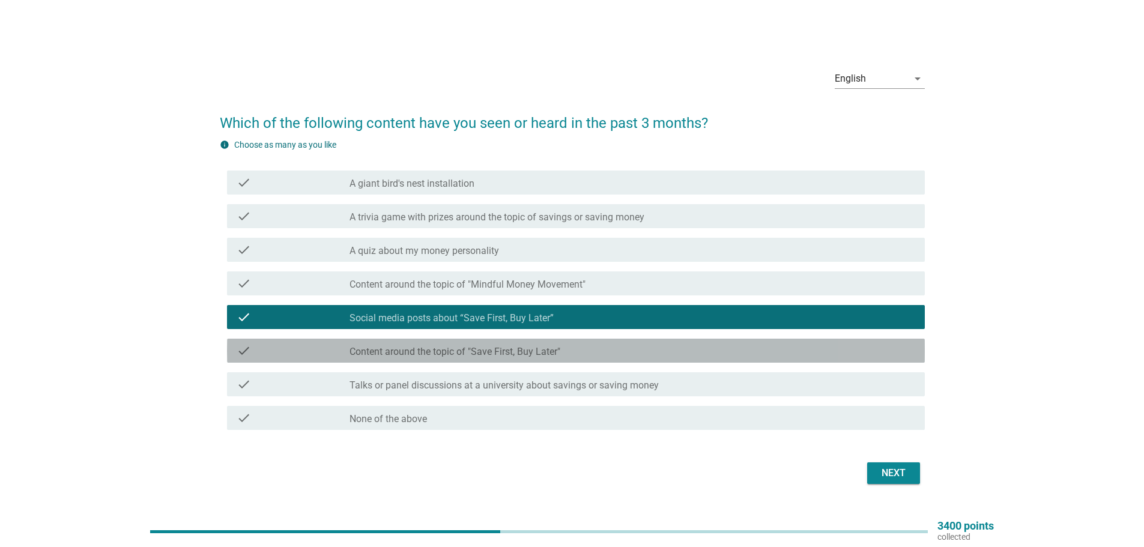
click at [552, 352] on label "Content around the topic of "Save First, Buy Later"" at bounding box center [455, 352] width 211 height 12
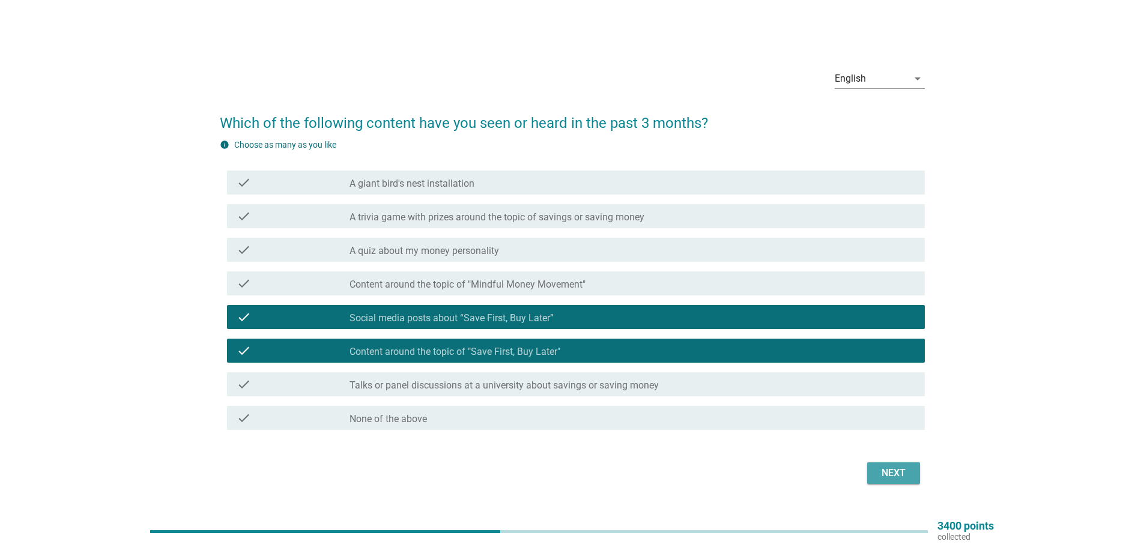
click at [890, 472] on div "Next" at bounding box center [894, 473] width 34 height 14
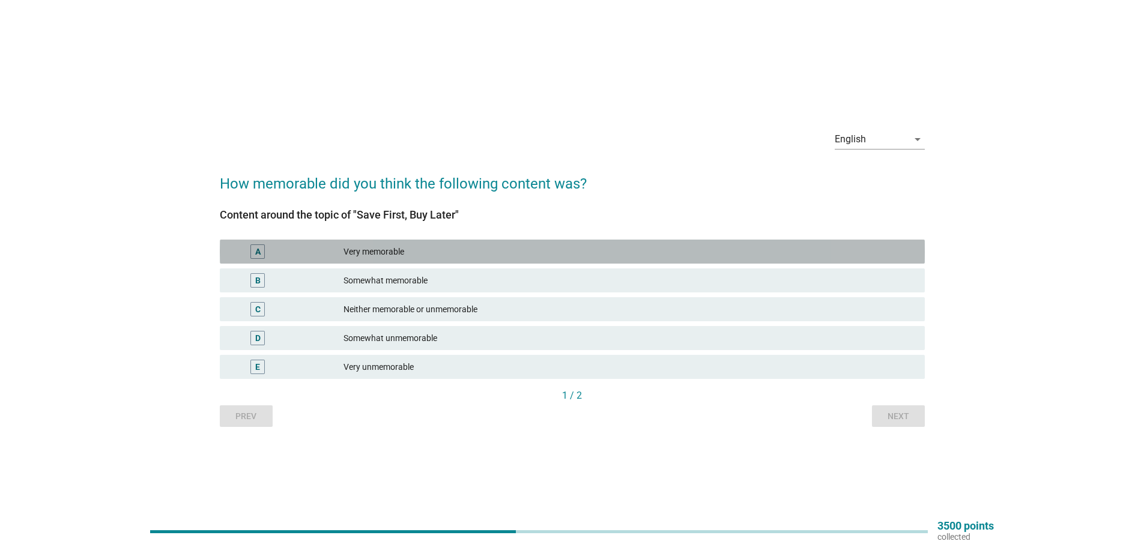
click at [494, 250] on div "Very memorable" at bounding box center [630, 251] width 572 height 14
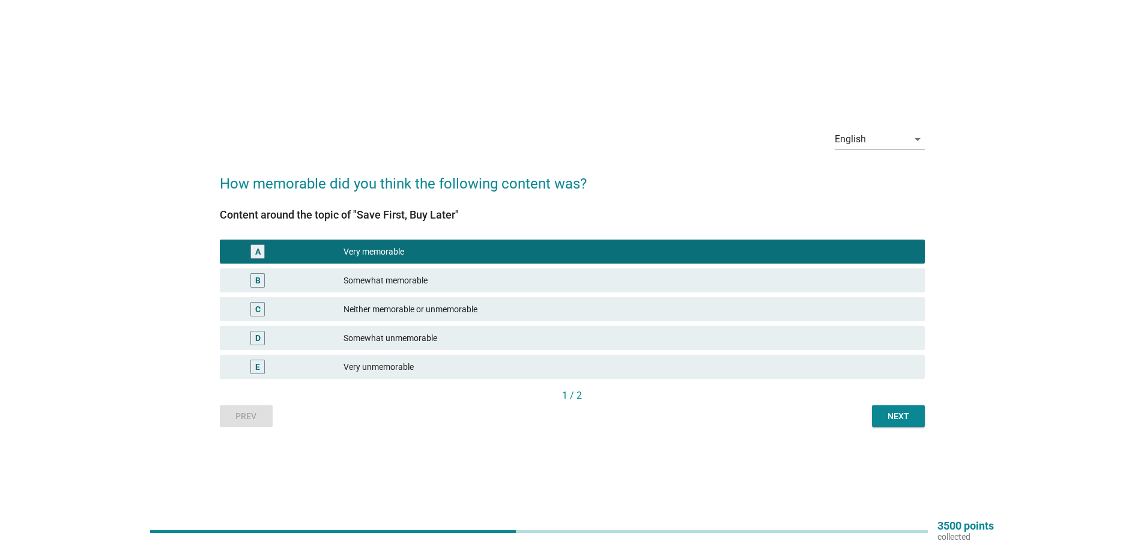
click at [902, 409] on button "Next" at bounding box center [898, 416] width 53 height 22
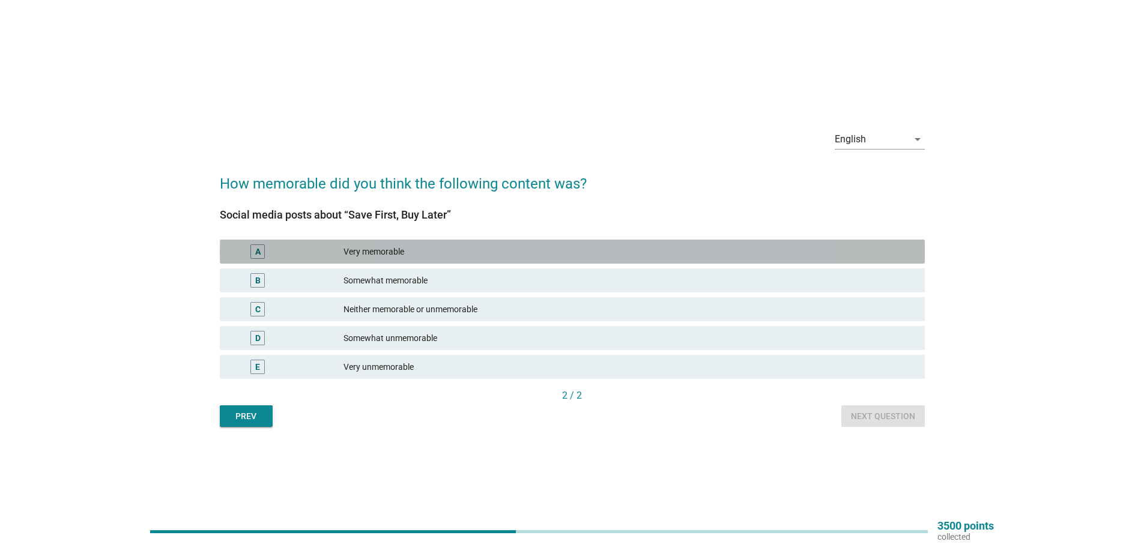
click at [377, 250] on div "Very memorable" at bounding box center [630, 251] width 572 height 14
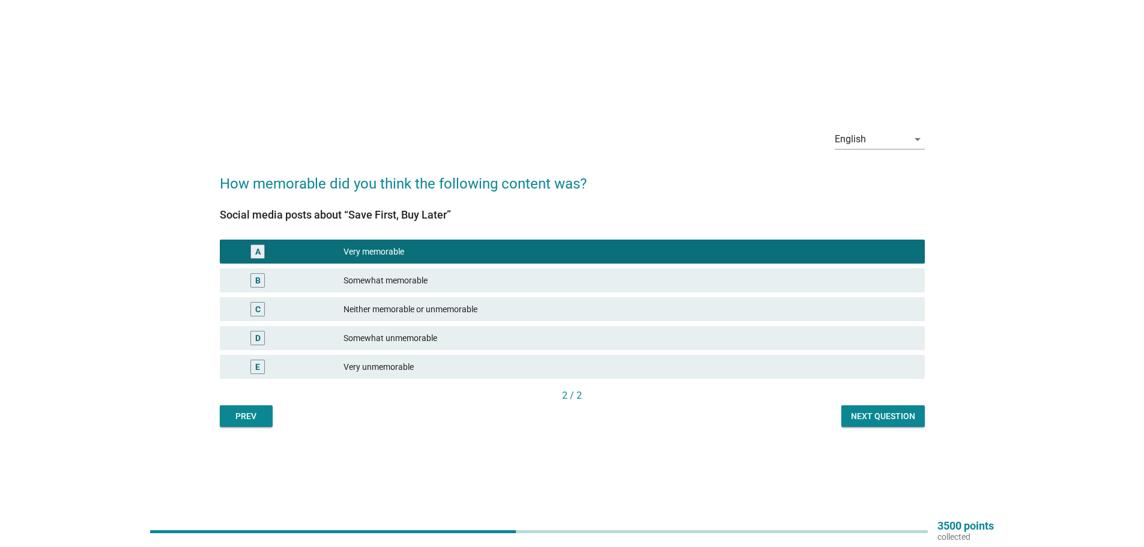
click at [869, 408] on button "Next question" at bounding box center [883, 416] width 83 height 22
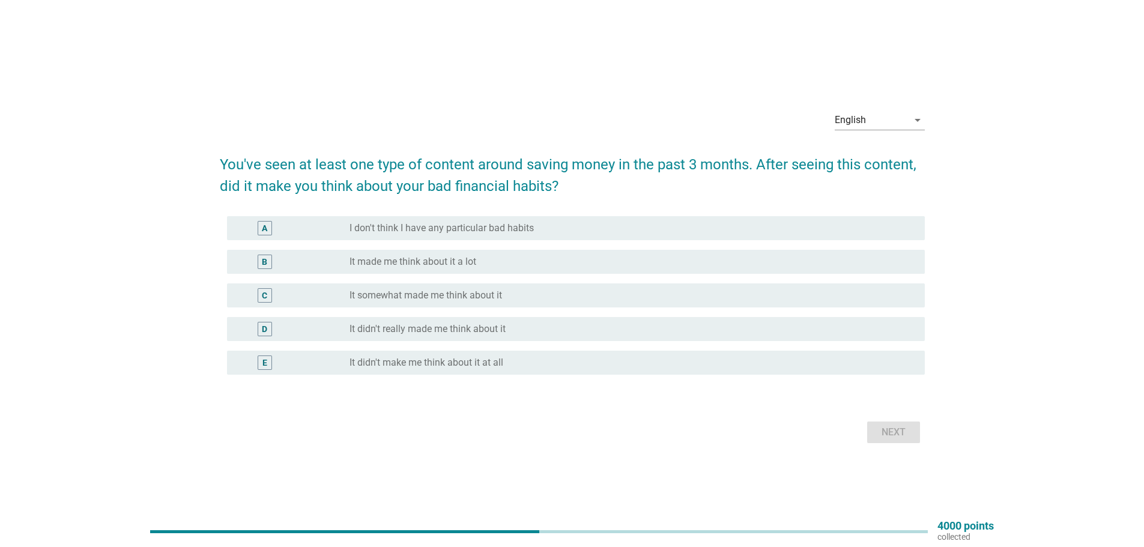
click at [574, 258] on div "radio_button_unchecked It made me think about it a lot" at bounding box center [628, 262] width 556 height 12
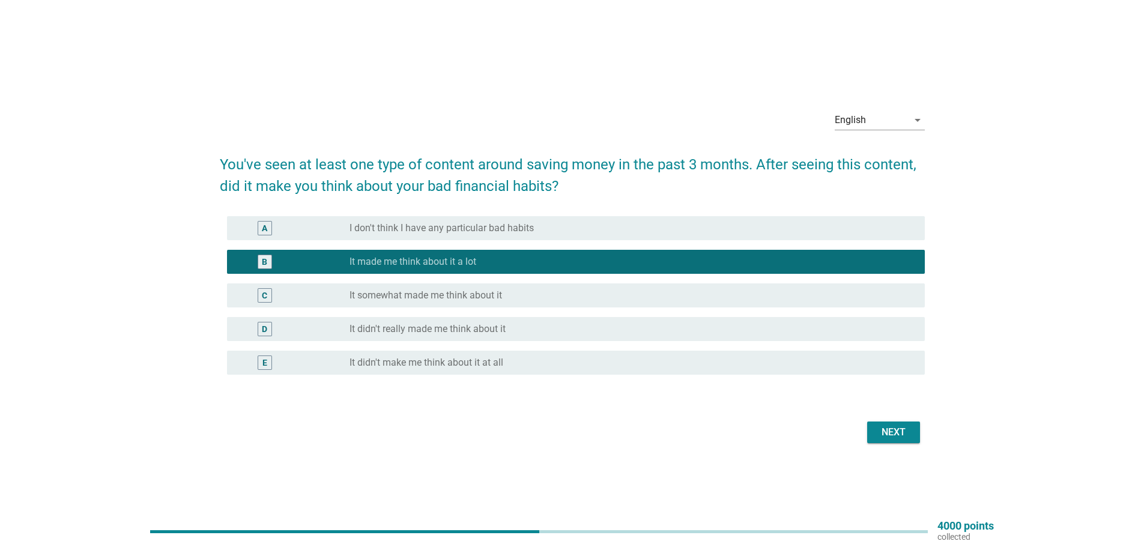
click at [885, 440] on button "Next" at bounding box center [893, 433] width 53 height 22
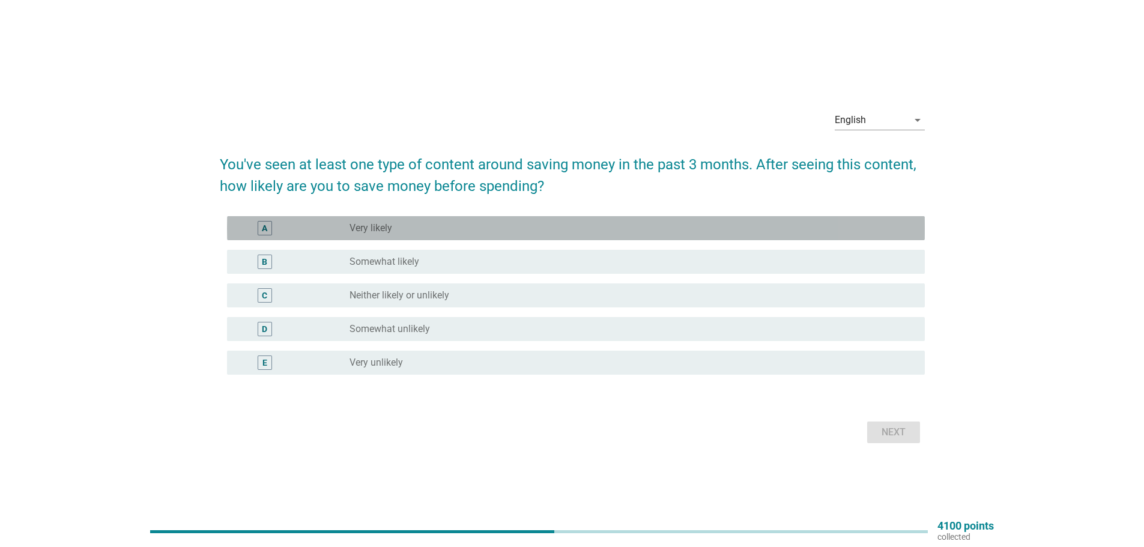
click at [417, 226] on div "radio_button_unchecked Very likely" at bounding box center [628, 228] width 556 height 12
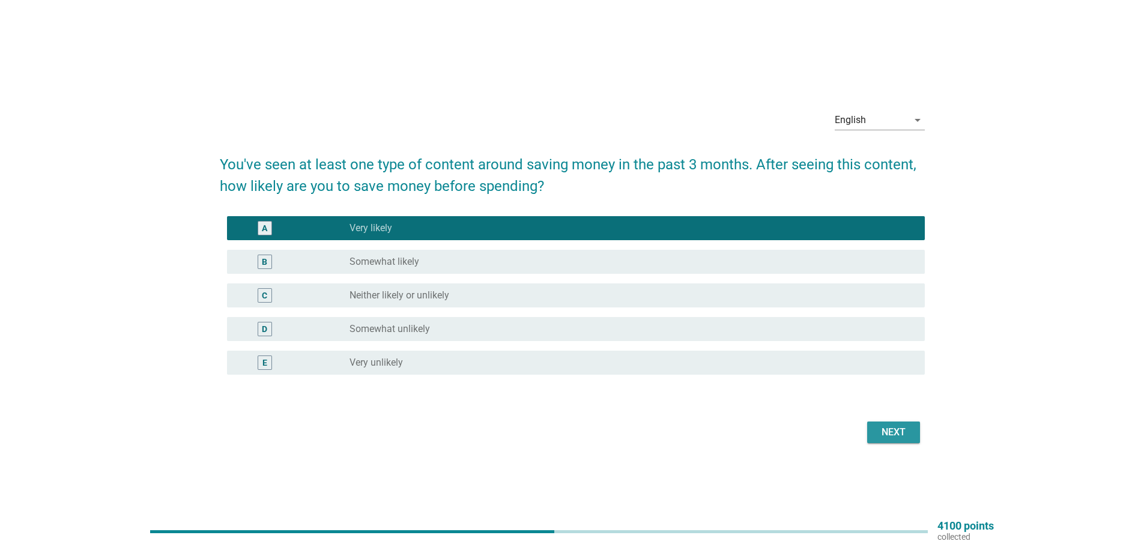
click at [896, 434] on div "Next" at bounding box center [894, 432] width 34 height 14
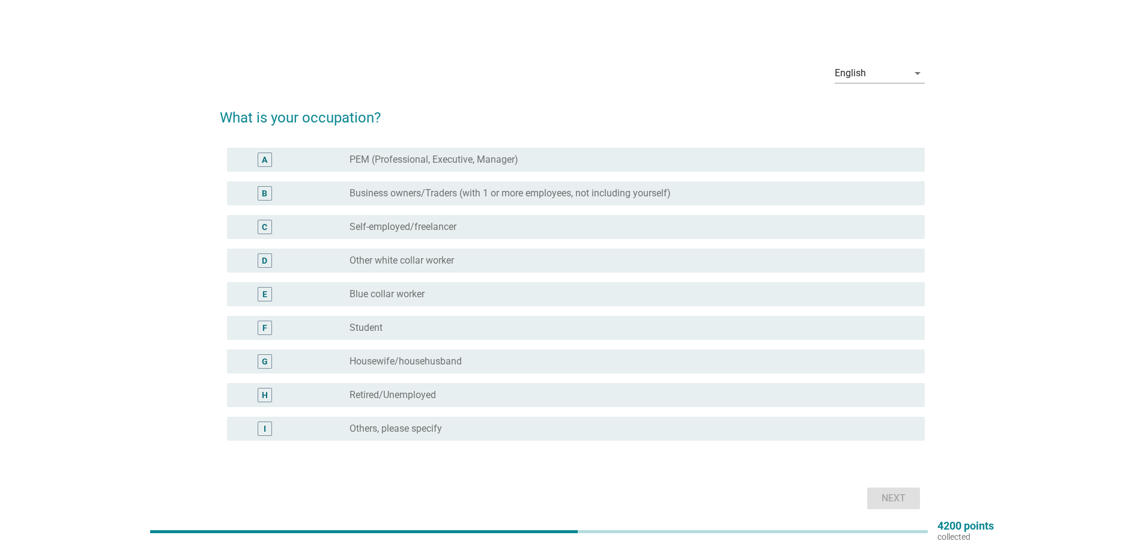
click at [553, 160] on div "radio_button_unchecked PEM (Professional, Executive, Manager)" at bounding box center [628, 160] width 556 height 12
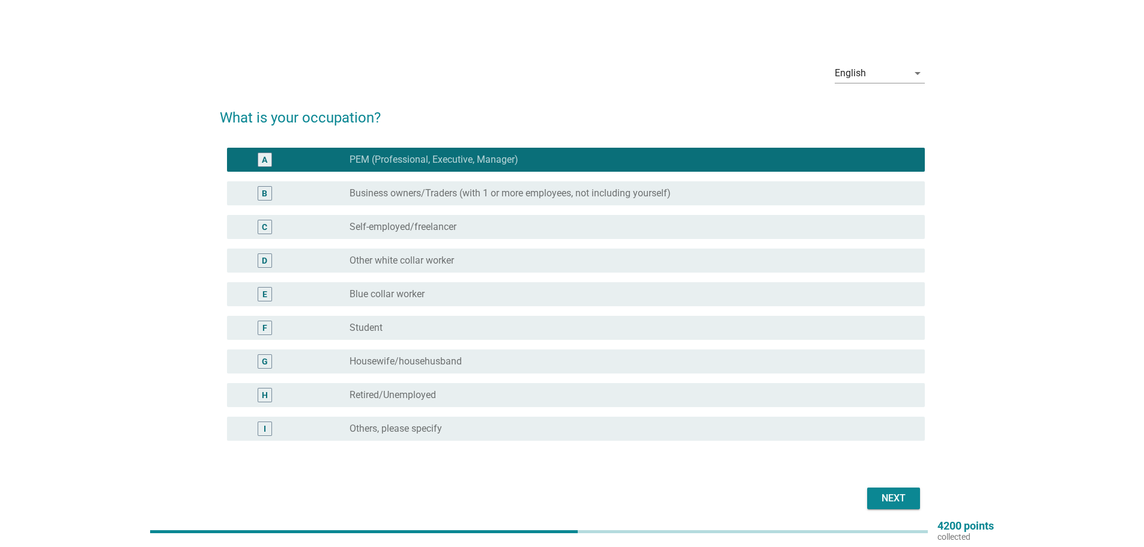
click at [881, 499] on div "Next" at bounding box center [894, 498] width 34 height 14
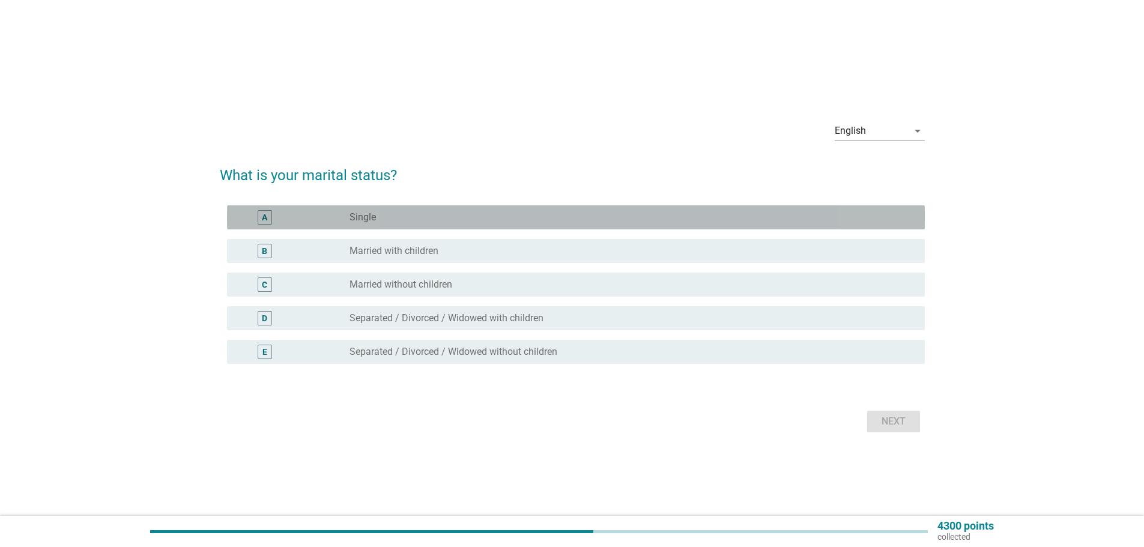
click at [420, 217] on div "radio_button_unchecked Single" at bounding box center [628, 217] width 556 height 12
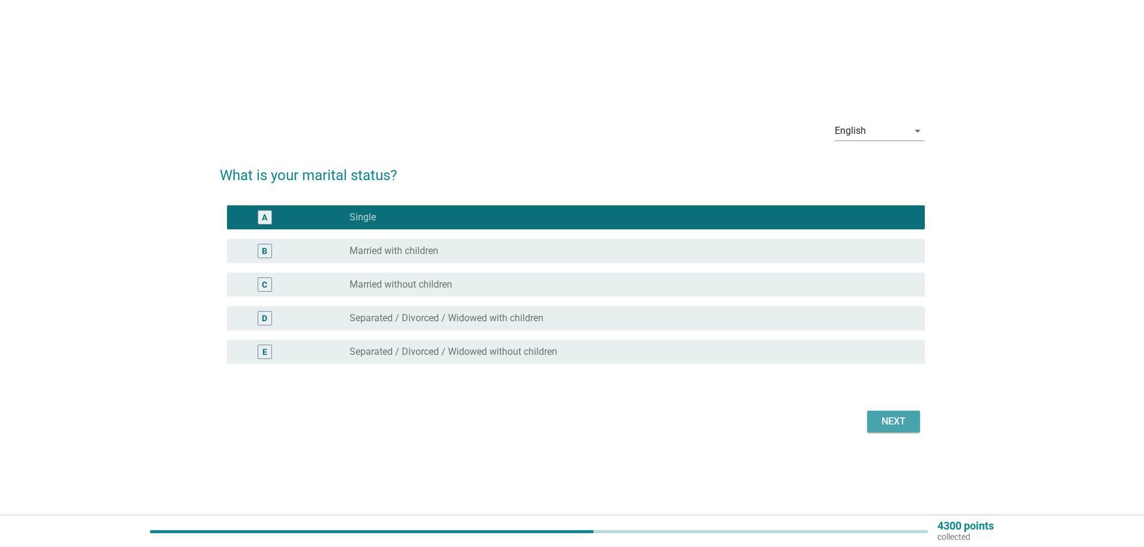
click at [895, 424] on div "Next" at bounding box center [894, 421] width 34 height 14
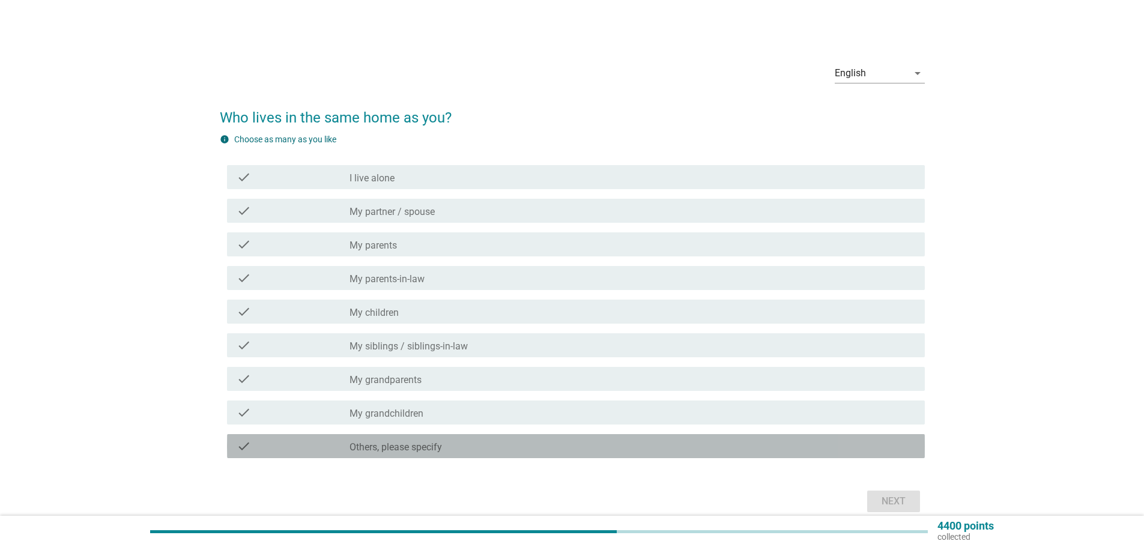
click at [498, 446] on div "check_box_outline_blank Others, please specify" at bounding box center [633, 446] width 566 height 14
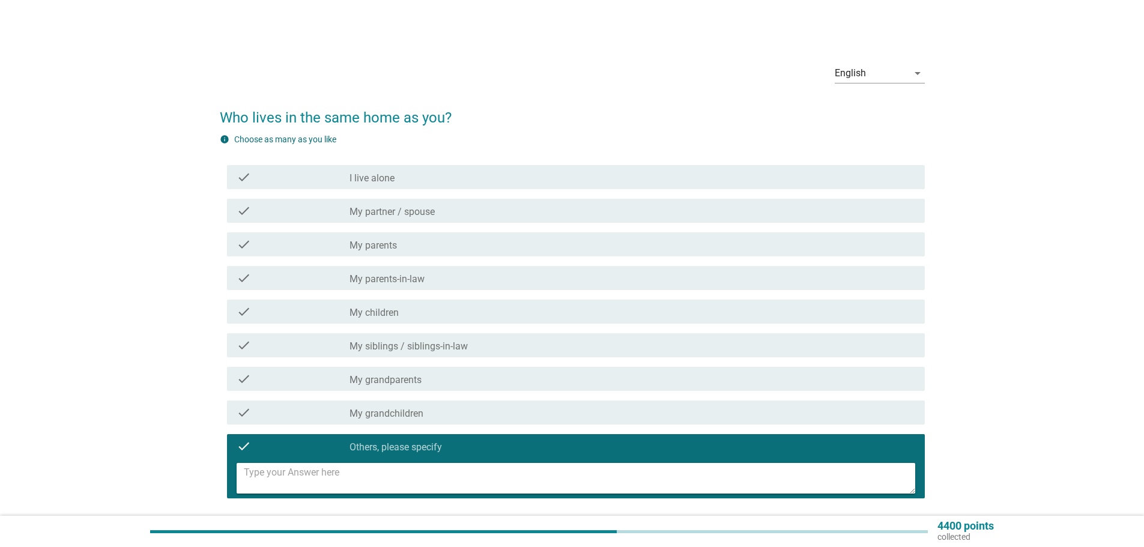
click at [454, 479] on textarea at bounding box center [580, 478] width 672 height 31
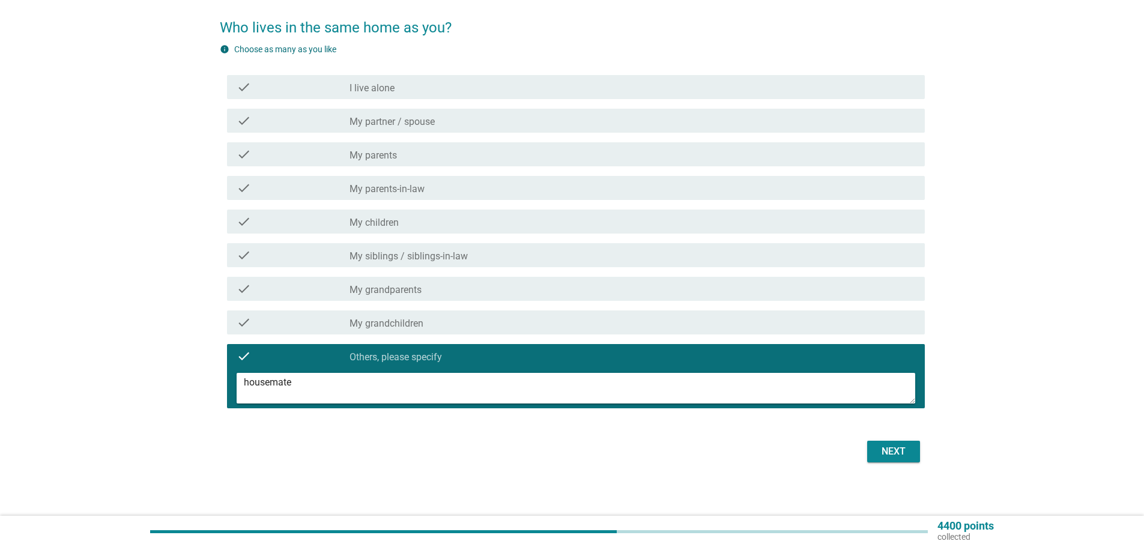
scroll to position [94, 0]
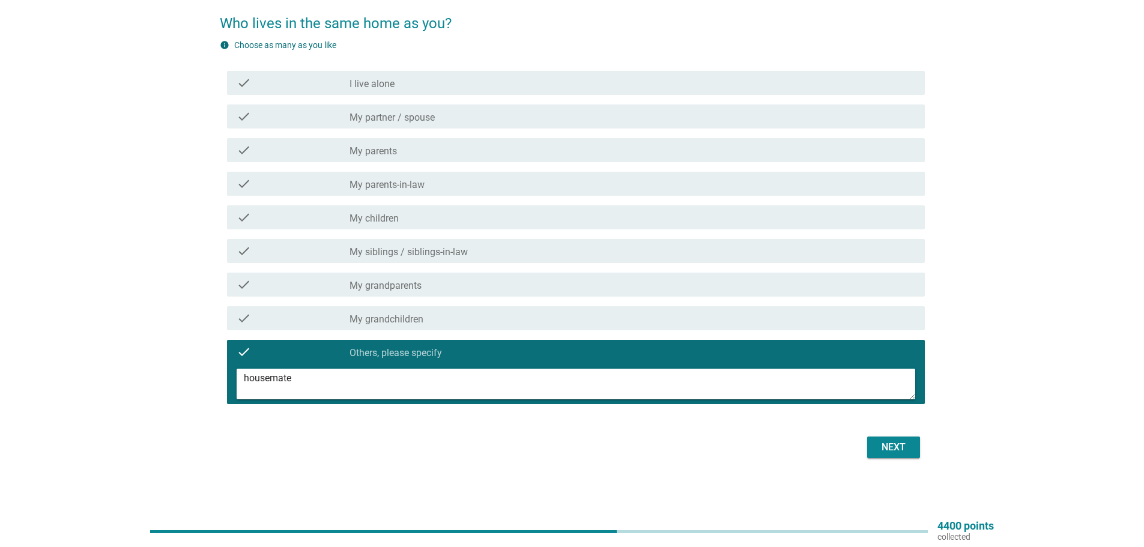
type textarea "housemate"
click at [904, 446] on div "Next" at bounding box center [894, 447] width 34 height 14
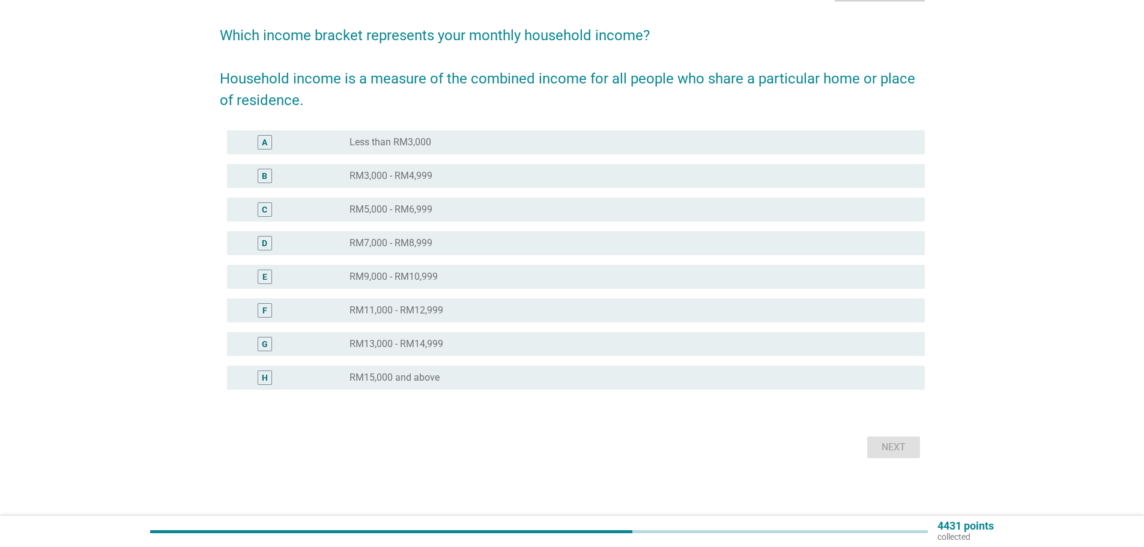
scroll to position [0, 0]
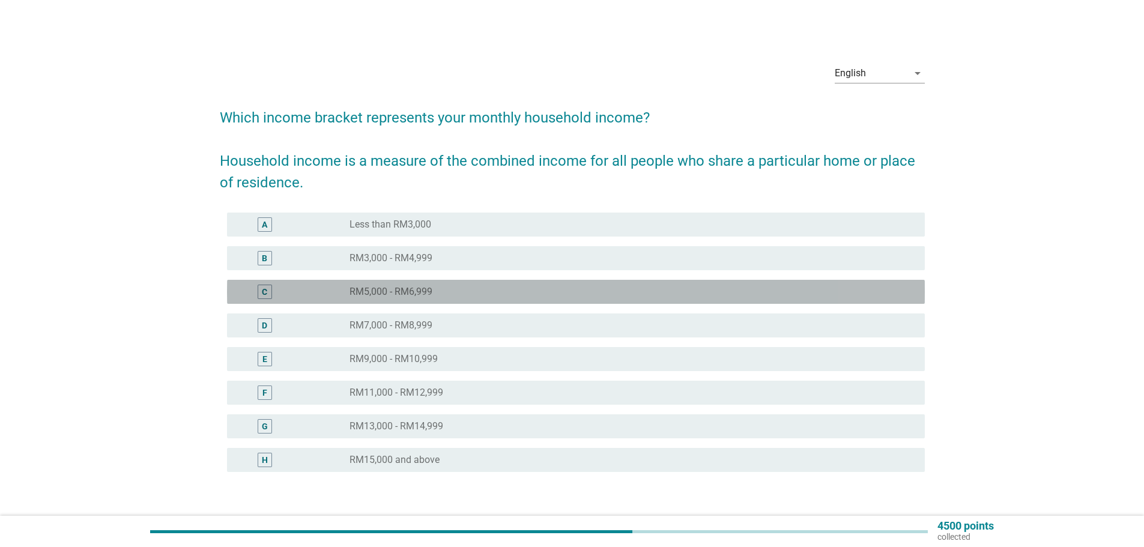
click at [500, 288] on div "radio_button_unchecked RM5,000 - RM6,999" at bounding box center [628, 292] width 556 height 12
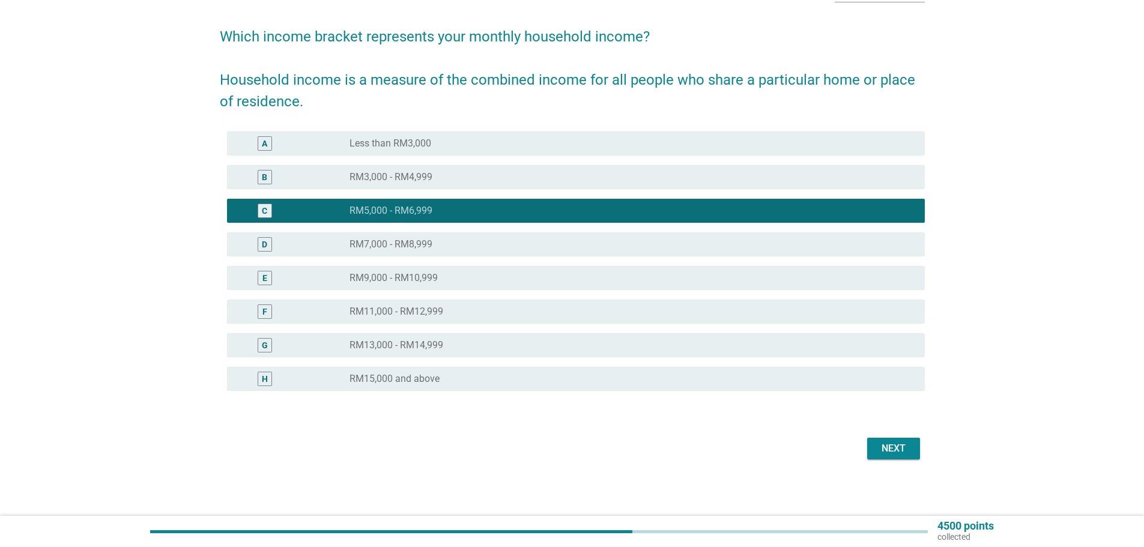
scroll to position [82, 0]
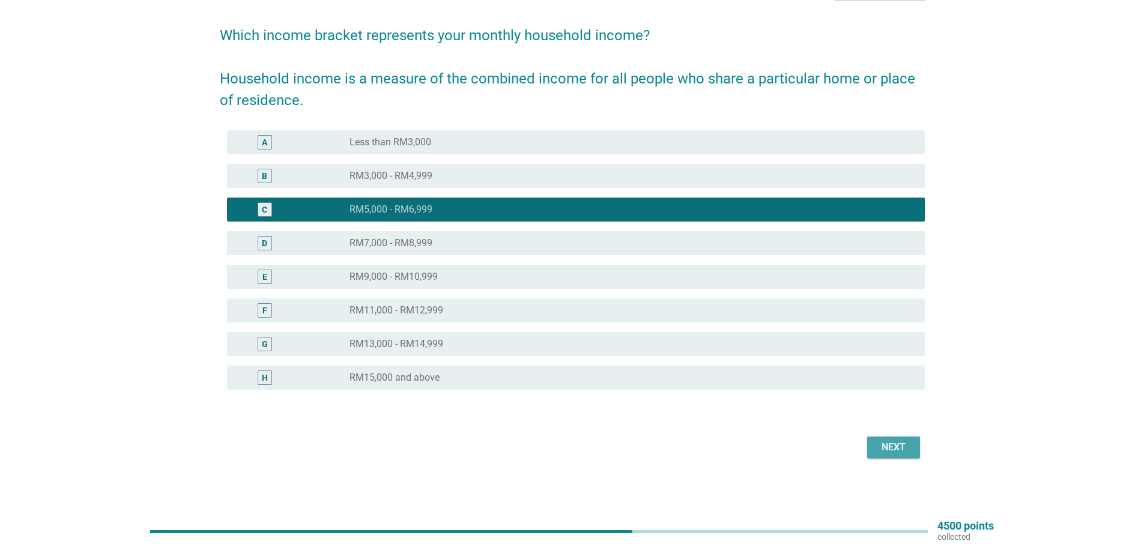
click at [878, 446] on div "Next" at bounding box center [894, 447] width 34 height 14
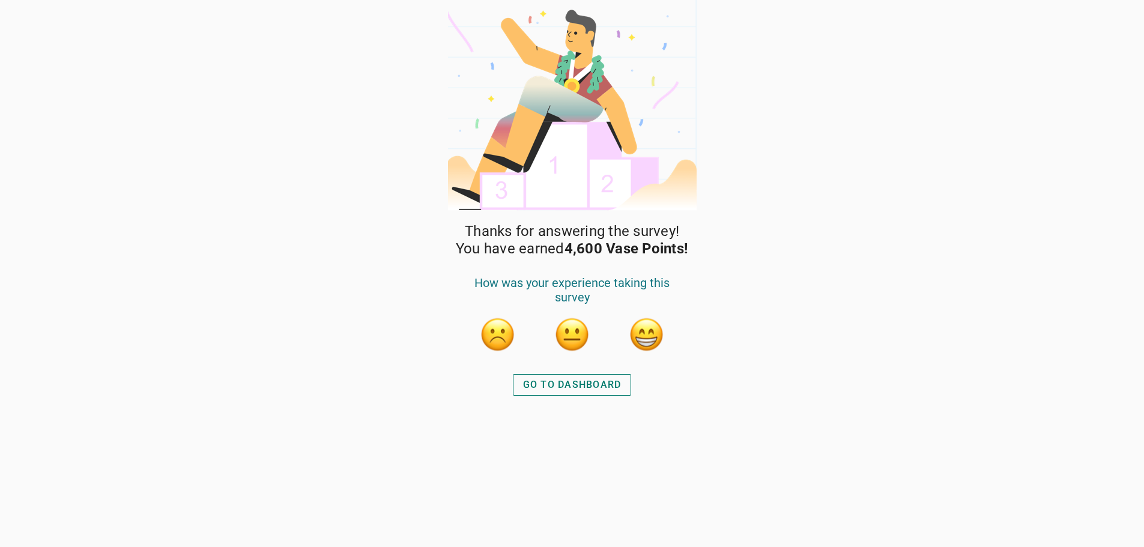
click at [587, 383] on div "GO TO DASHBOARD" at bounding box center [572, 385] width 99 height 14
